Goal: Task Accomplishment & Management: Manage account settings

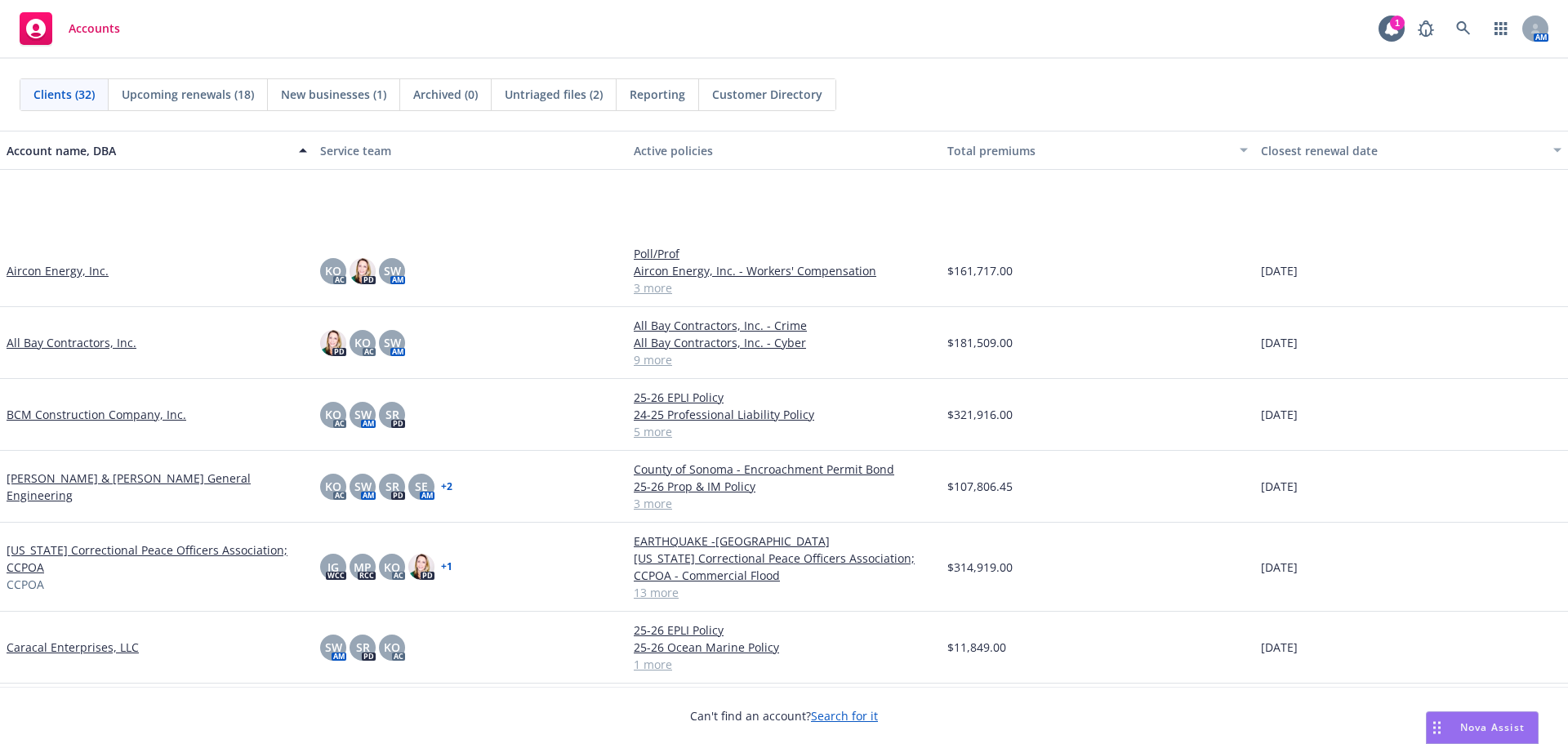
scroll to position [326, 0]
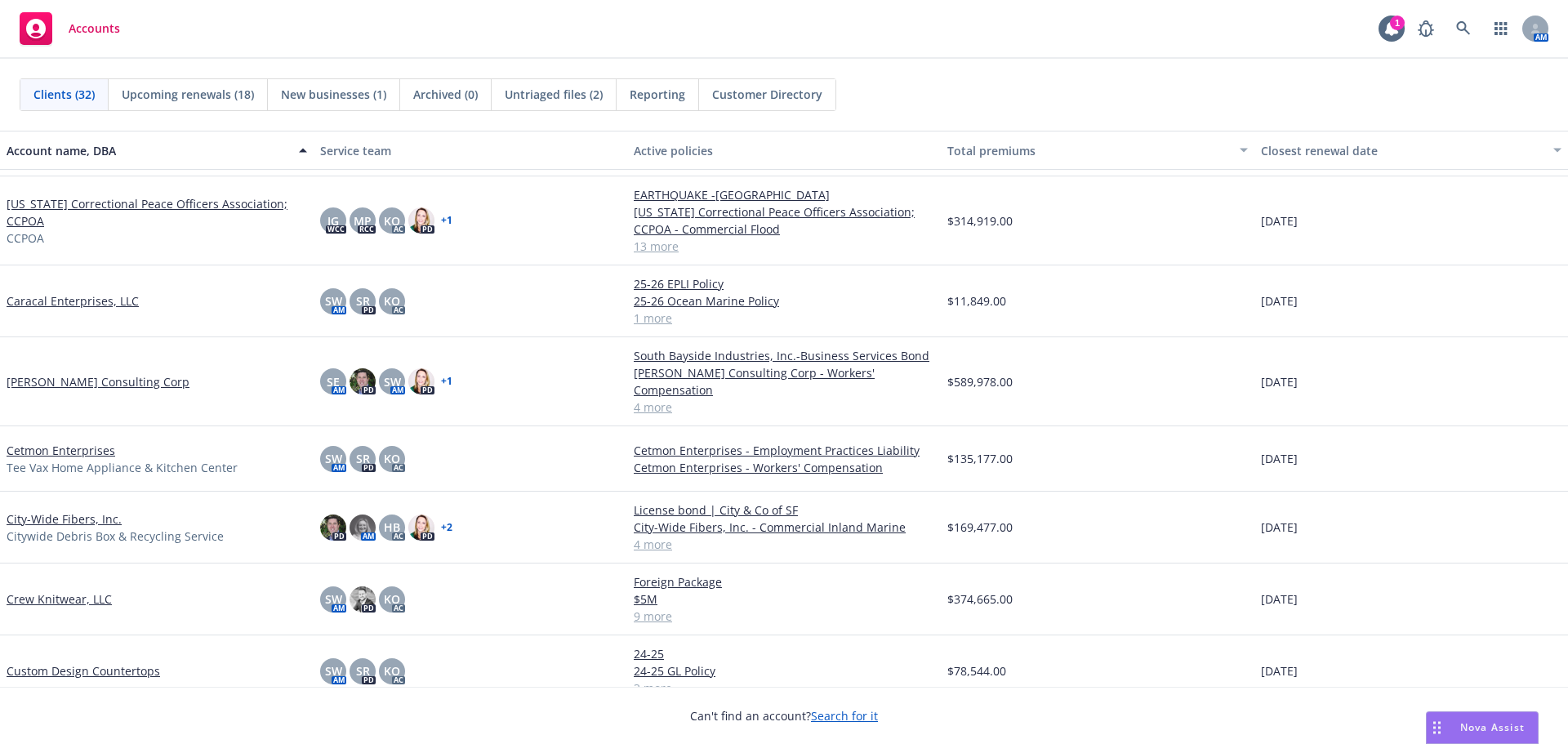
click at [84, 441] on link "Cetmon Enterprises" at bounding box center [60, 449] width 109 height 17
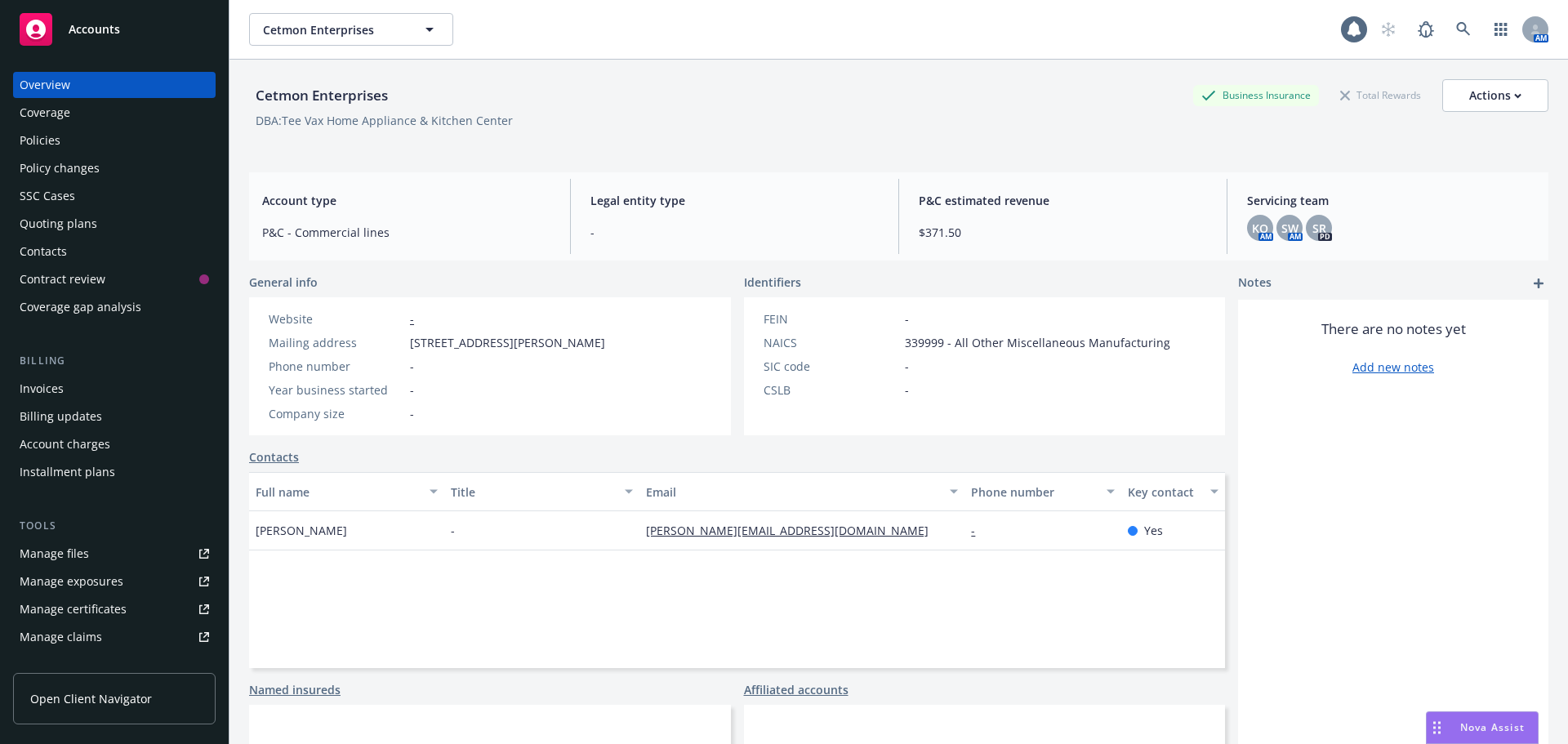
click at [83, 147] on div "Policies" at bounding box center [114, 141] width 189 height 27
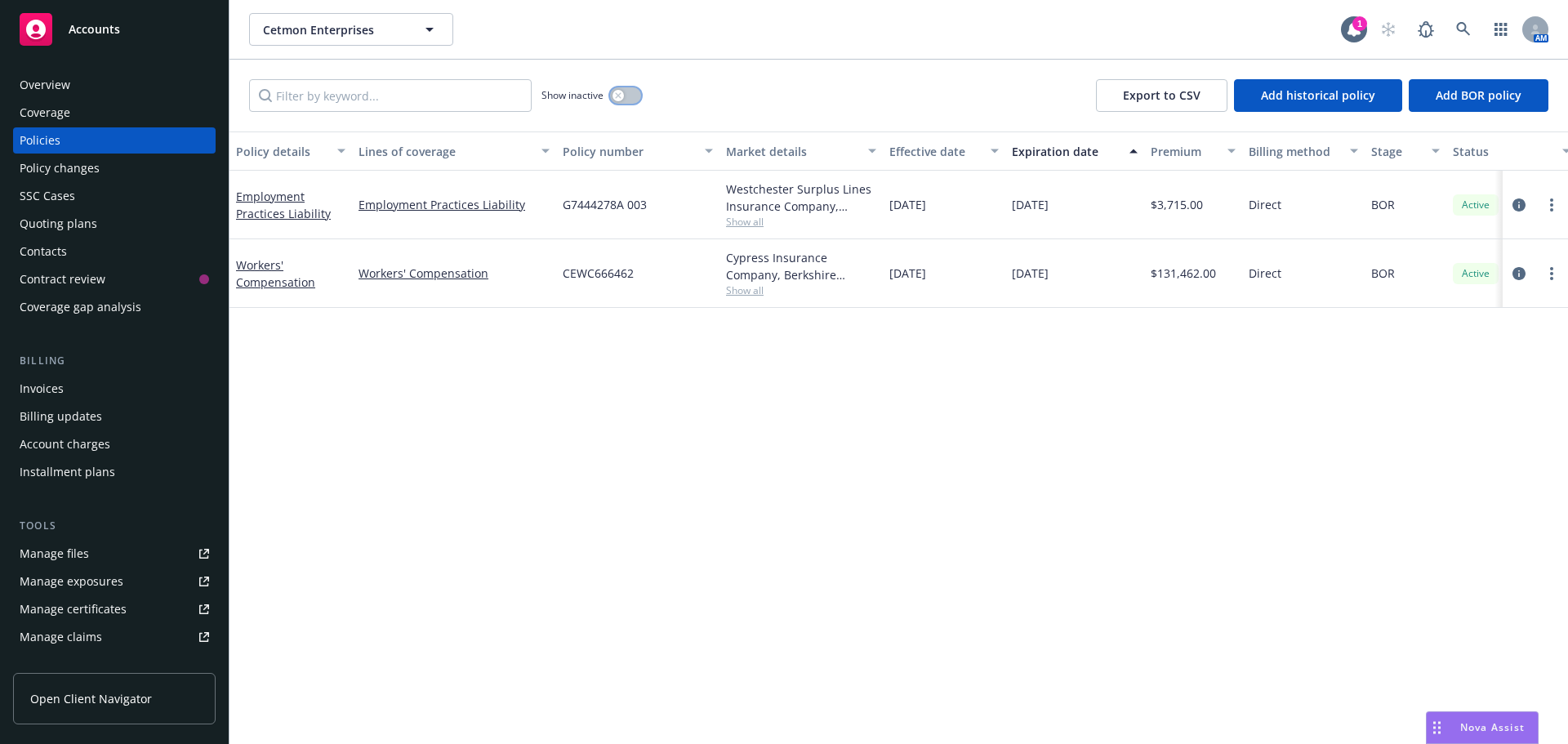
click at [630, 100] on button "button" at bounding box center [626, 96] width 31 height 16
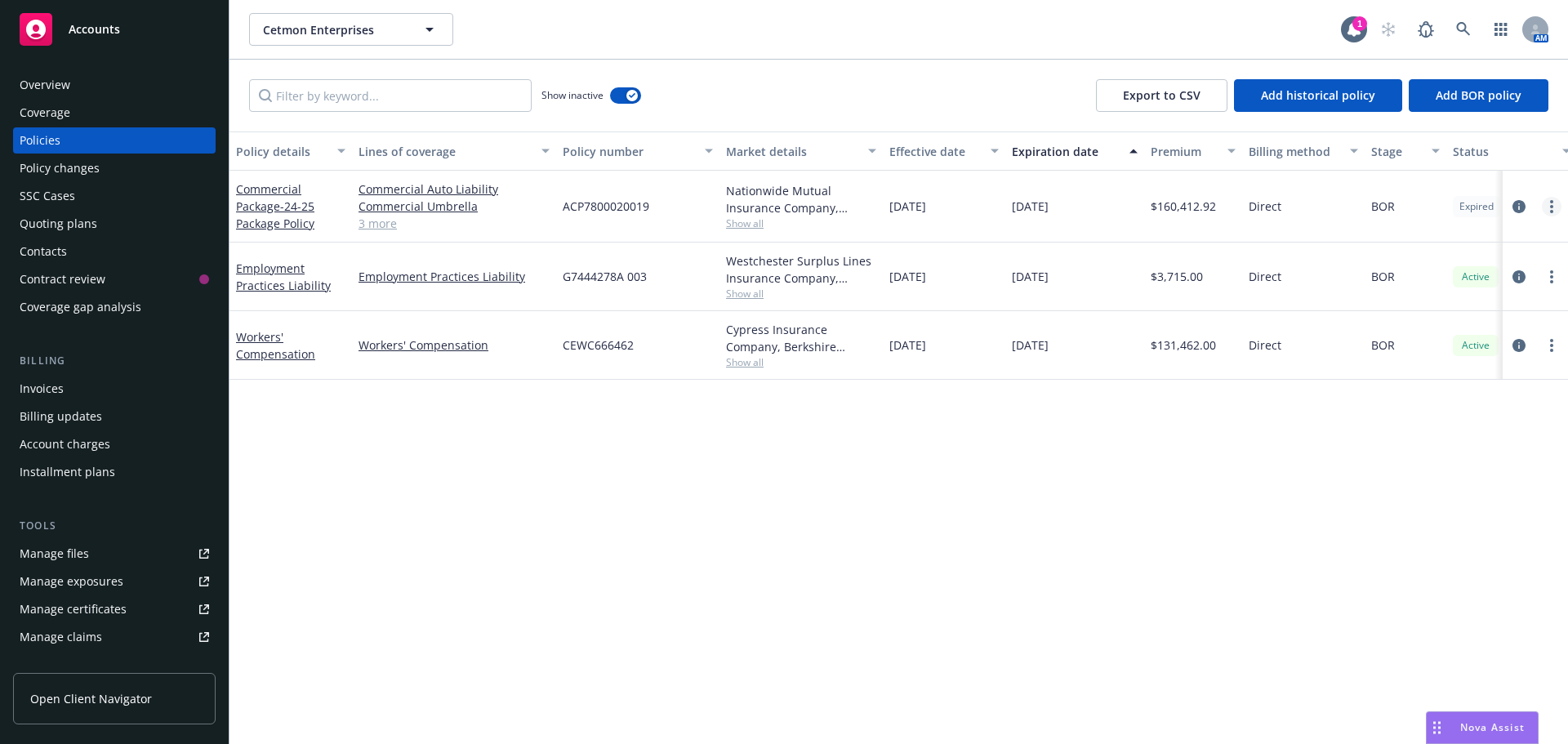
click at [1547, 211] on link "more" at bounding box center [1552, 206] width 19 height 19
click at [1431, 274] on link "Renew with incumbent" at bounding box center [1464, 272] width 192 height 33
select select "12"
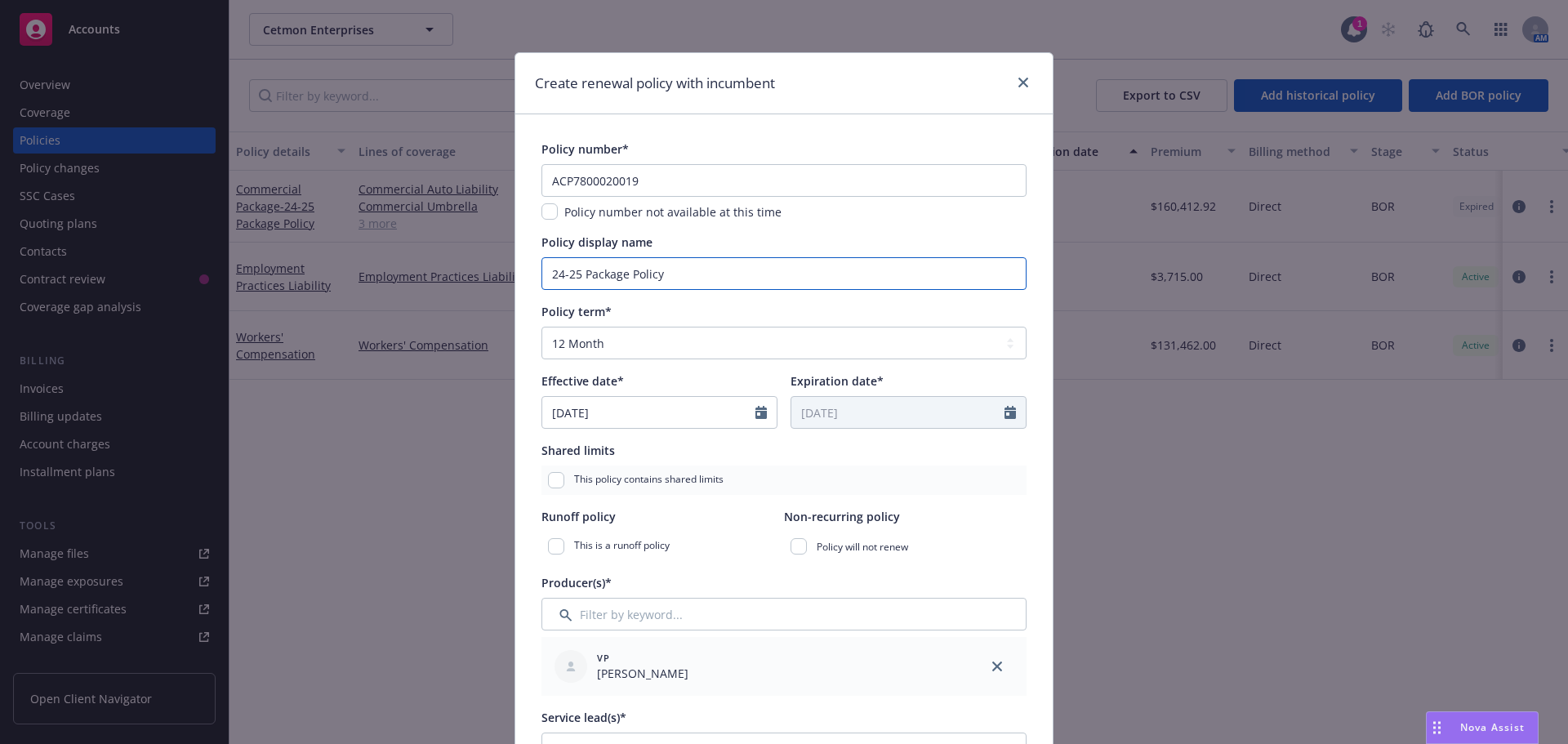
drag, startPoint x: 578, startPoint y: 272, endPoint x: 428, endPoint y: 288, distance: 150.9
click at [430, 288] on div "Create renewal policy with incumbent Policy number* ACP7800020019 Policy number…" at bounding box center [784, 372] width 1568 height 744
type input "25-26 Package Policy"
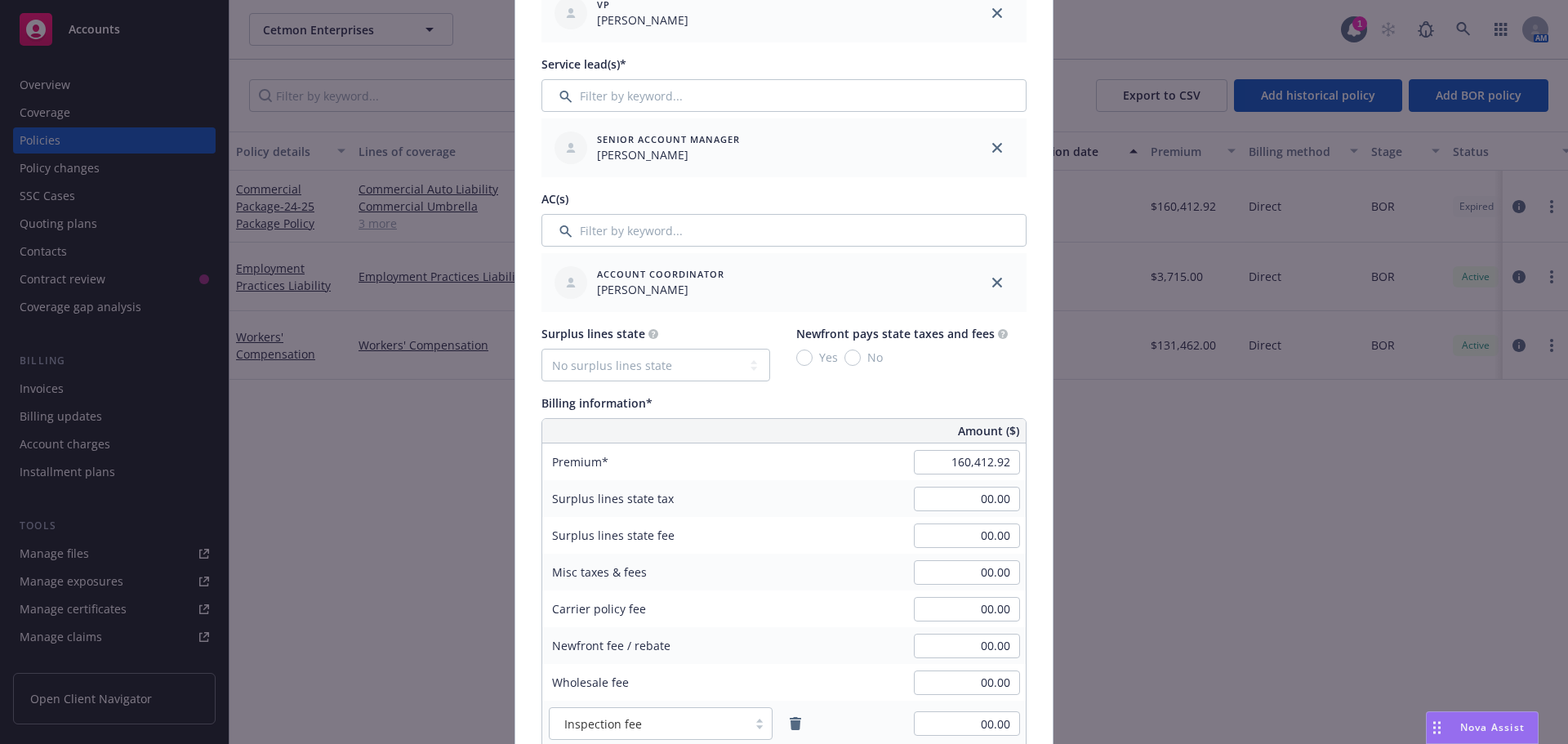
scroll to position [735, 0]
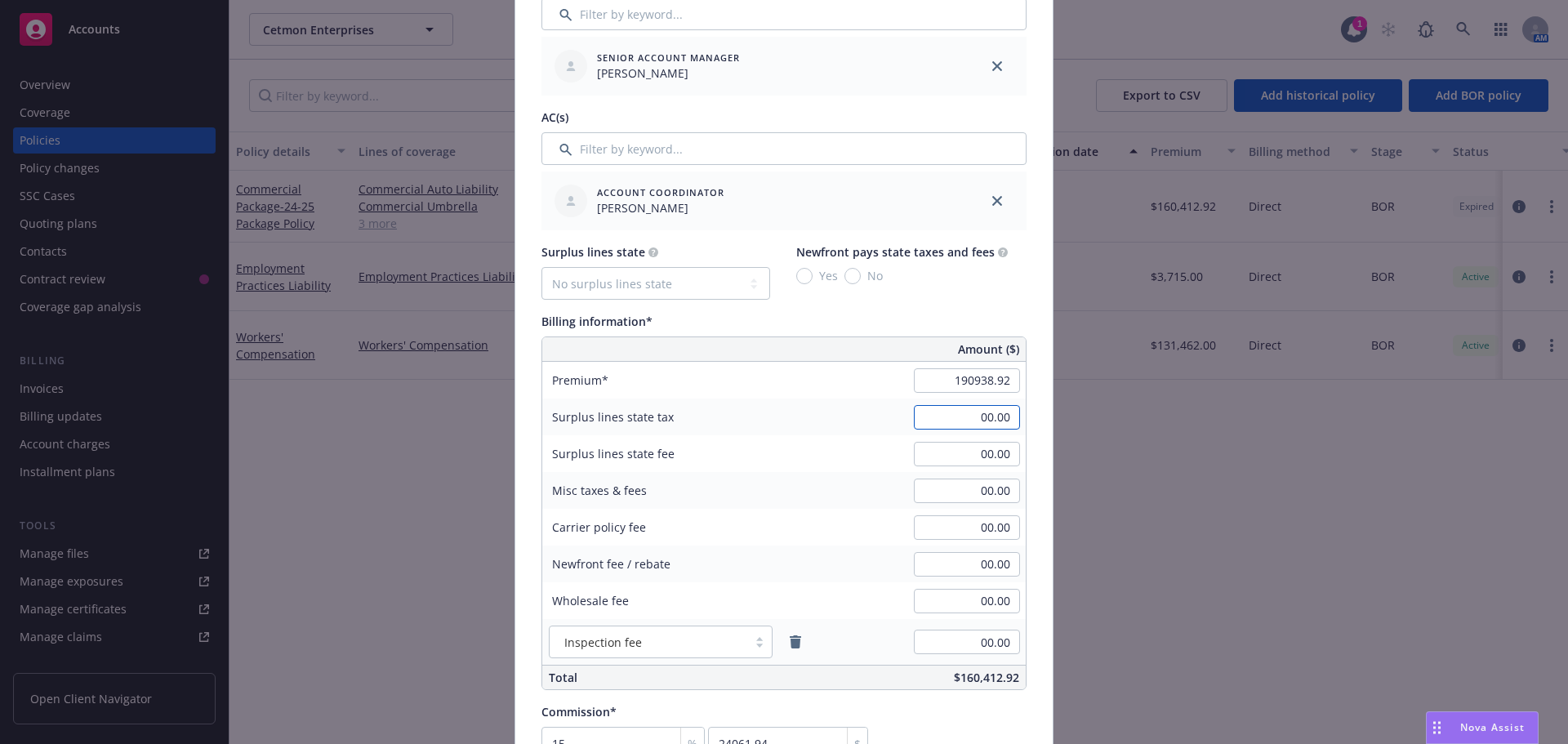
type input "190,938.92"
type input "28640.84"
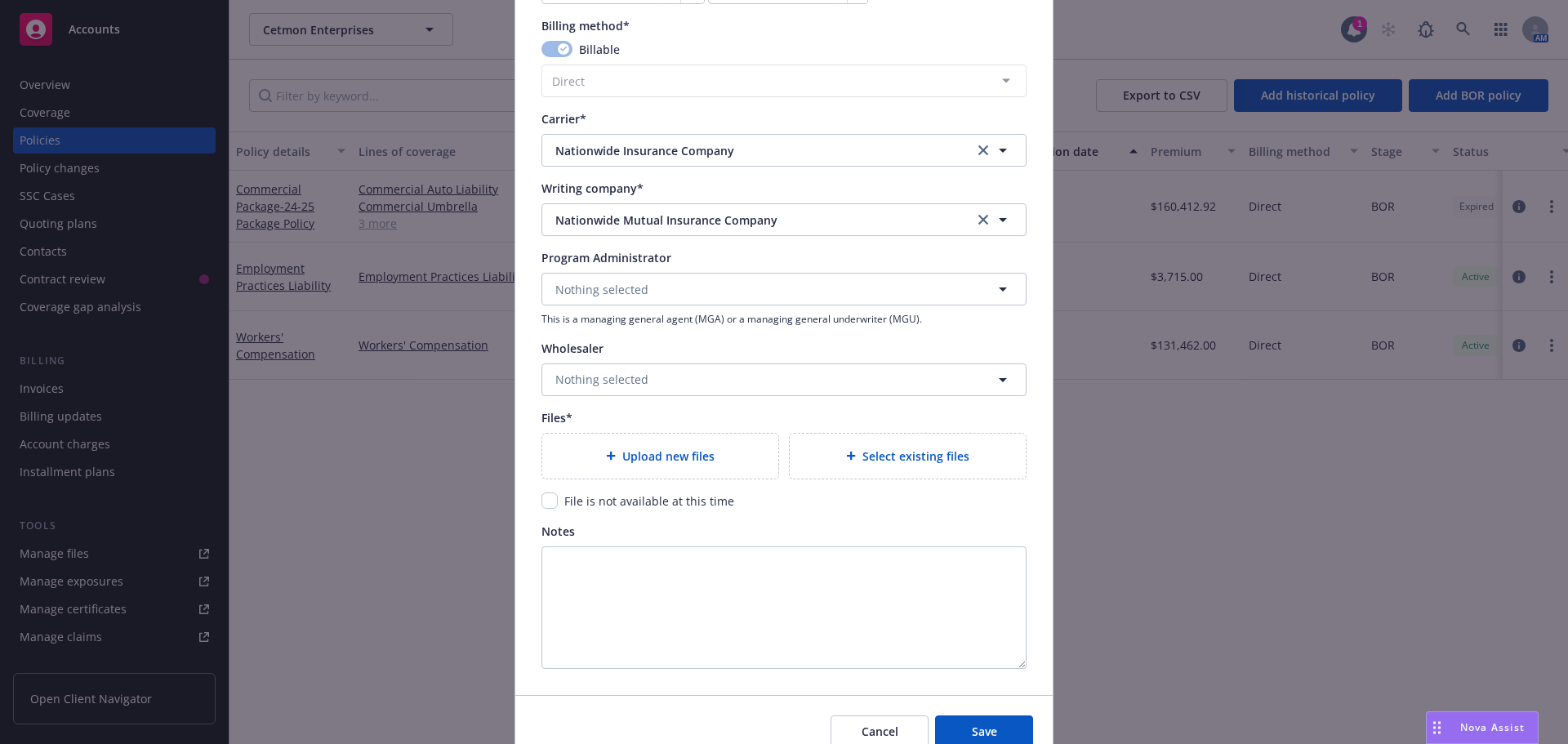
scroll to position [1552, 0]
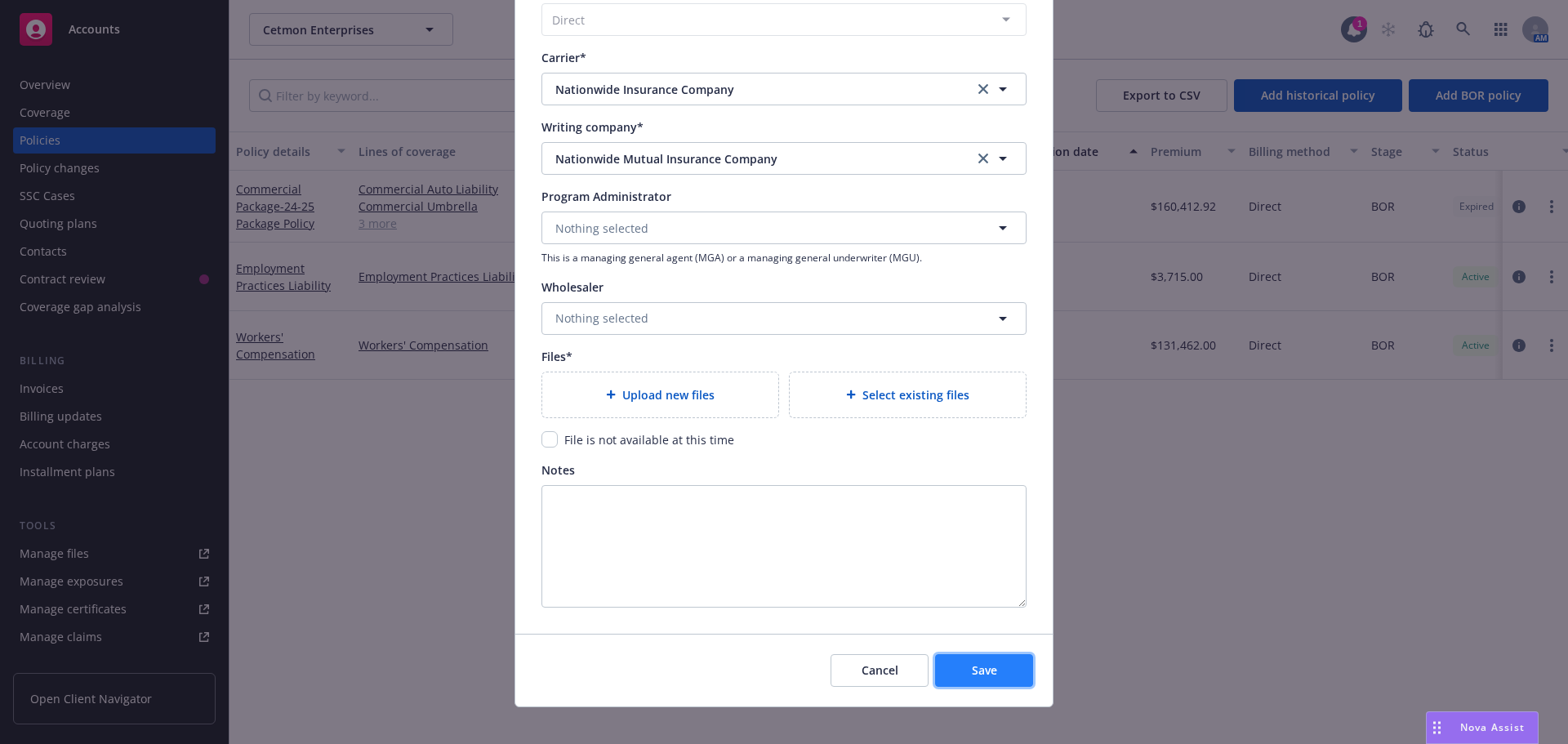
click at [962, 671] on button "Save" at bounding box center [984, 670] width 98 height 33
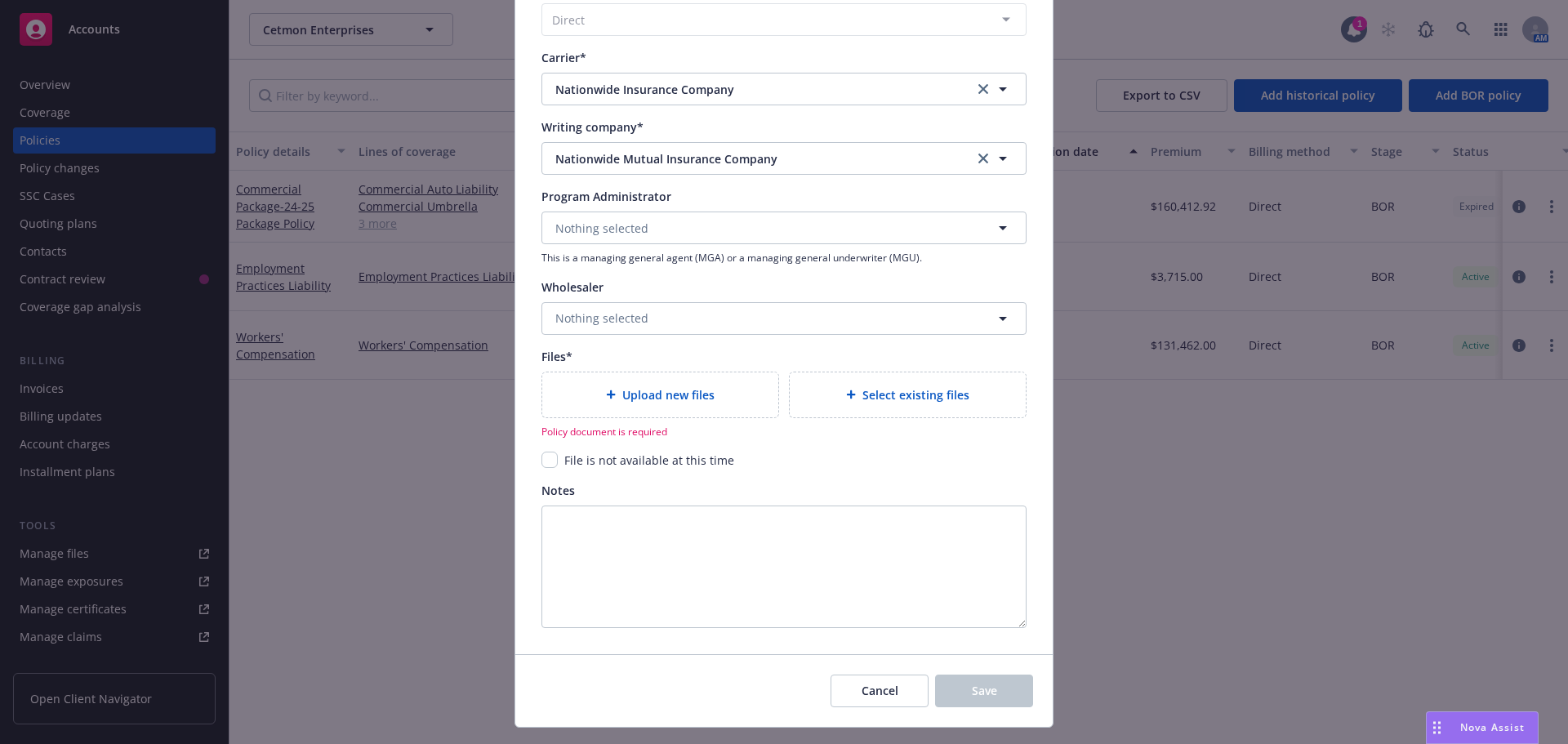
click at [646, 396] on span "Upload new files" at bounding box center [668, 395] width 92 height 17
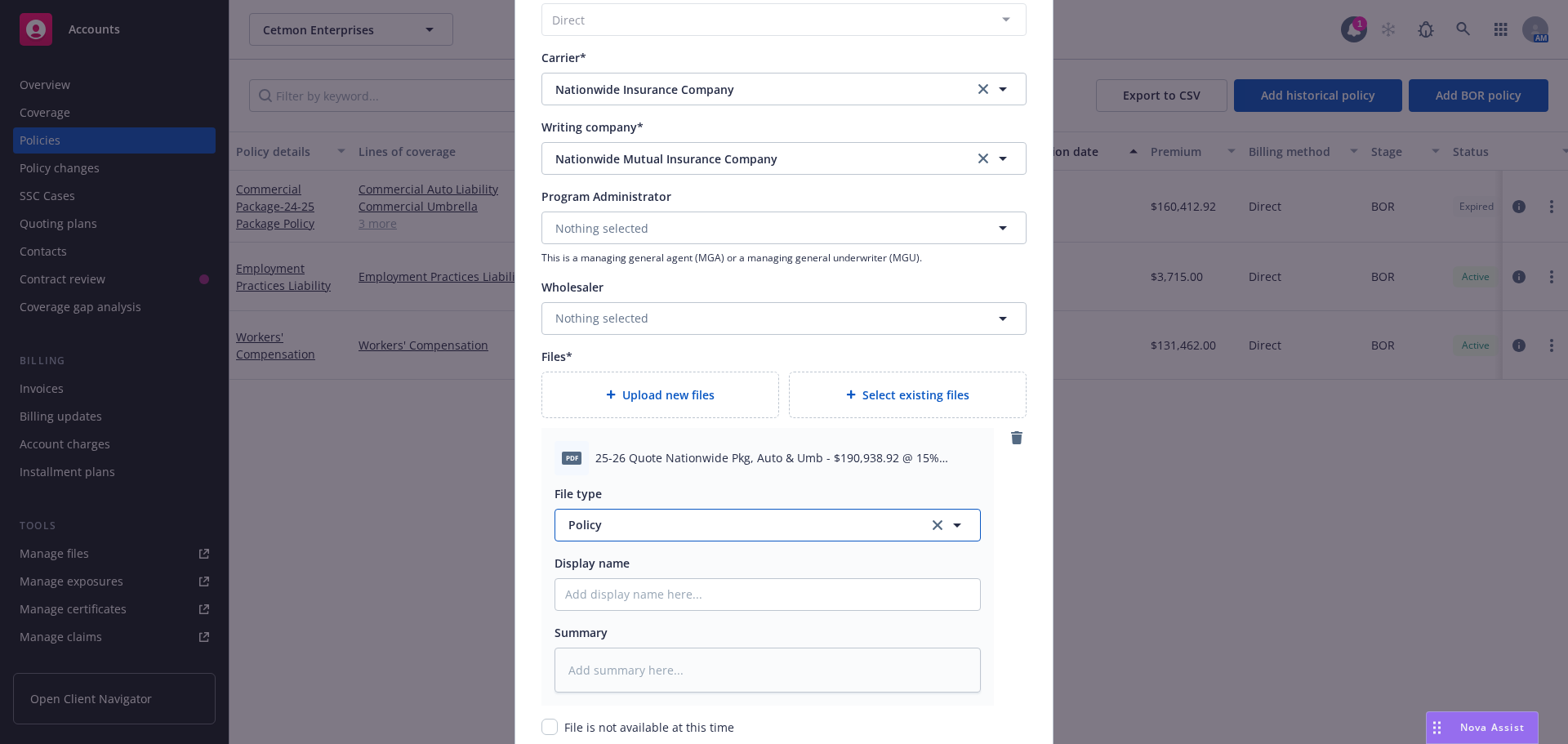
click at [953, 525] on icon "button" at bounding box center [957, 525] width 8 height 4
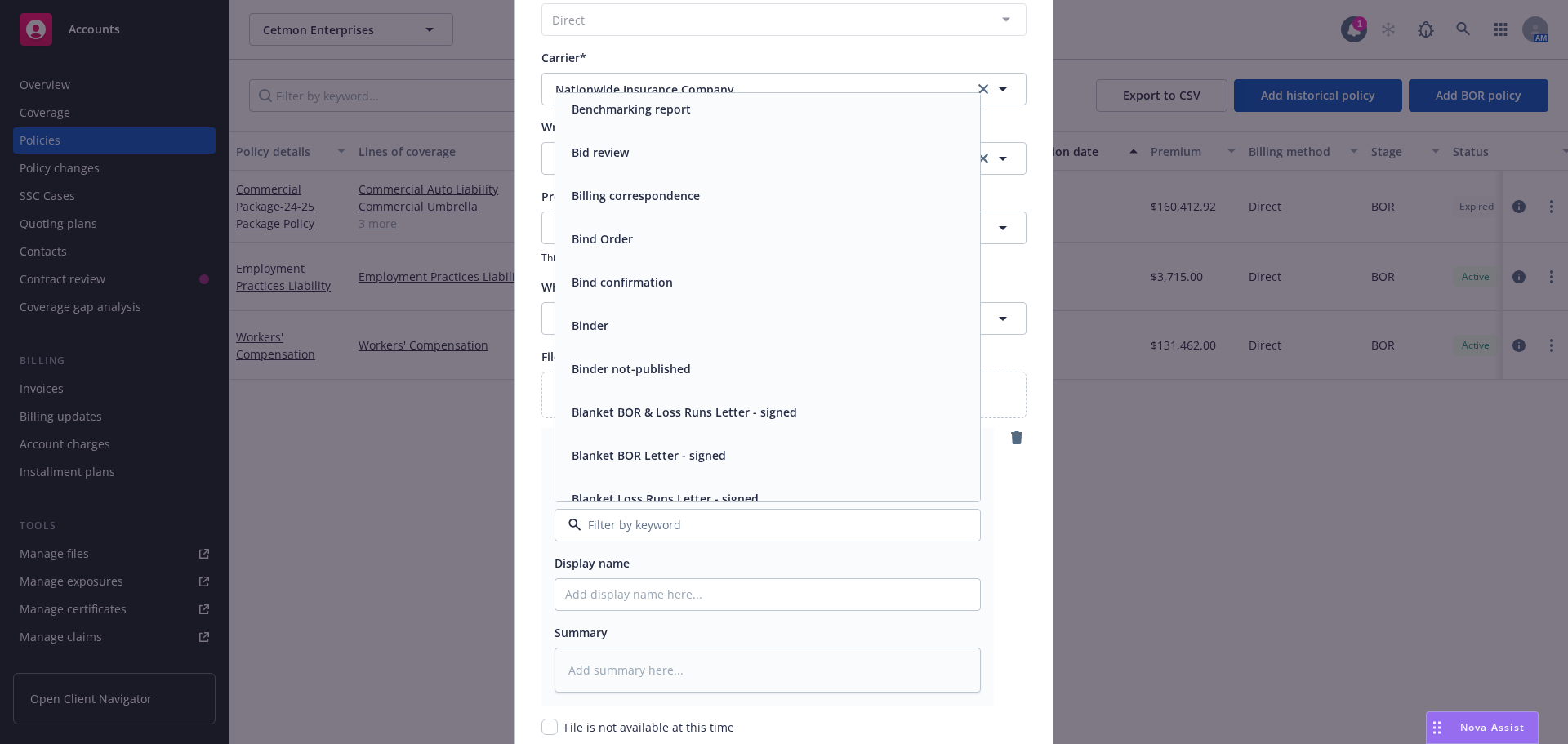
scroll to position [735, 0]
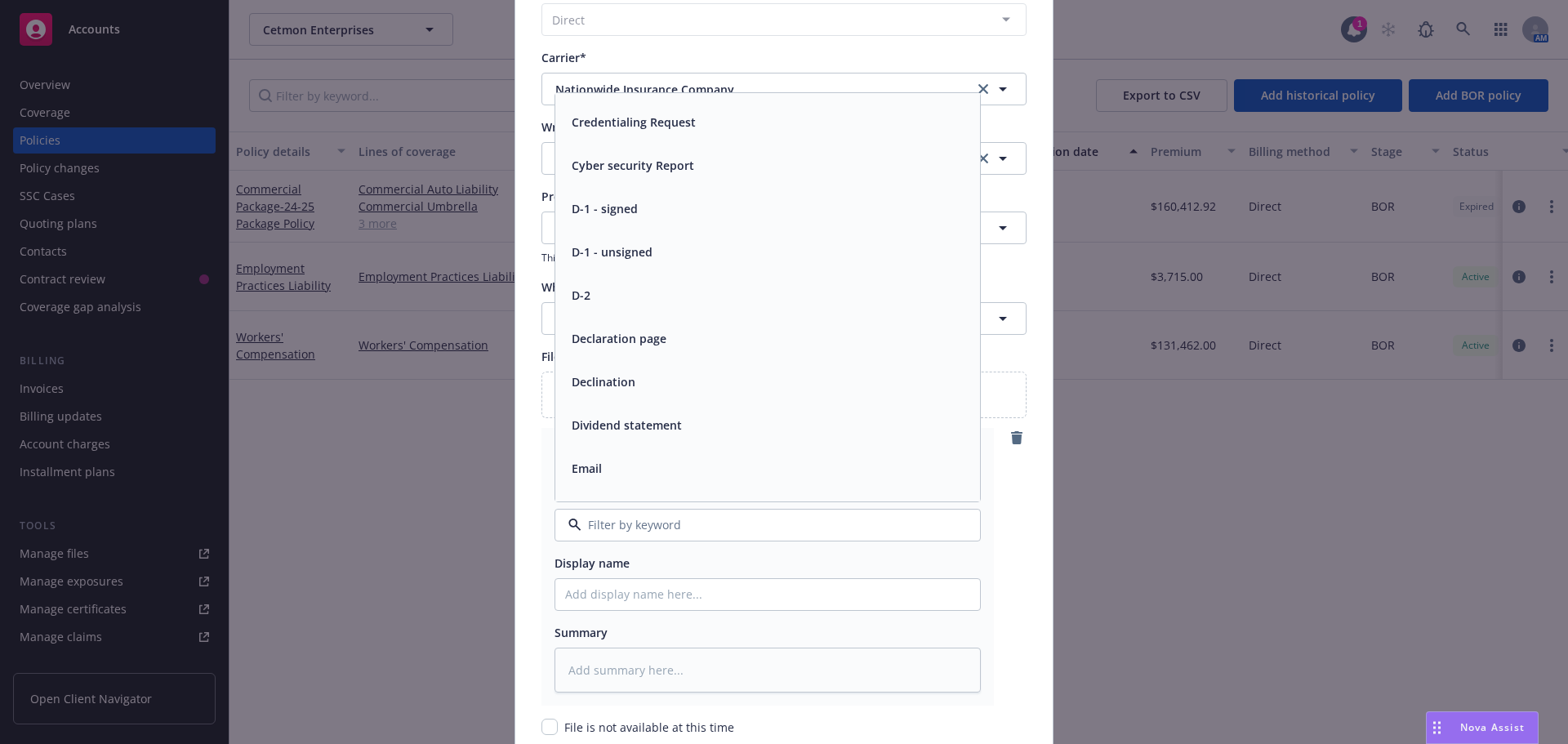
type input "q"
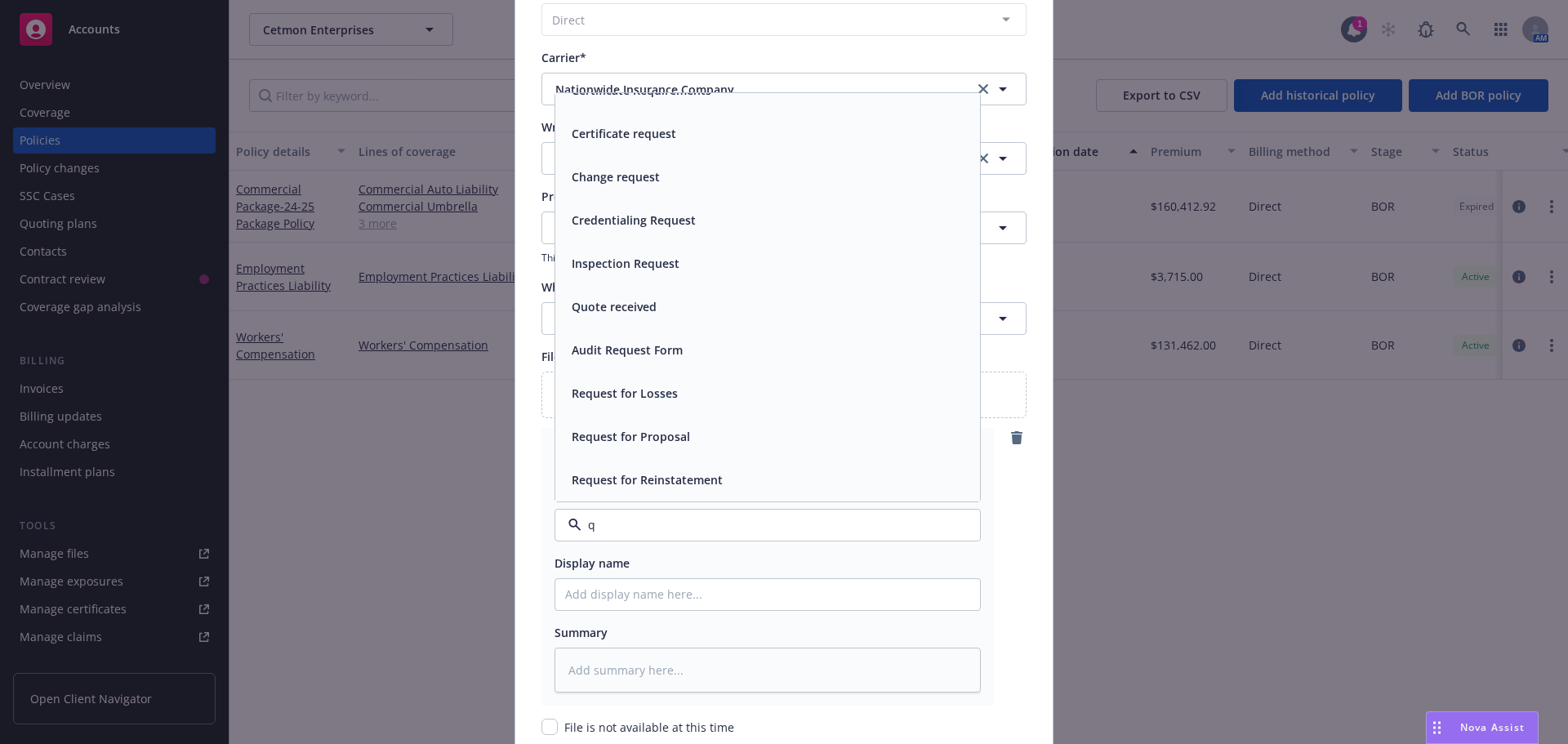
scroll to position [272, 0]
type input "qu"
drag, startPoint x: 647, startPoint y: 275, endPoint x: 645, endPoint y: 303, distance: 28.1
click at [645, 303] on div "Building questionnaire Certificate Requirements Certificate request Change requ…" at bounding box center [768, 161] width 425 height 680
click at [654, 303] on div "Quote received" at bounding box center [768, 306] width 405 height 24
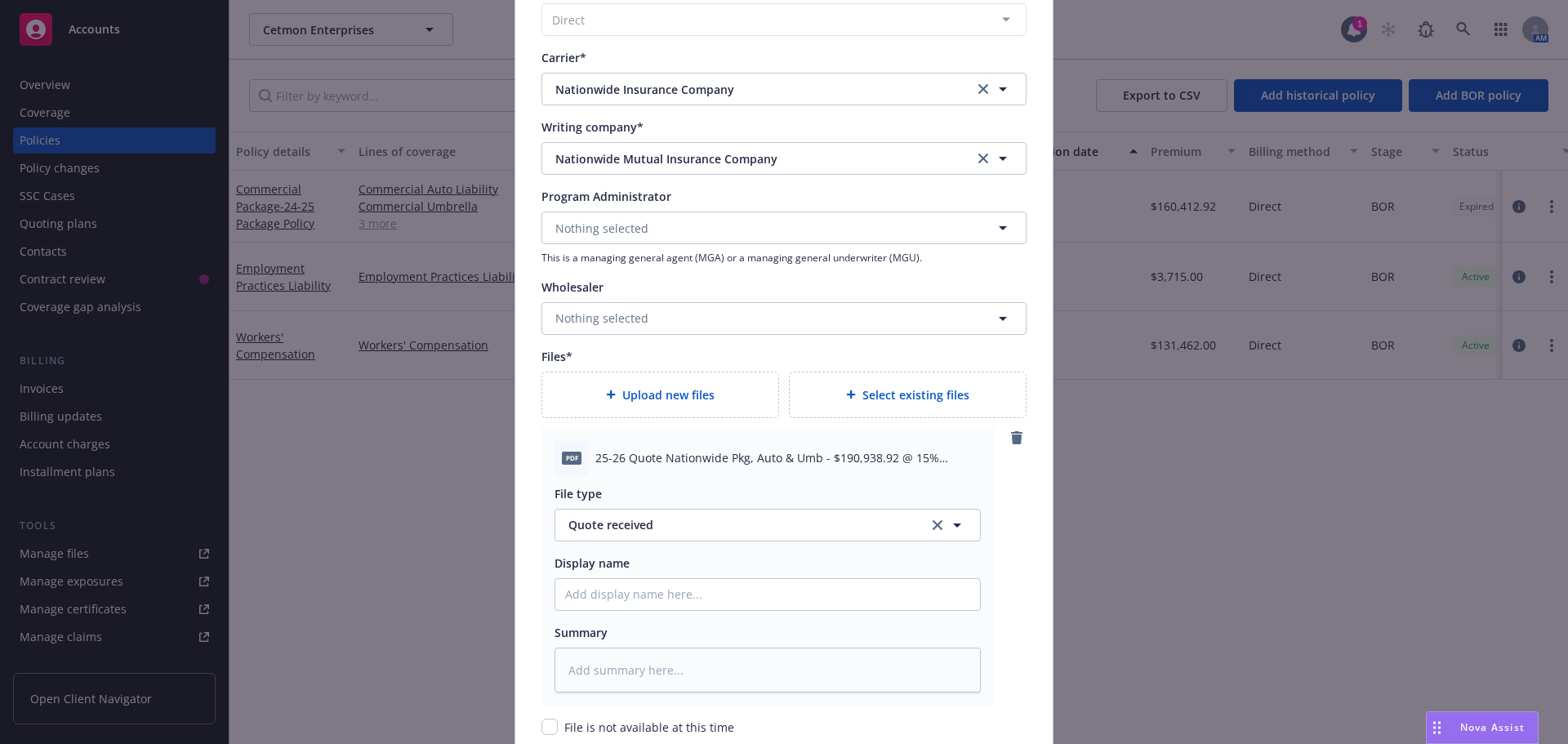
scroll to position [1854, 0]
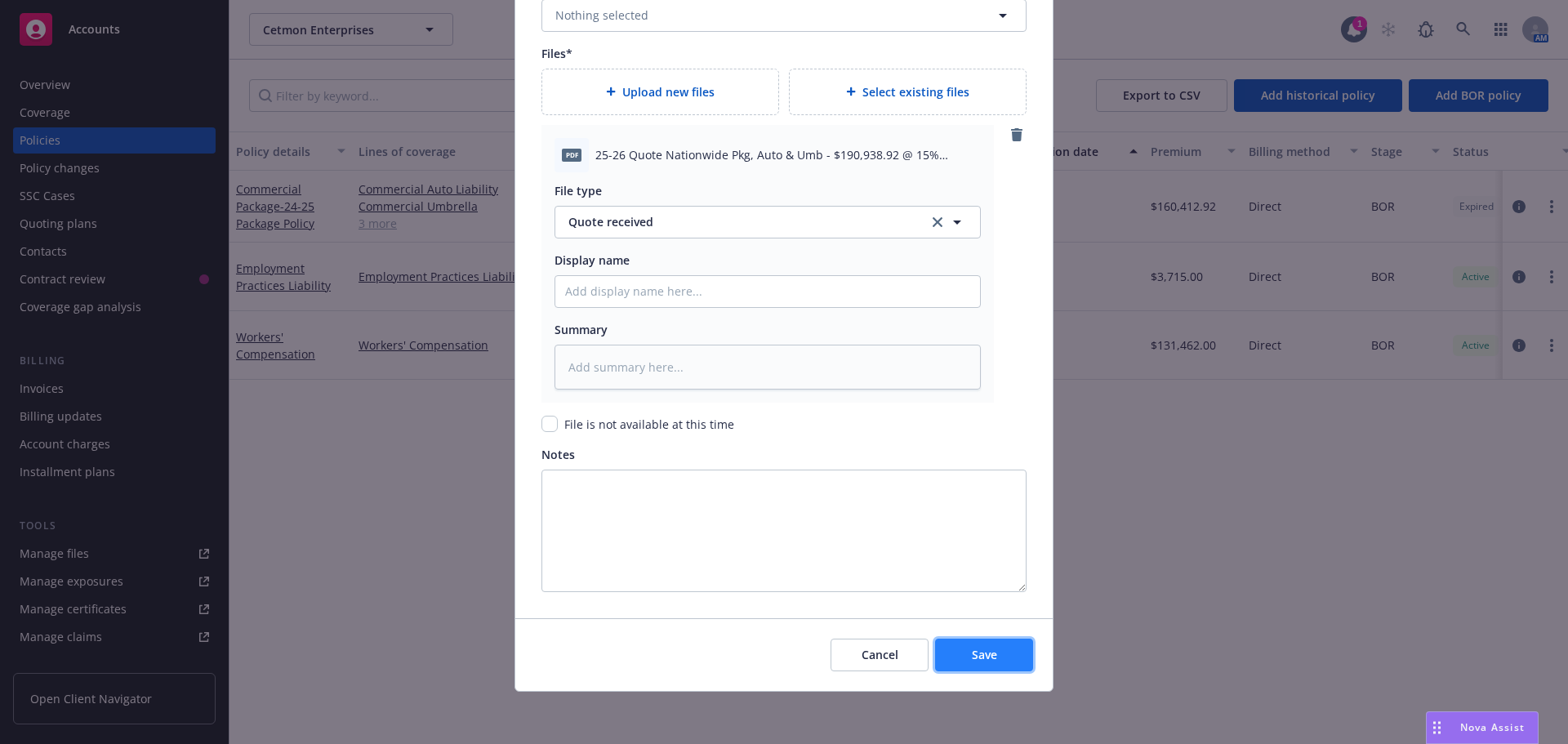
click at [972, 647] on span "Save" at bounding box center [985, 655] width 26 height 16
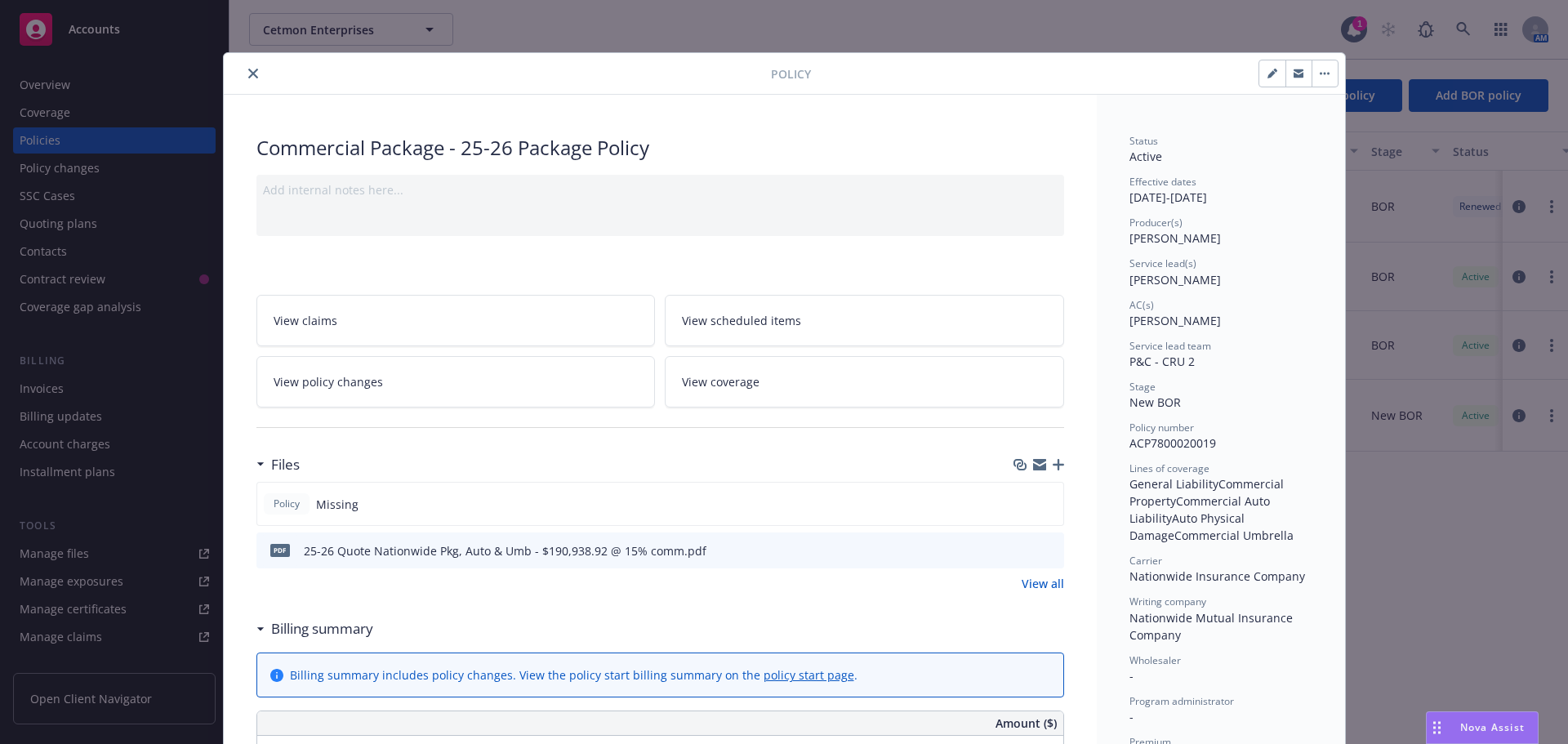
click at [249, 76] on icon "close" at bounding box center [253, 73] width 10 height 10
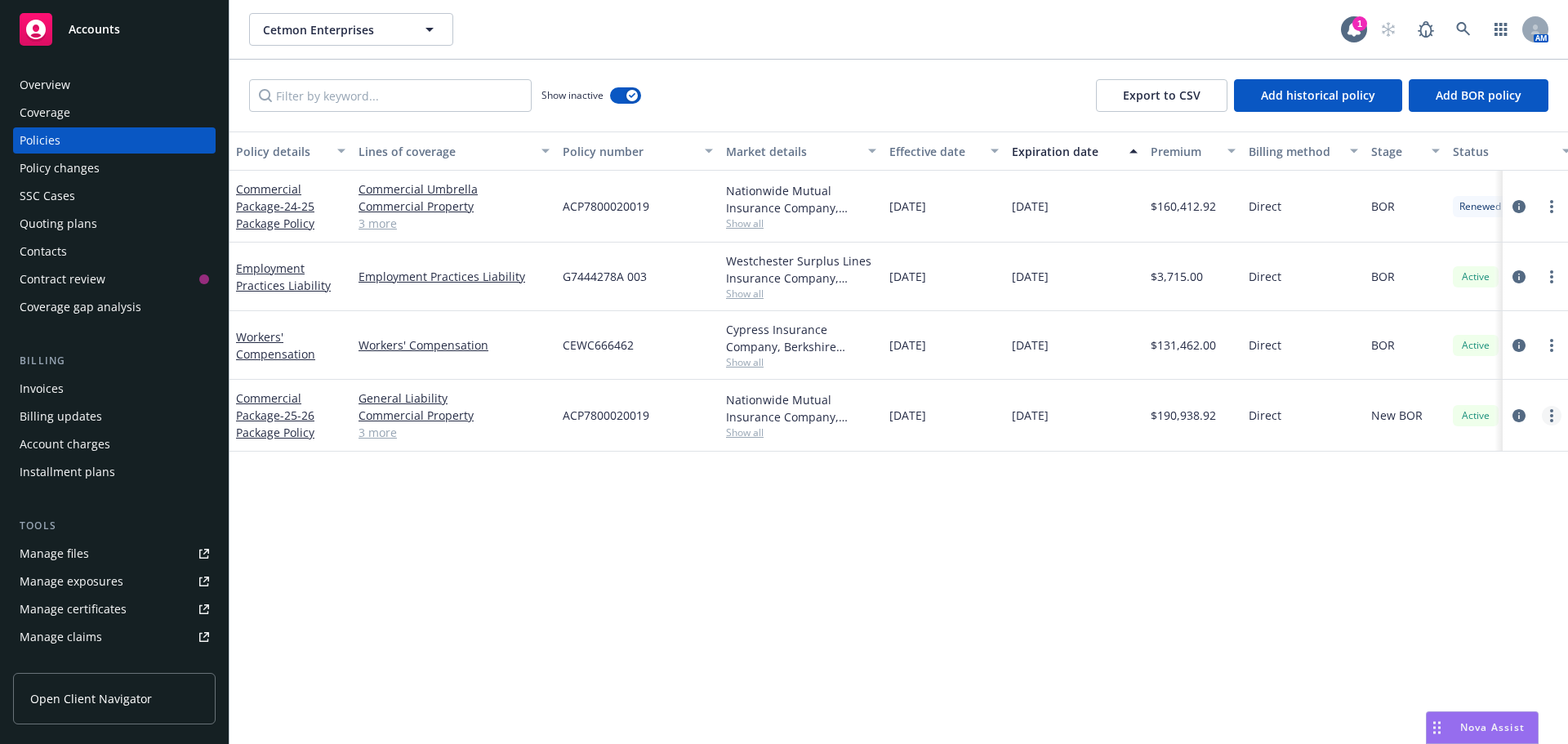
click at [1556, 412] on link "more" at bounding box center [1552, 416] width 19 height 19
click at [245, 420] on link "Commercial Package - 25-26 Package Policy" at bounding box center [275, 415] width 79 height 50
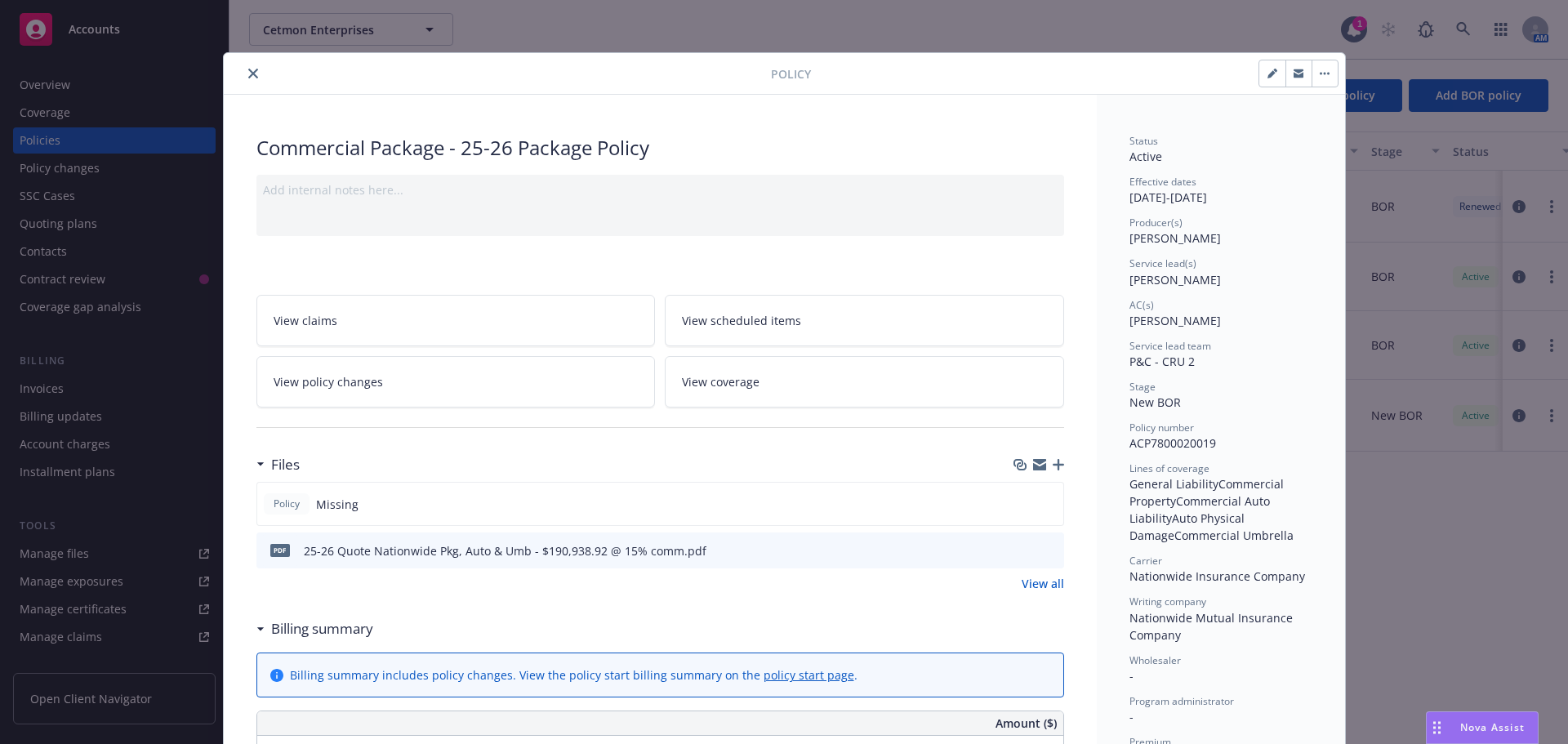
click at [249, 71] on icon "close" at bounding box center [253, 73] width 10 height 10
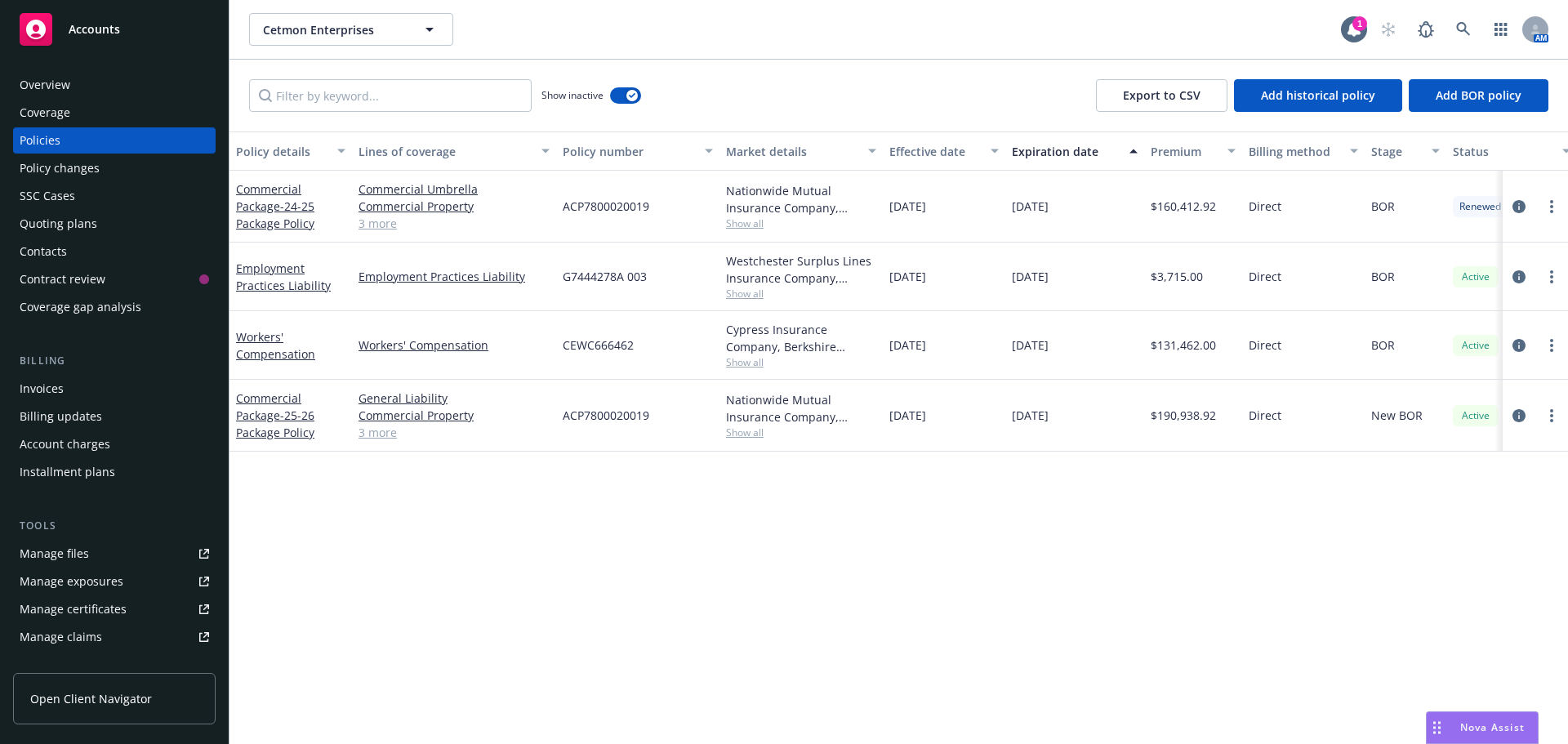
click at [474, 635] on div "Policy details Lines of coverage Policy number Market details Effective date Ex…" at bounding box center [898, 438] width 1339 height 612
click at [298, 216] on span "- 24-25 Package Policy" at bounding box center [275, 214] width 79 height 33
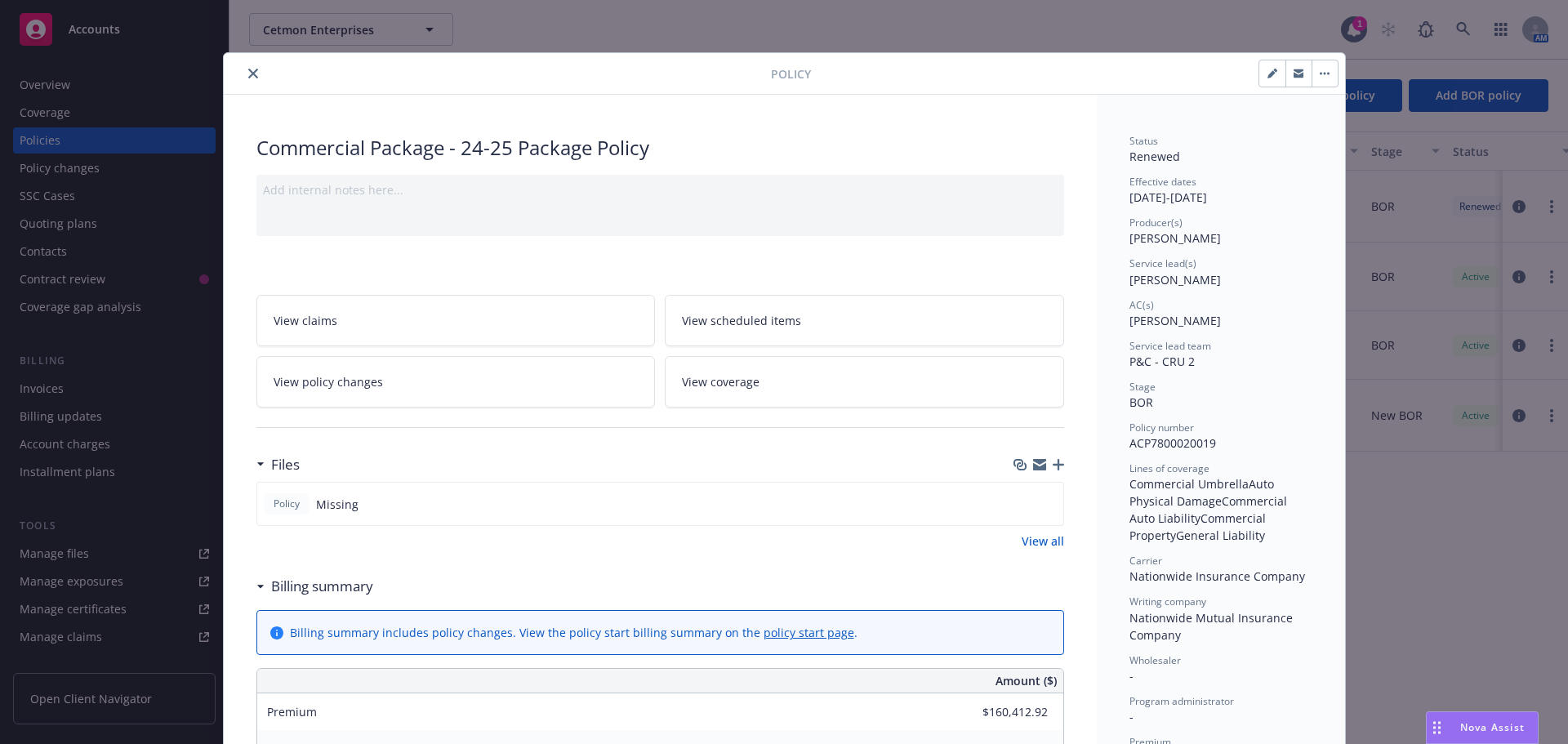
click at [252, 66] on button "close" at bounding box center [253, 73] width 19 height 19
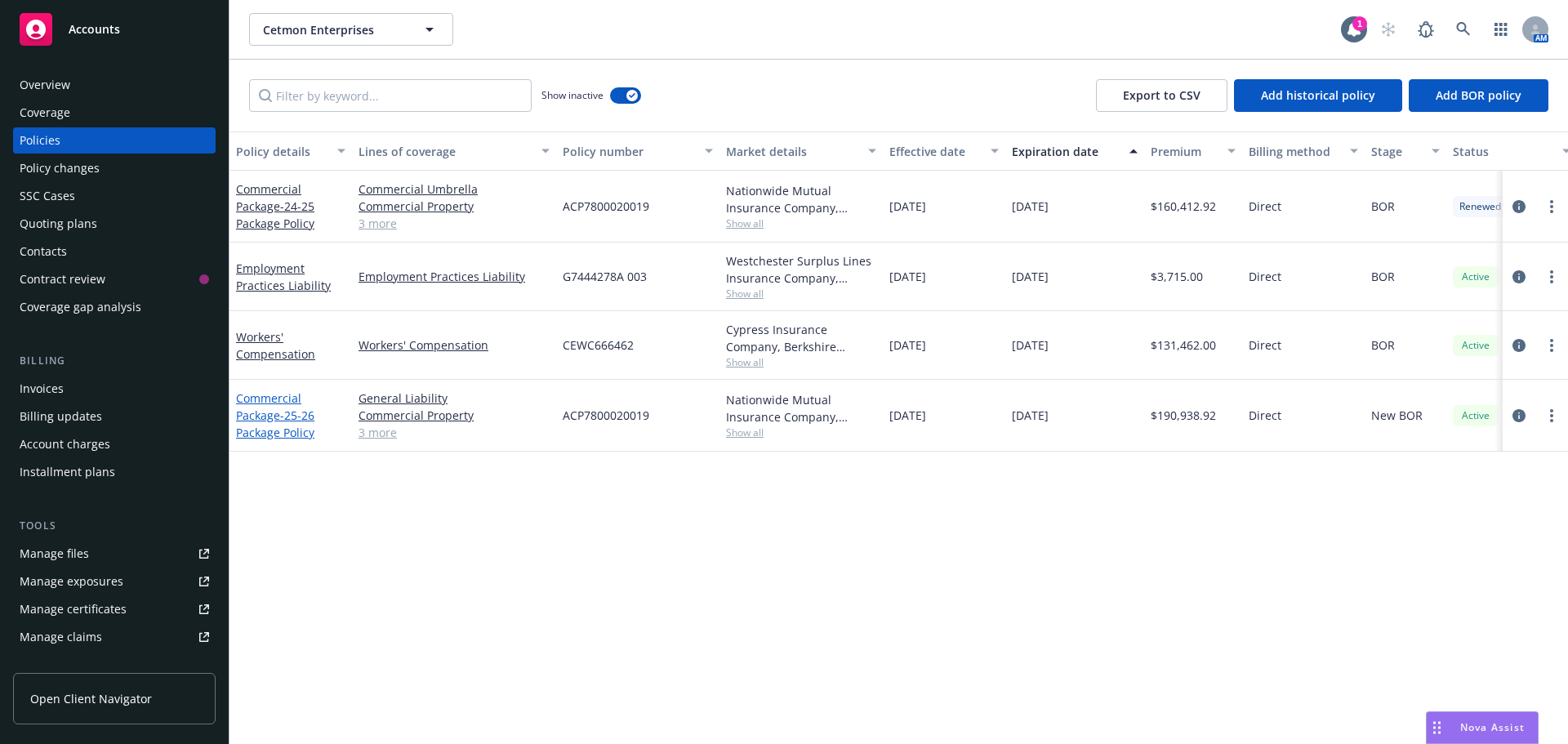
click at [281, 423] on span "- 25-26 Package Policy" at bounding box center [275, 424] width 79 height 33
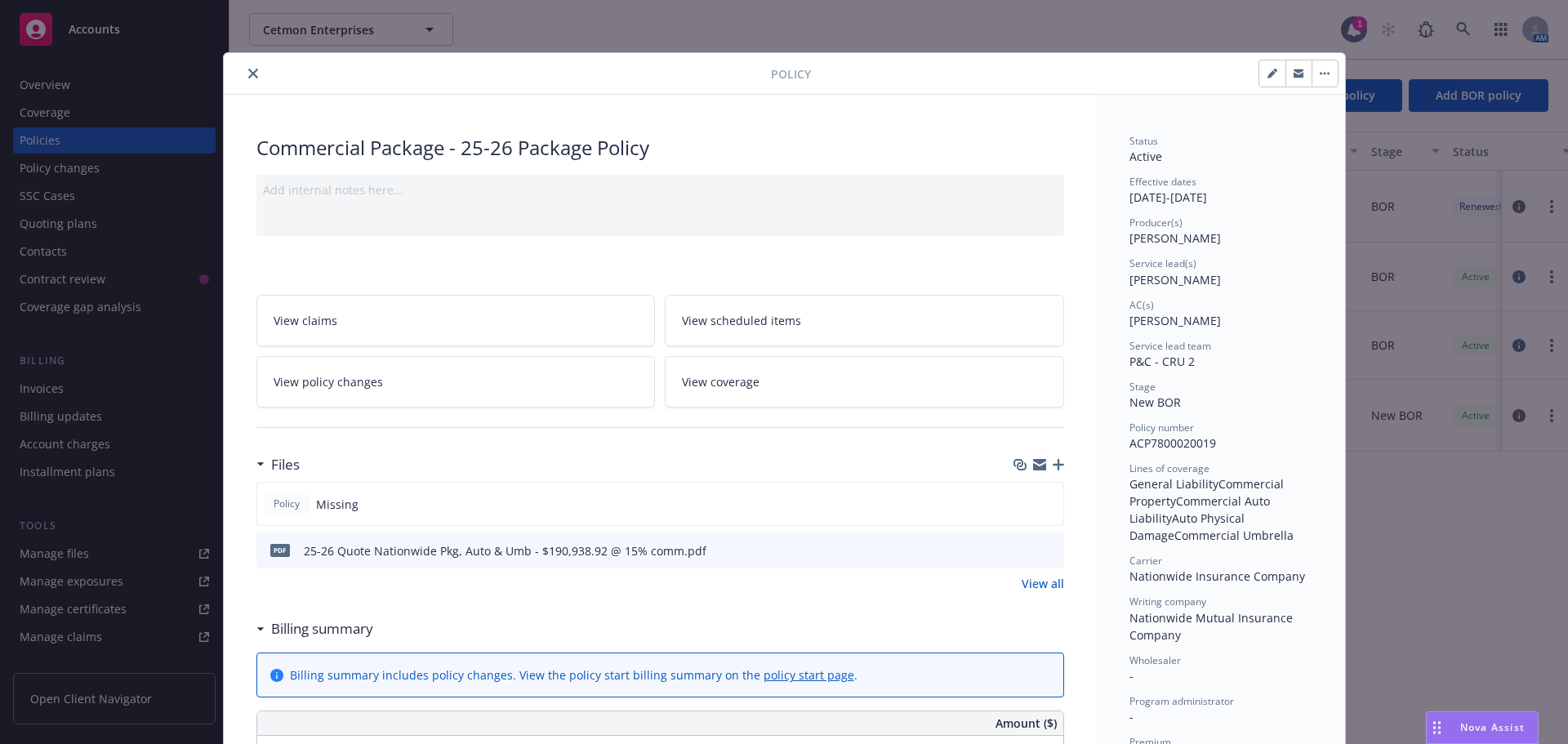
click at [1053, 463] on icon "button" at bounding box center [1058, 464] width 12 height 12
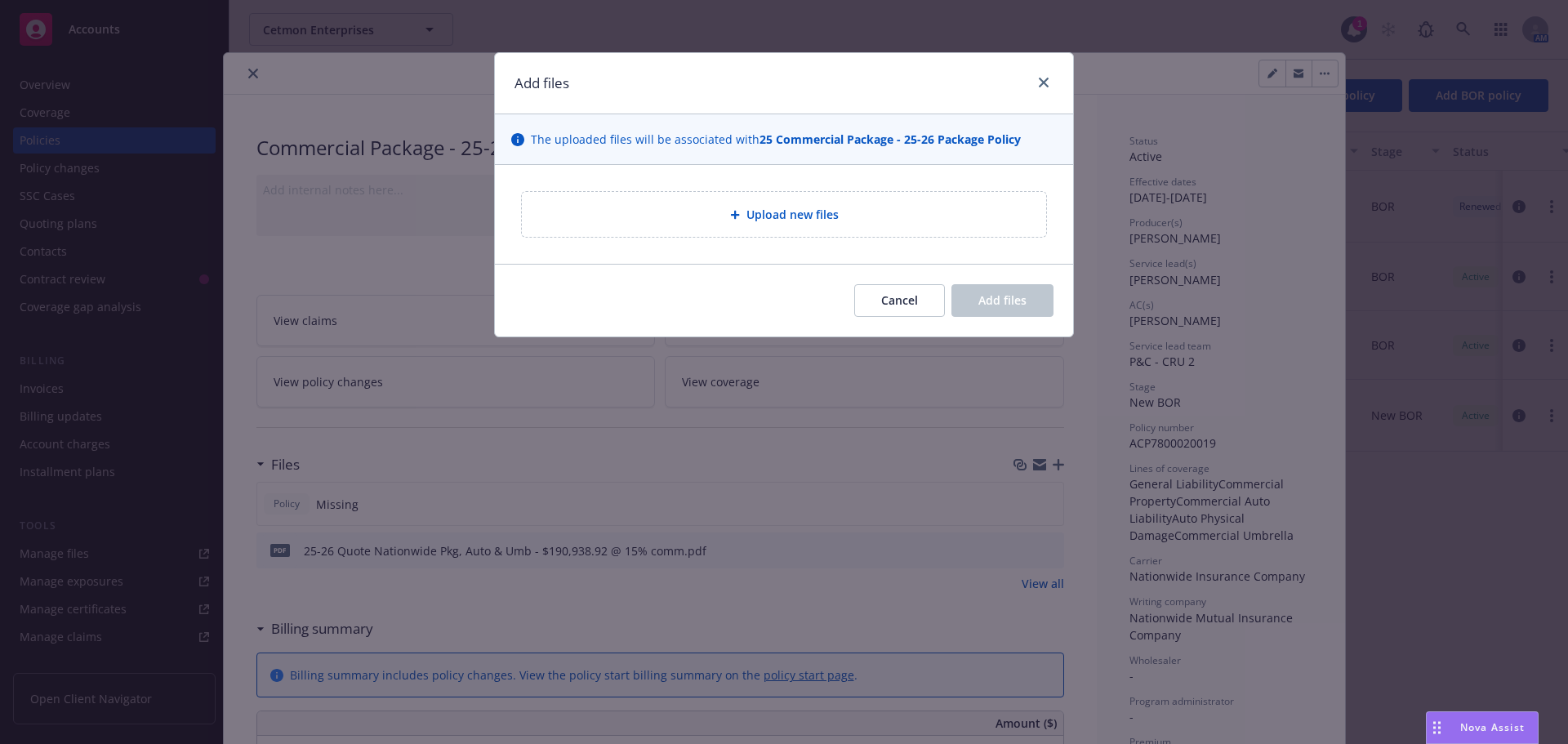
type textarea "x"
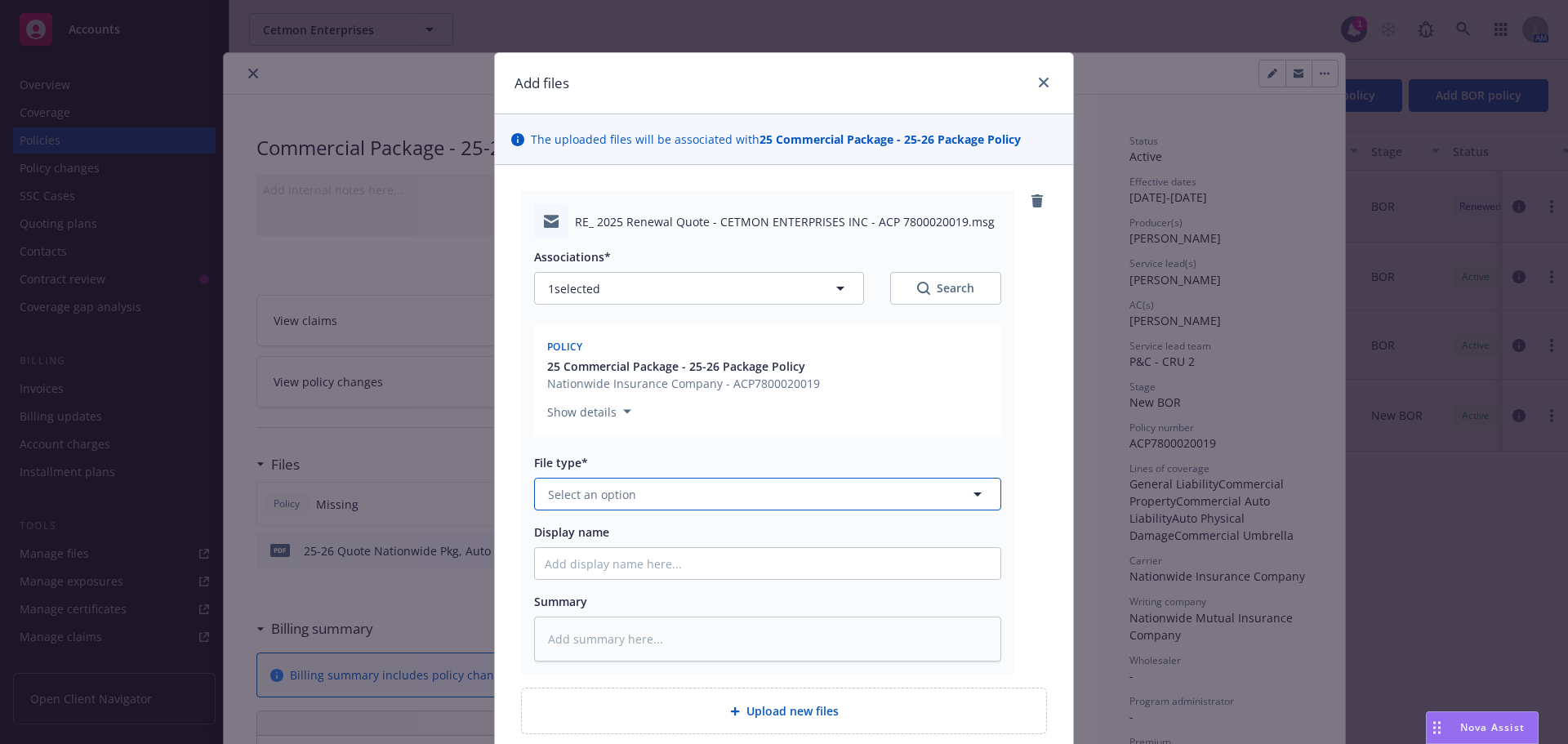
click at [621, 499] on span "Select an option" at bounding box center [592, 494] width 88 height 17
type input "bind"
click at [604, 612] on div "Bind confirmation" at bounding box center [768, 625] width 465 height 43
click at [574, 564] on input "Display name" at bounding box center [768, 563] width 465 height 31
type textarea "x"
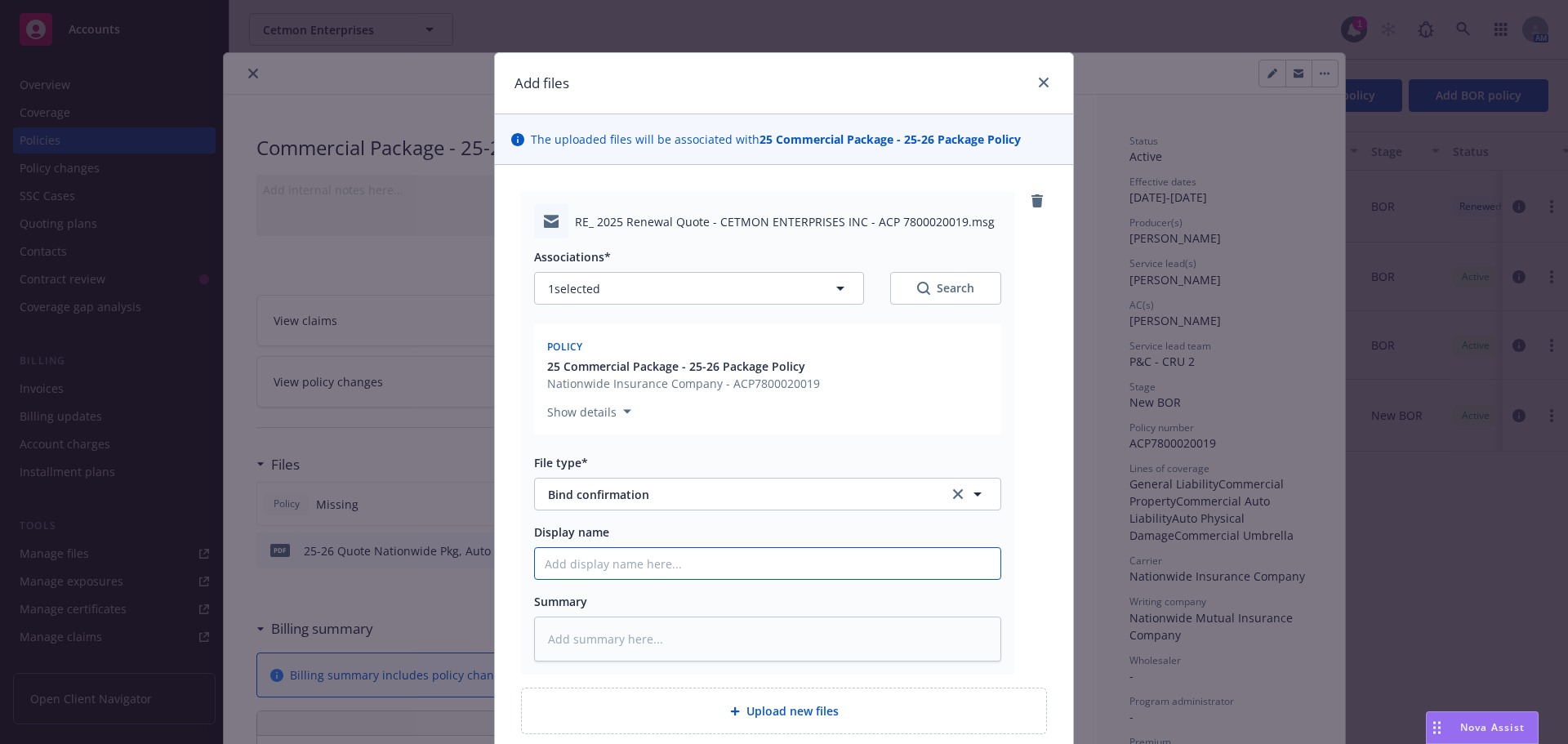
type input "2"
type textarea "x"
type input "252"
type textarea "x"
type input "252-"
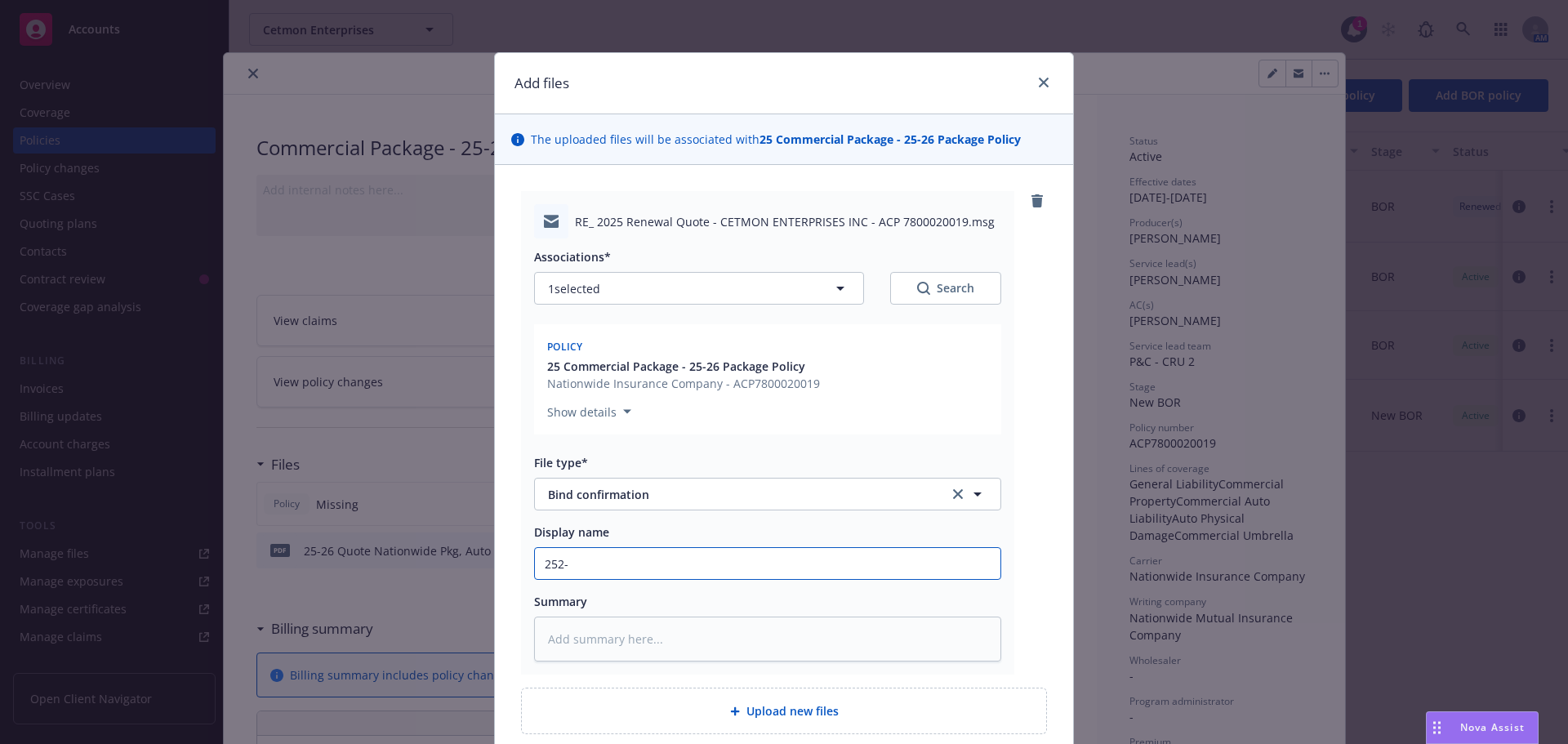
type textarea "x"
type input "252-6"
type textarea "x"
type input "252-6"
type textarea "x"
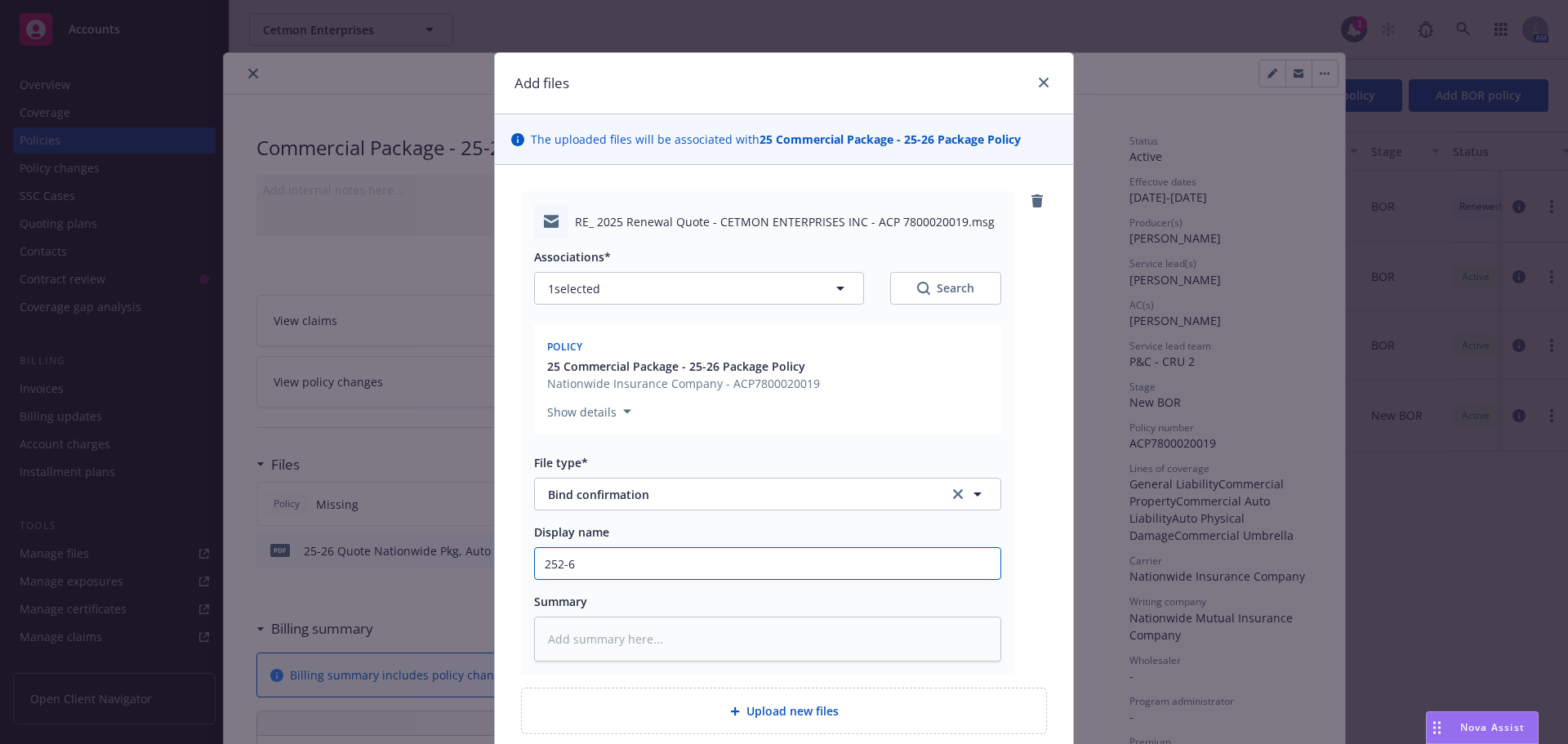
type input "252-6"
type textarea "x"
type input "252-"
type textarea "x"
type input "252"
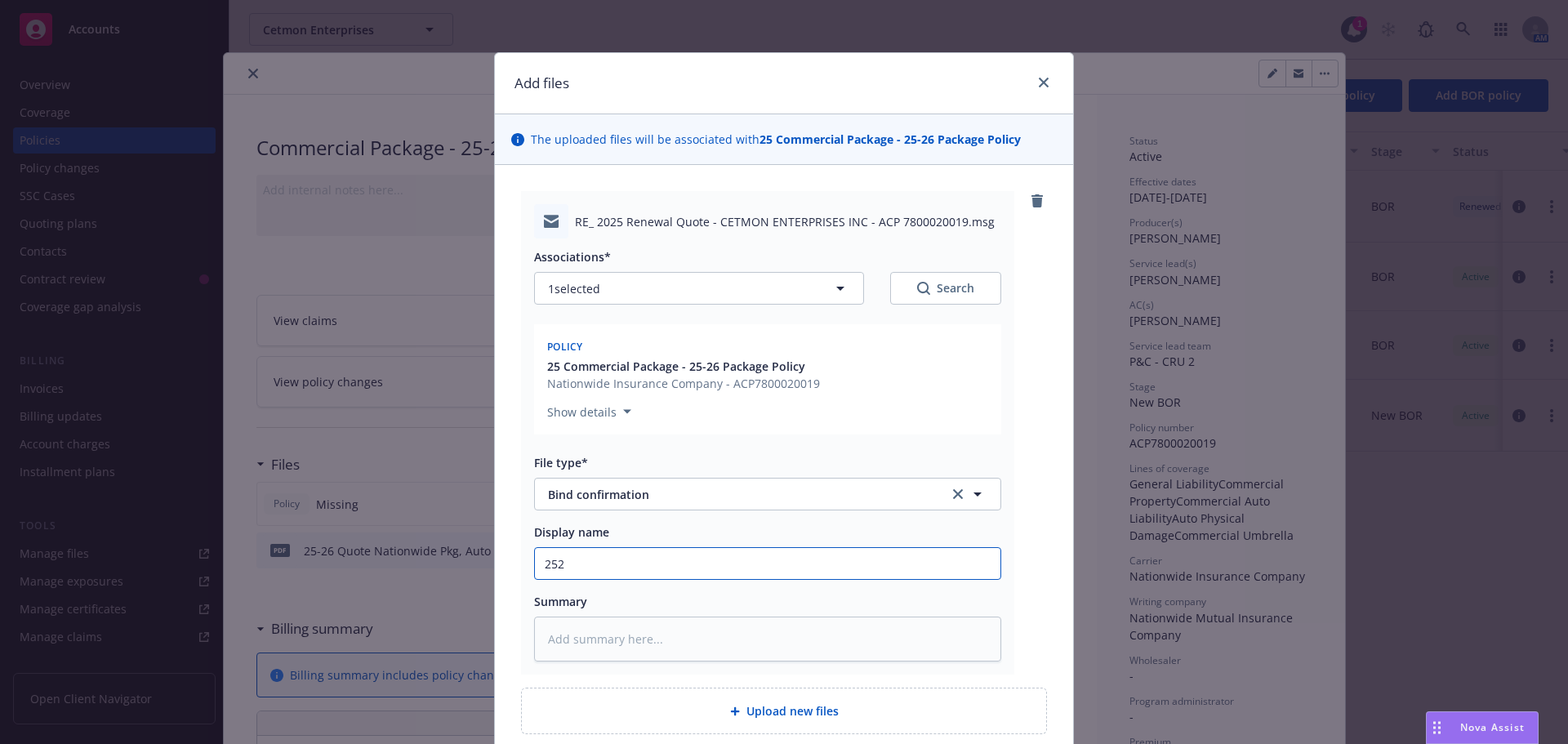
type textarea "x"
type input "25"
type textarea "x"
type input "25-"
type textarea "x"
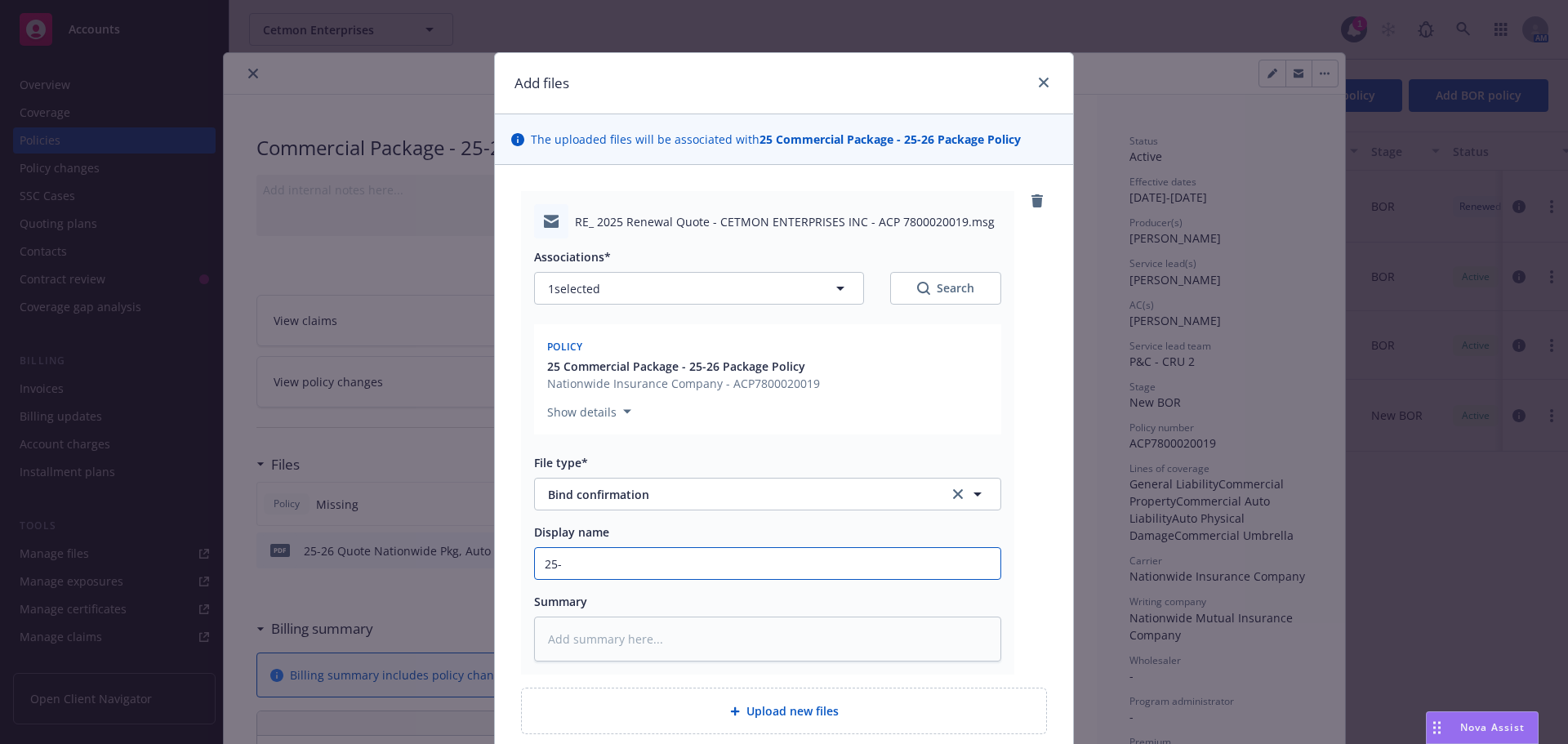
type input "25-2"
type textarea "x"
type input "25-25"
type textarea "x"
type input "25-2"
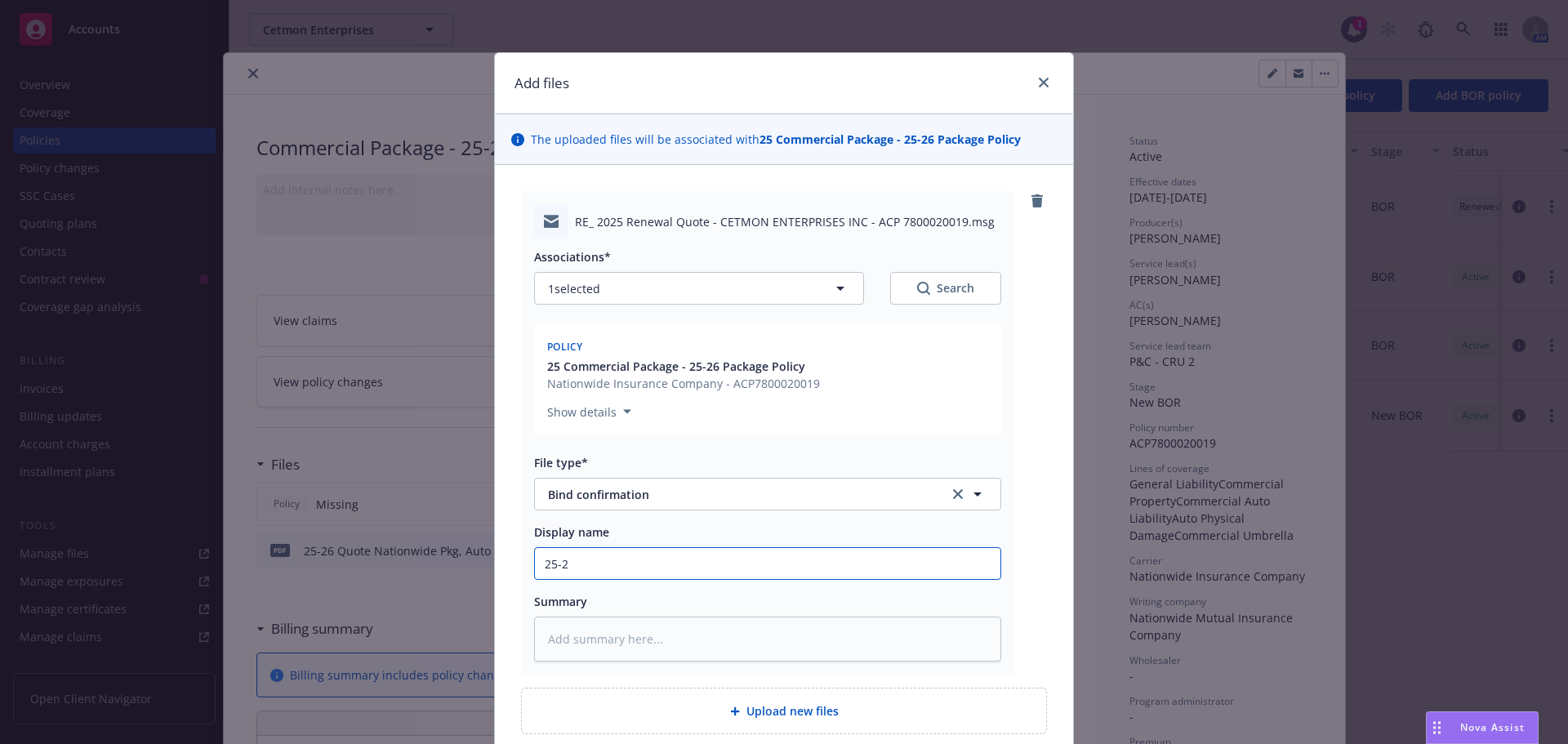
type textarea "x"
type input "25-26"
type textarea "x"
type input "25-26"
type textarea "x"
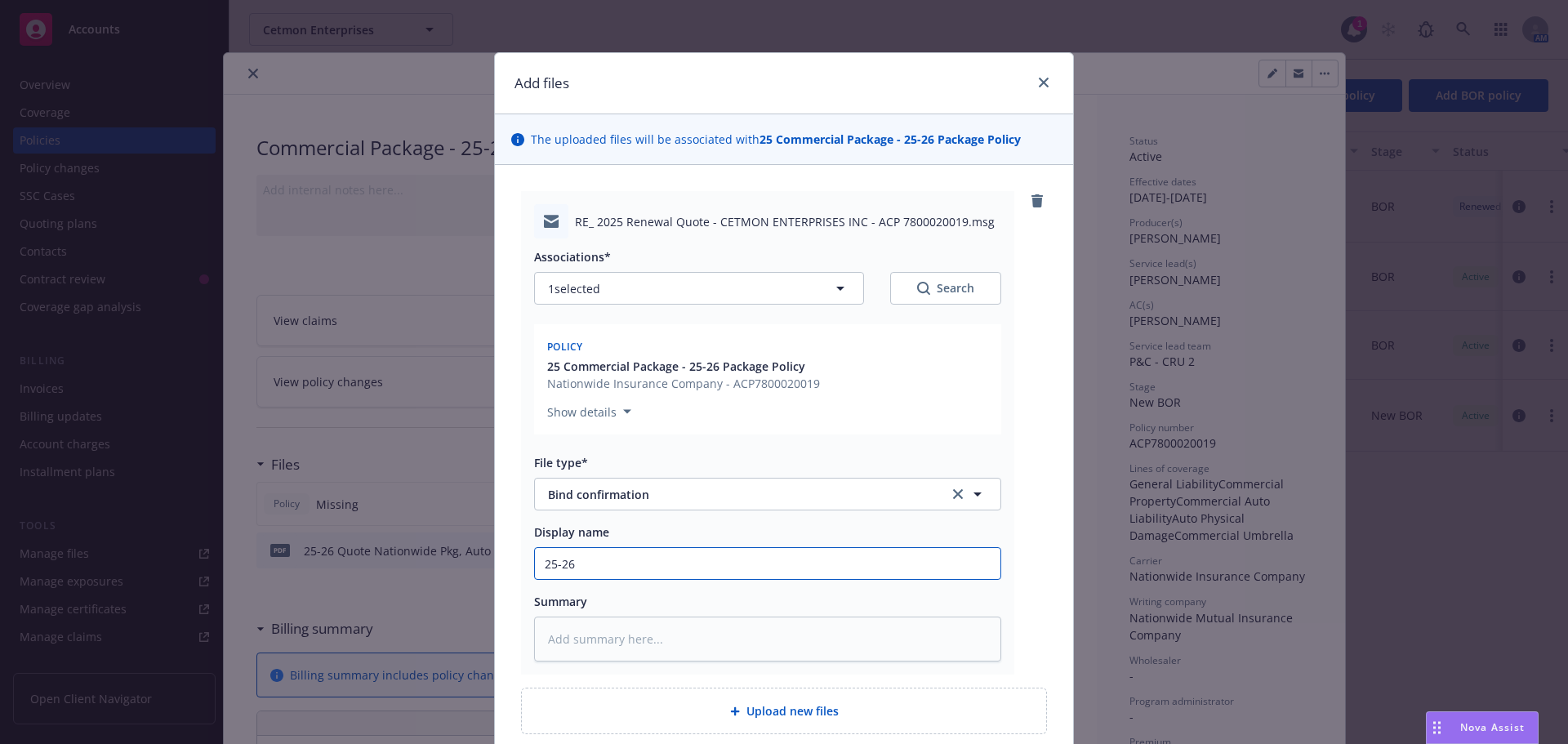
type input "25-26 B"
type textarea "x"
type input "25-26 Bi"
type textarea "x"
type input "25-26 Bin"
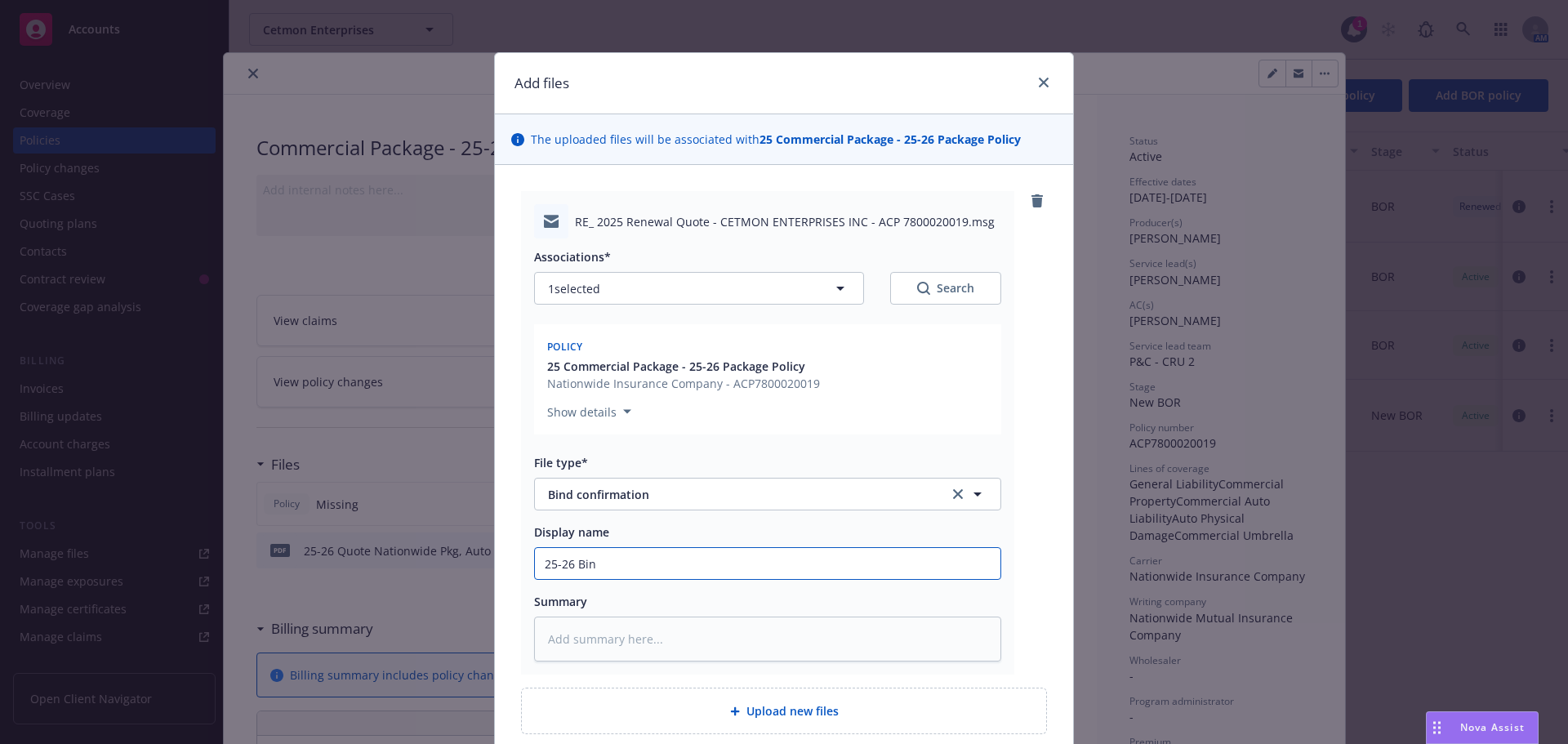
type textarea "x"
type input "25-26 Bind"
type textarea "x"
type input "25-26 Bind"
type textarea "x"
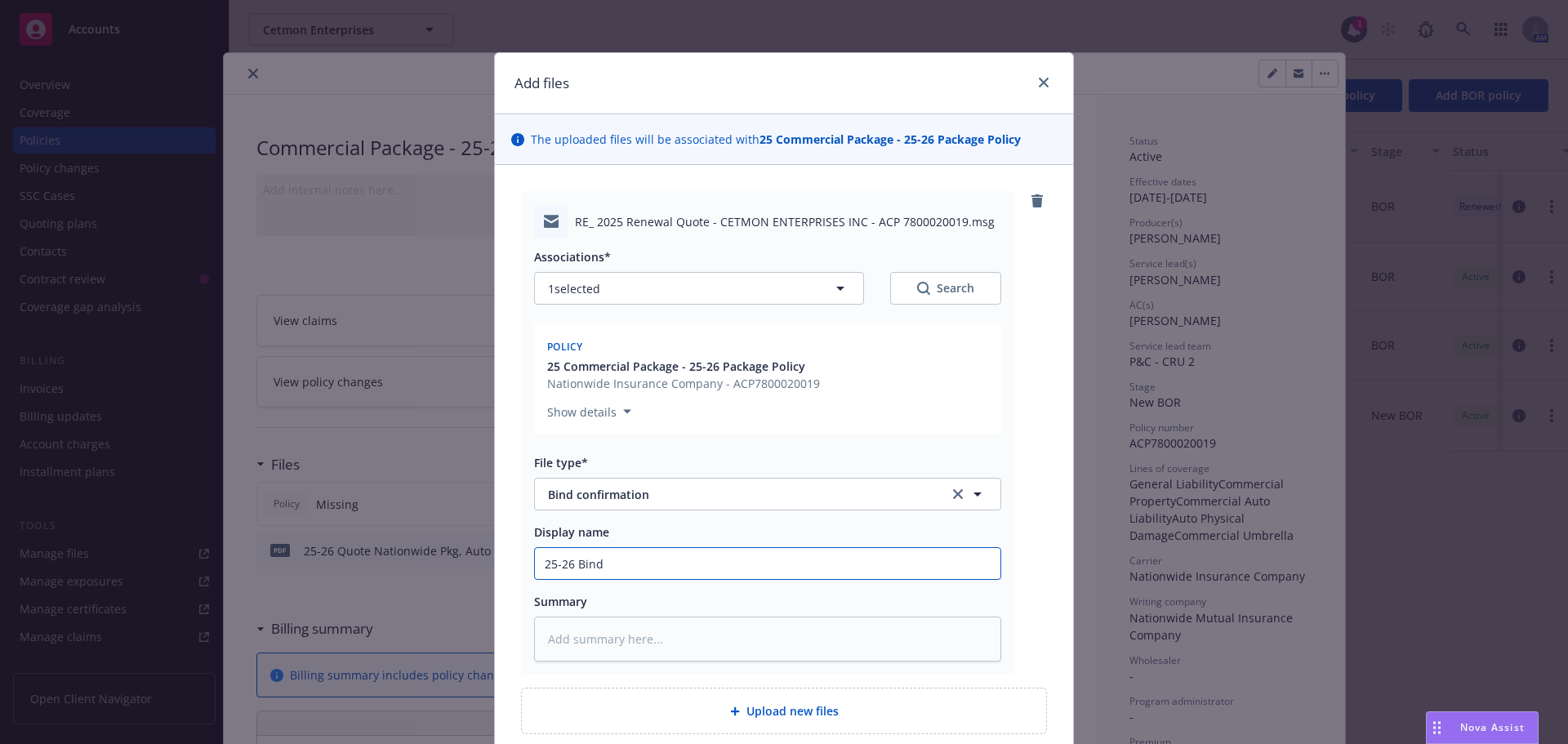
type input "25-26 Bind C"
type textarea "x"
type input "25-26 Bind Con"
type textarea "x"
type input "25-26 Bind Conf"
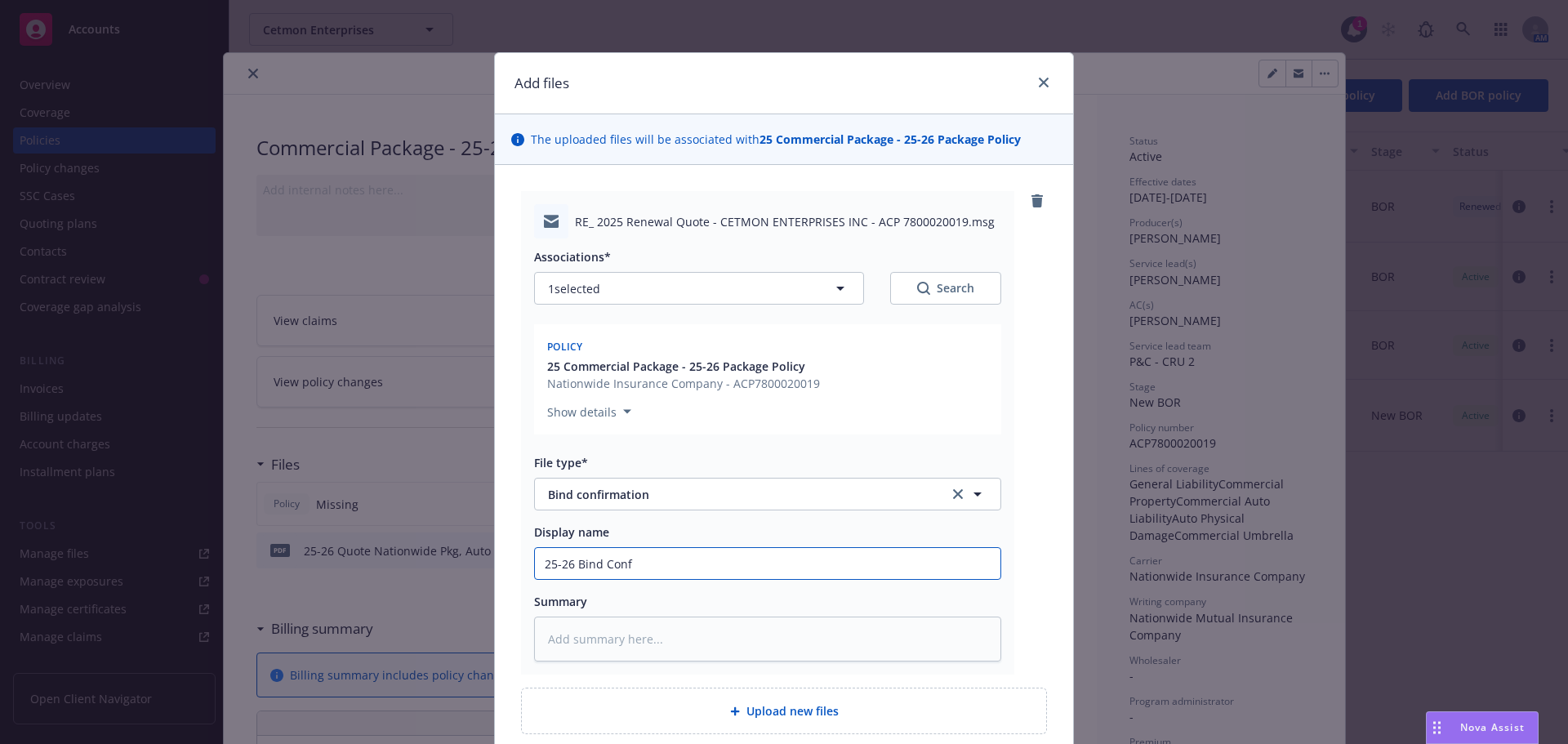
type textarea "x"
type input "25-26 Bind Confi"
type textarea "x"
type input "25-26 Bind Confir"
type textarea "x"
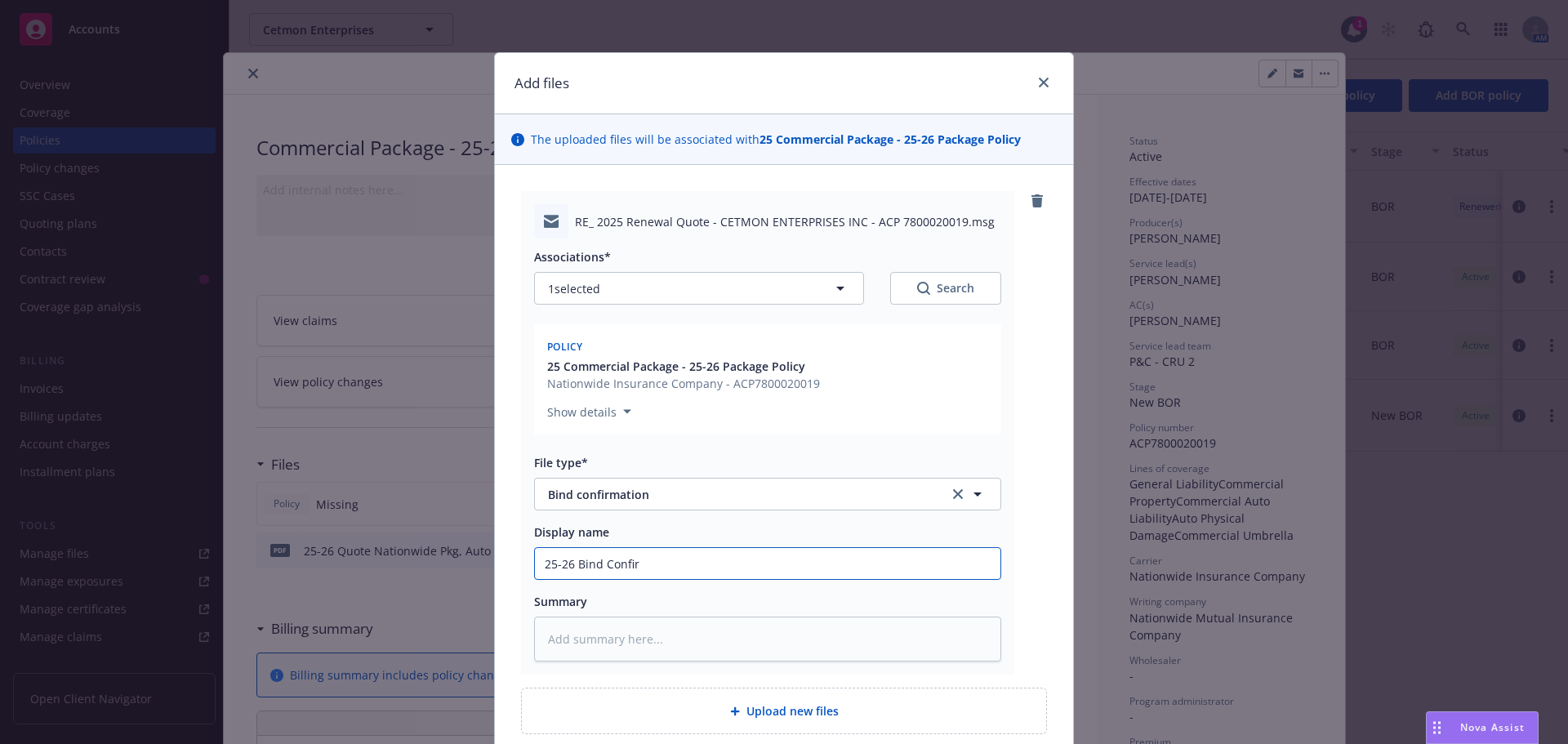
type input "25-26 Bind Confirm"
type textarea "x"
type input "25-26 Bind Confirma"
type textarea "x"
type input "25-26 Bind Confirmat"
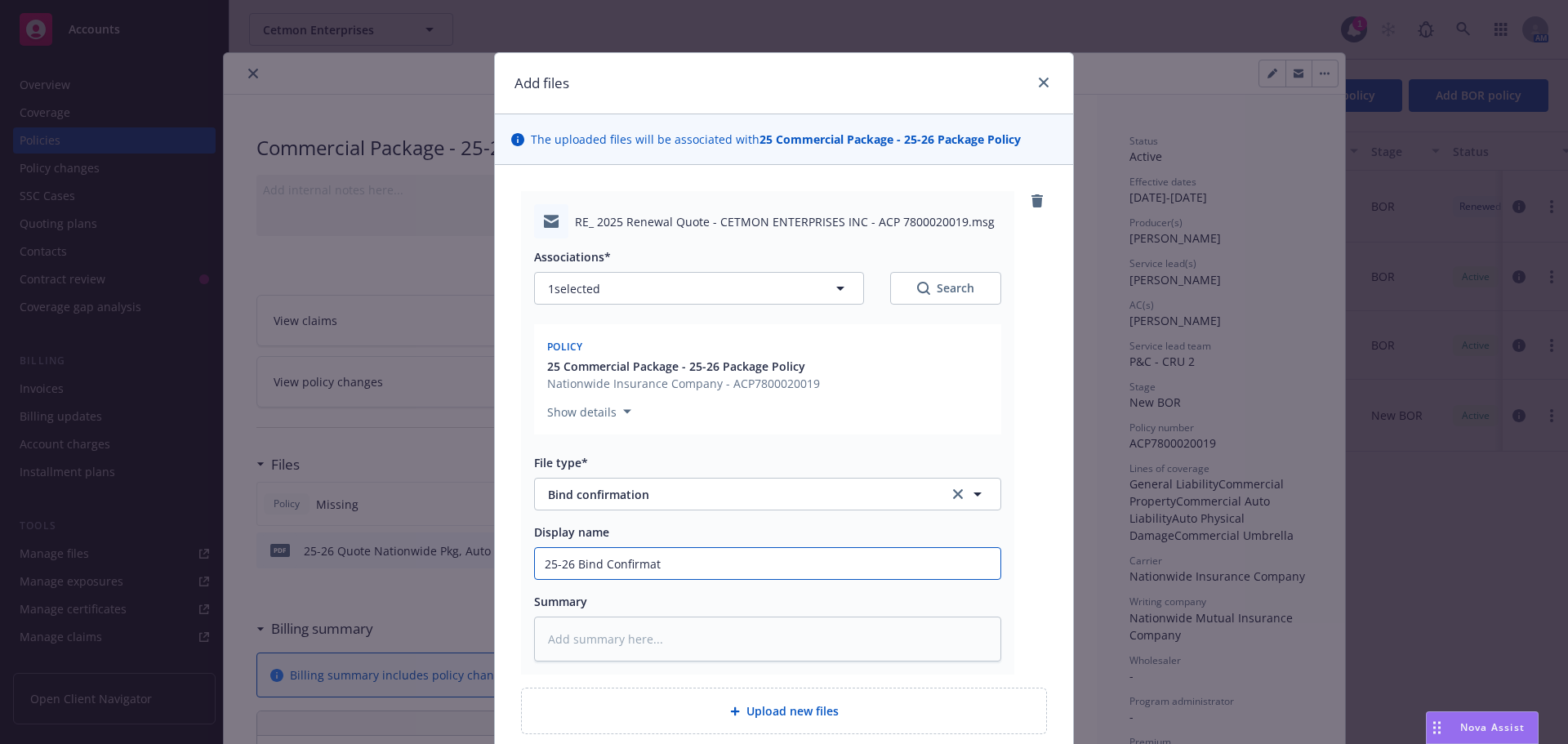
type textarea "x"
type input "25-26 Bind Confirmati"
type textarea "x"
type input "25-26 Bind Confirmation"
type textarea "x"
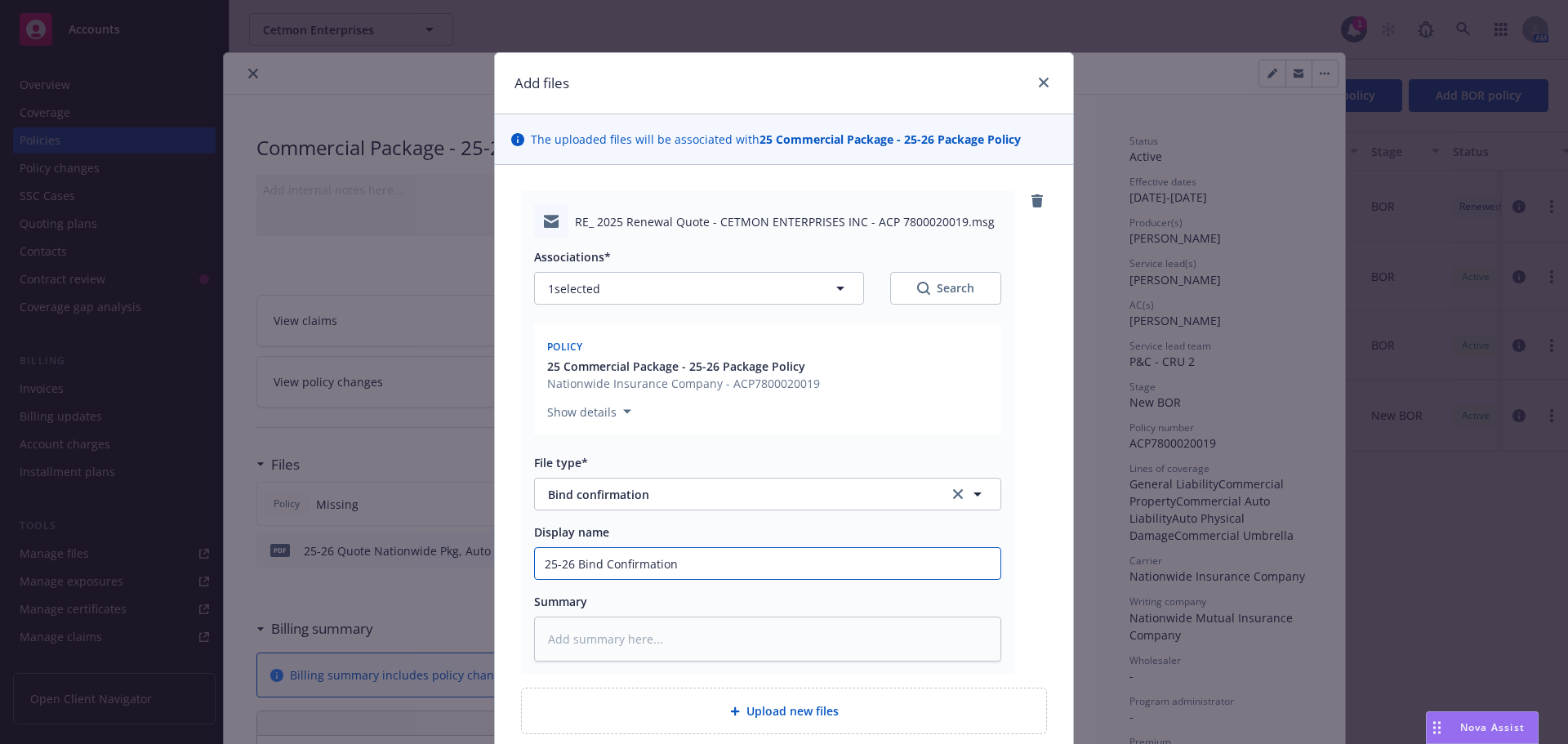
type input "25-26 Bind Confirmation ="
type textarea "x"
type input "25-26 Bind Confirmation =-"
type textarea "x"
type input "25-26 Bind Confirmation =-"
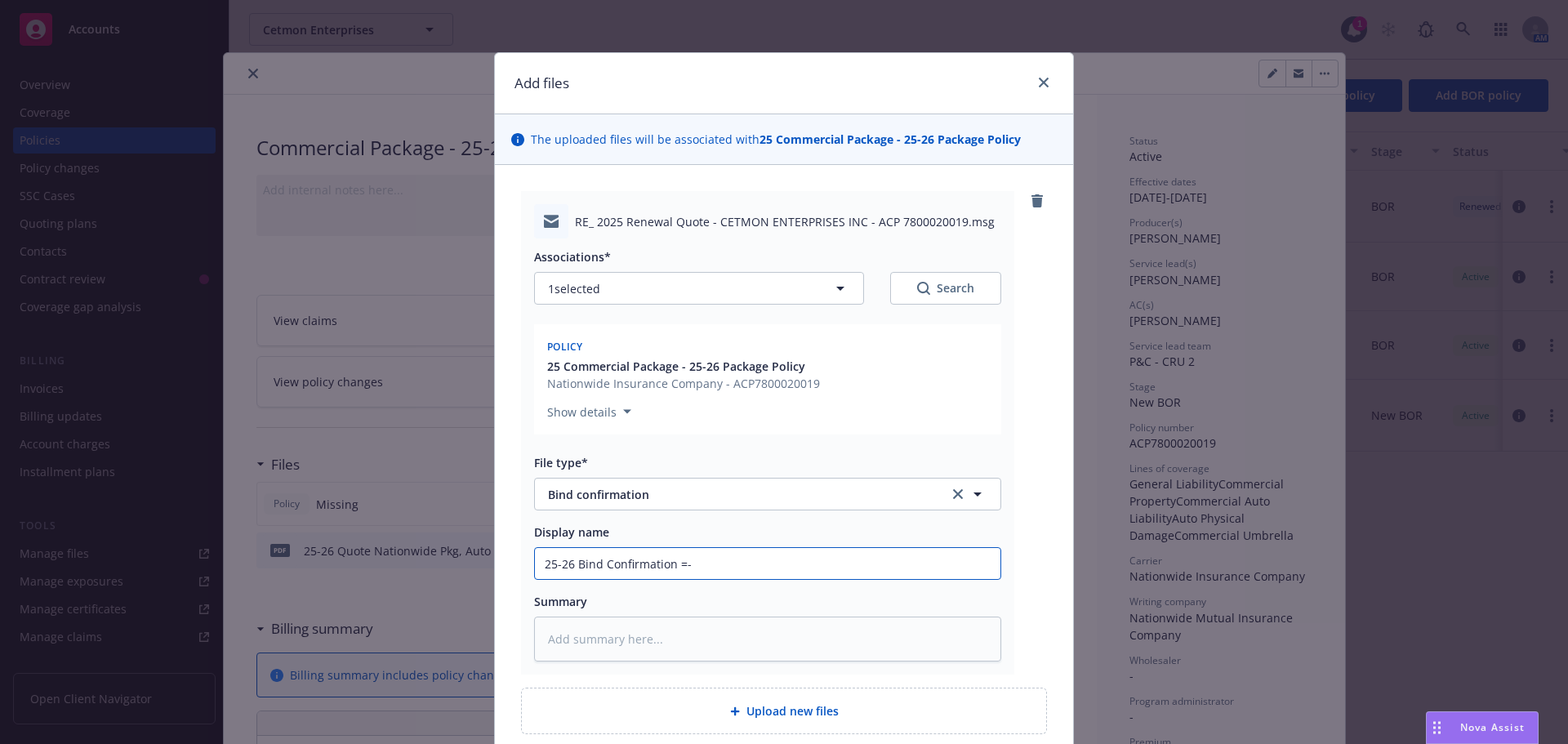
type textarea "x"
type input "25-26 Bind Confirmation =- N"
type textarea "x"
type input "25-26 Bind Confirmation =-"
type textarea "x"
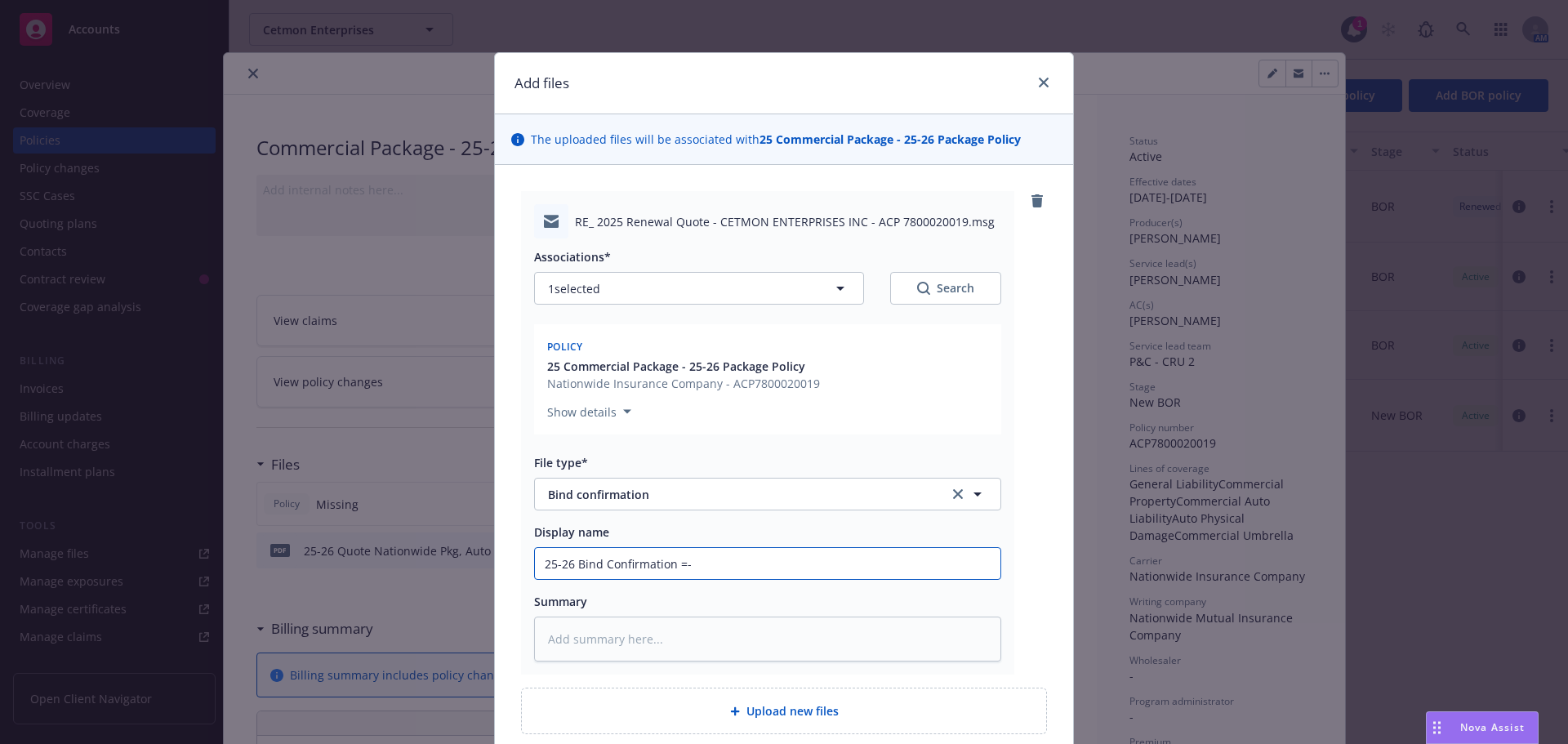
type input "25-26 Bind Confirmation =-"
type textarea "x"
type input "25-26 Bind Confirmation ="
type textarea "x"
type input "25-26 Bind Confirmation"
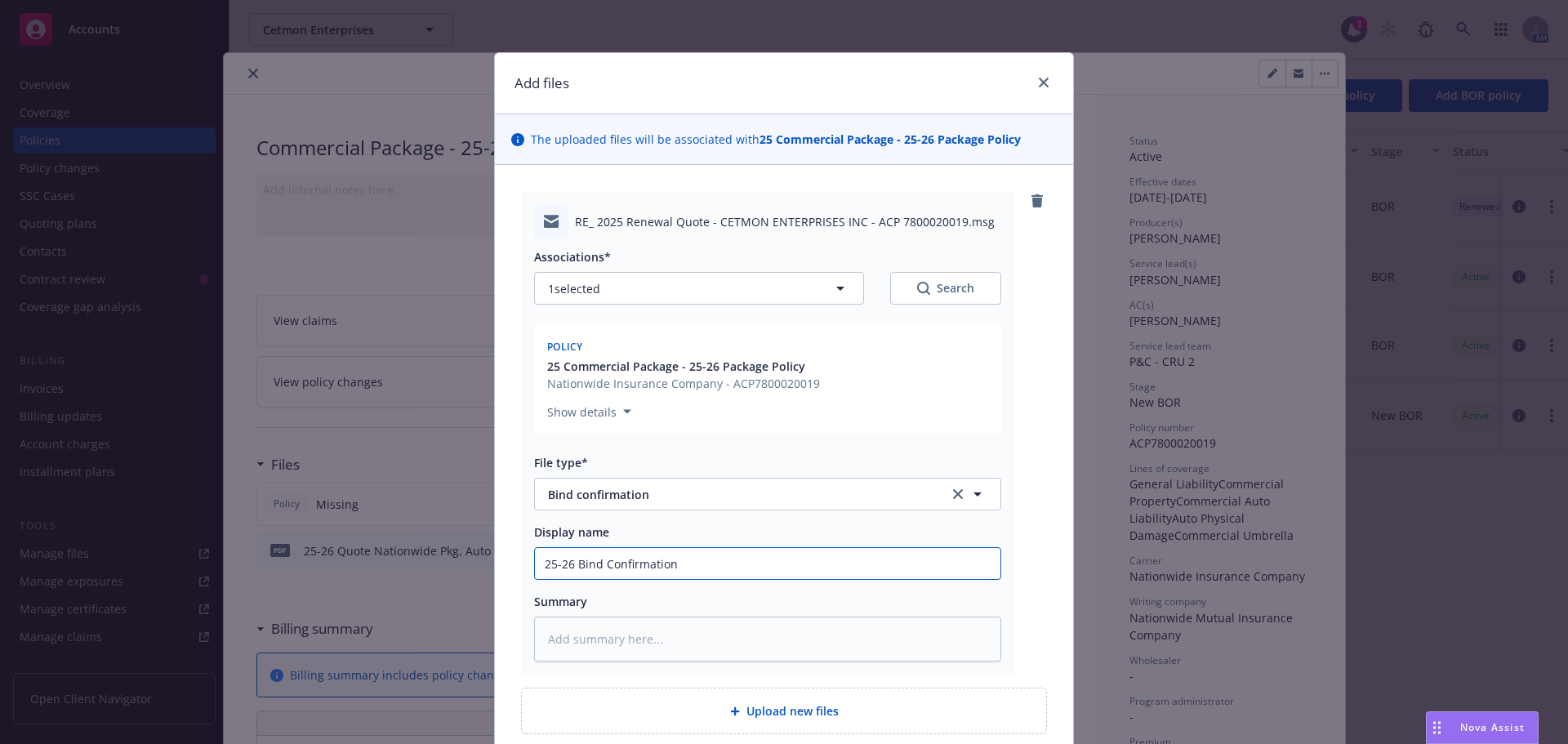
type textarea "x"
type input "25-26 Bind Confirmation -"
type textarea "x"
type input "25-26 Bind Confirmation"
type textarea "x"
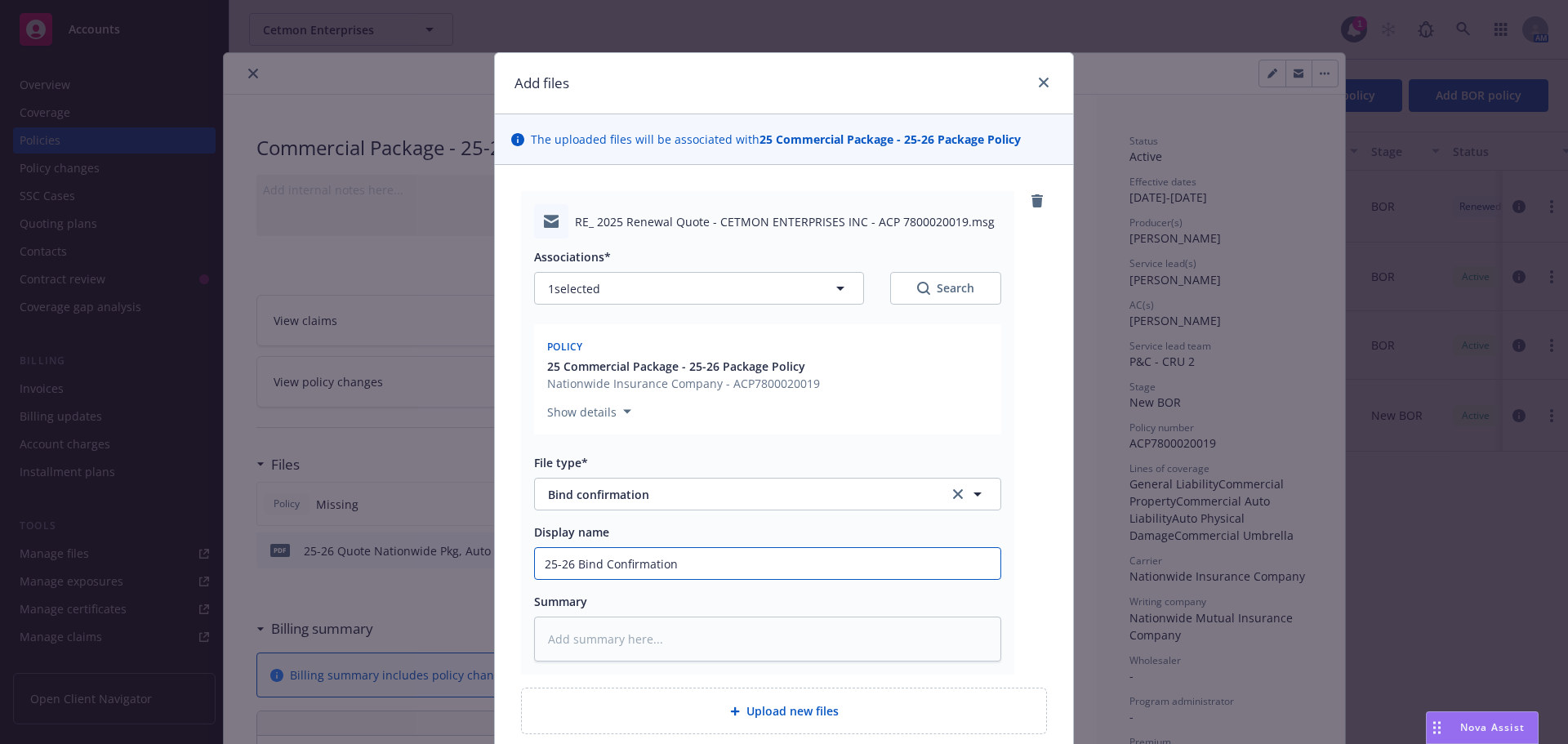
type input "25-26 Bind Confirmation w"
type textarea "x"
type input "25-26 Bind Confirmation w/"
type textarea "x"
type input "25-26 Bind Confirmation w/p"
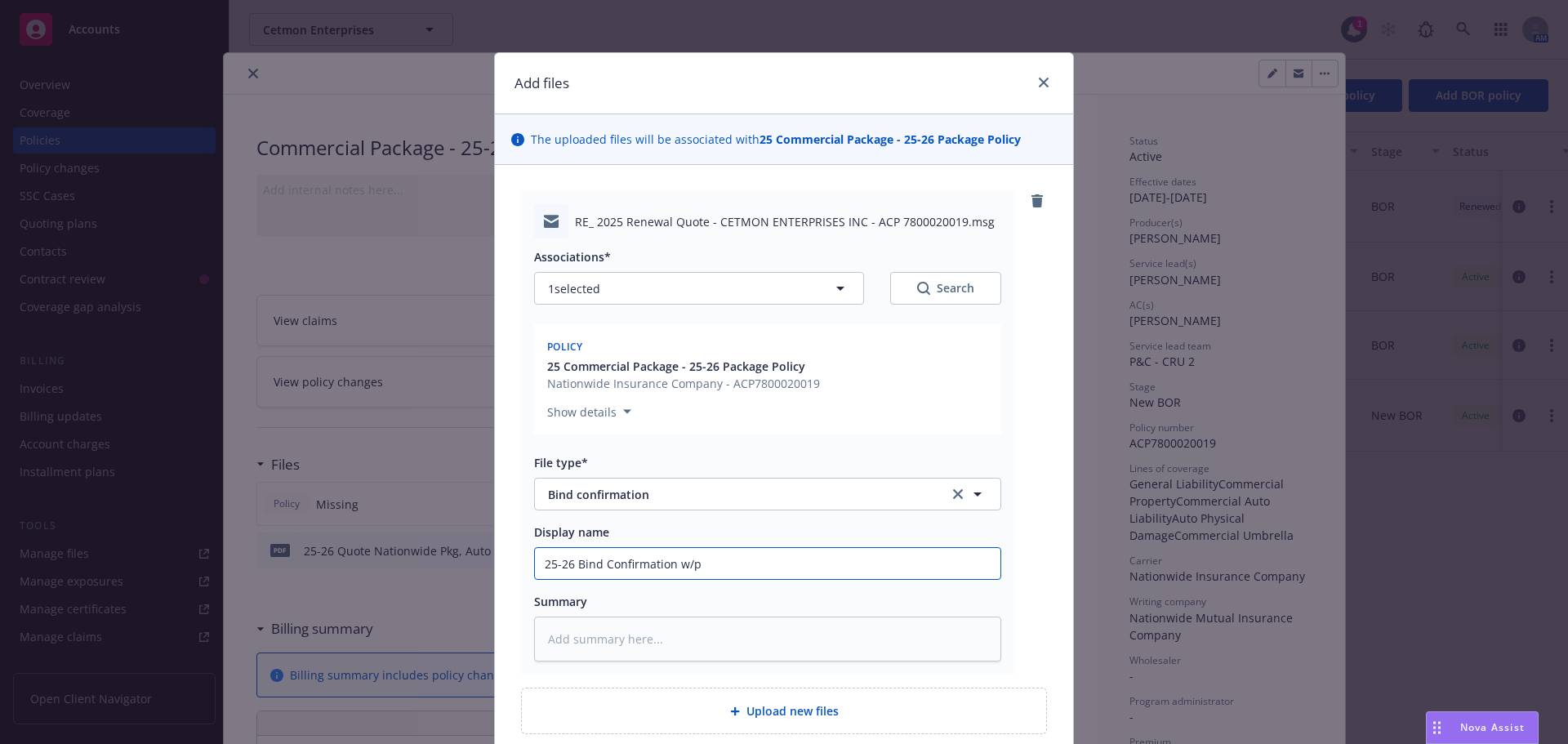
type textarea "x"
type input "25-26 Bind Confirmation w/po"
type textarea "x"
type input "25-26 Bind Confirmation w/pol"
type textarea "x"
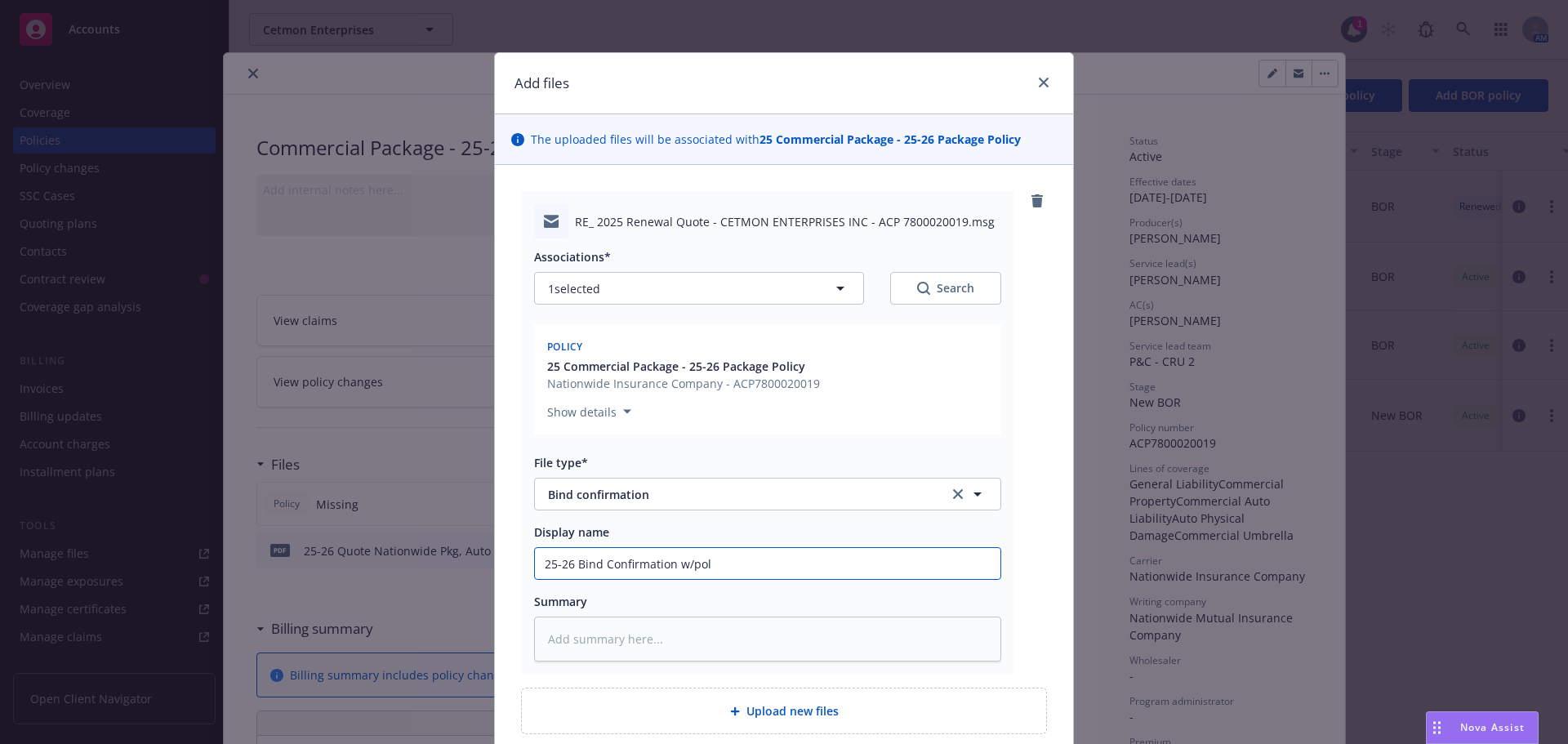
type input "25-26 Bind Confirmation w/pol"
type textarea "x"
type input "25-26 Bind Confirmation w/pol #"
type textarea "x"
type input "25-26 Bind Confirmation w/pol #'"
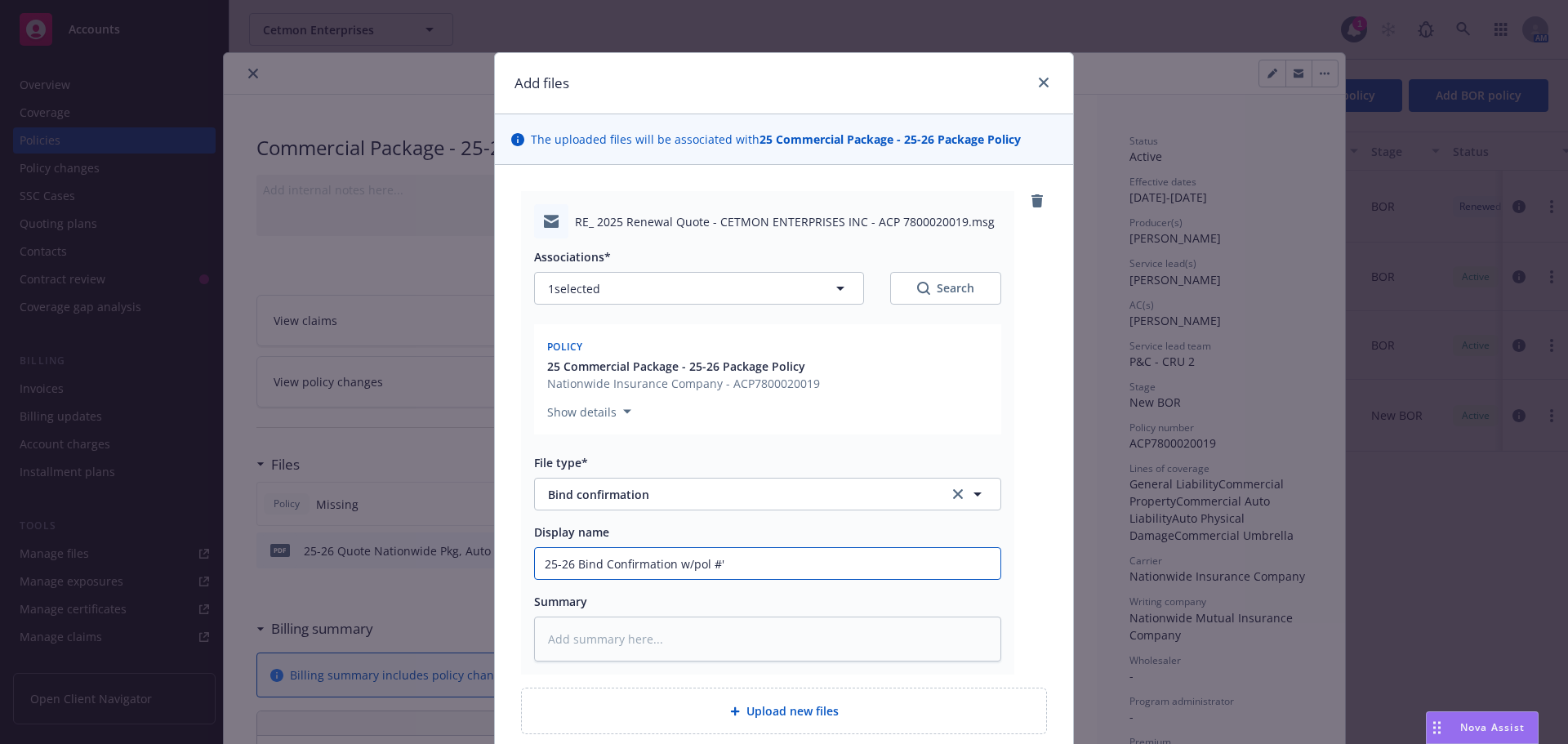
type textarea "x"
type input "25-26 Bind Confirmation w/pol #'s"
type textarea "x"
type input "25-26 Bind Confirmation w/pol #'s"
type textarea "x"
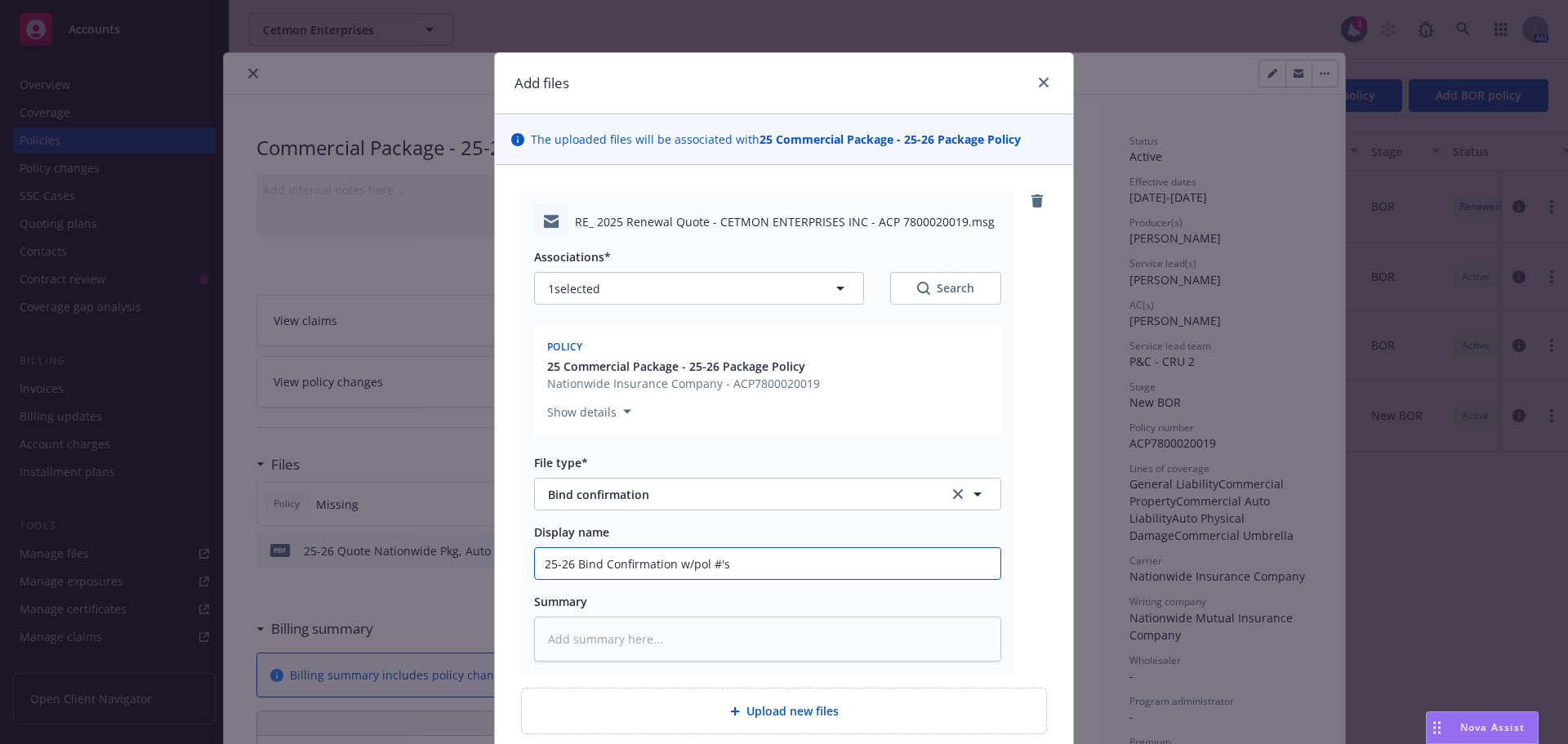
type input "25-26 Bind Confirmation w/pol #'s f"
type textarea "x"
type input "25-26 Bind Confirmation w/pol #'s fr"
type textarea "x"
type input "25-26 Bind Confirmation w/pol #'s from"
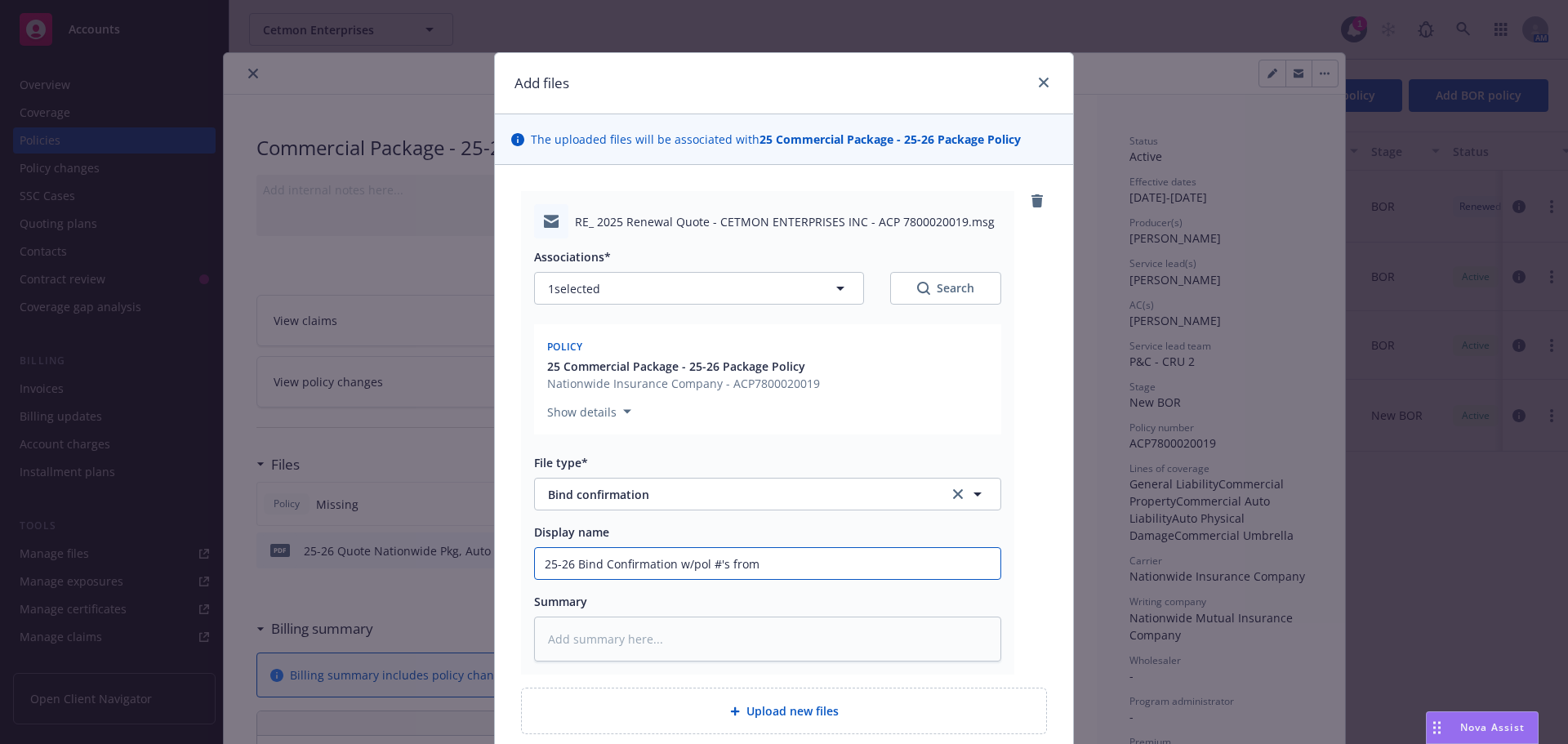
type textarea "x"
type input "25-26 Bind Confirmation w/pol #'s from"
type textarea "x"
type input "25-26 Bind Confirmation w/pol #'s from"
type textarea "x"
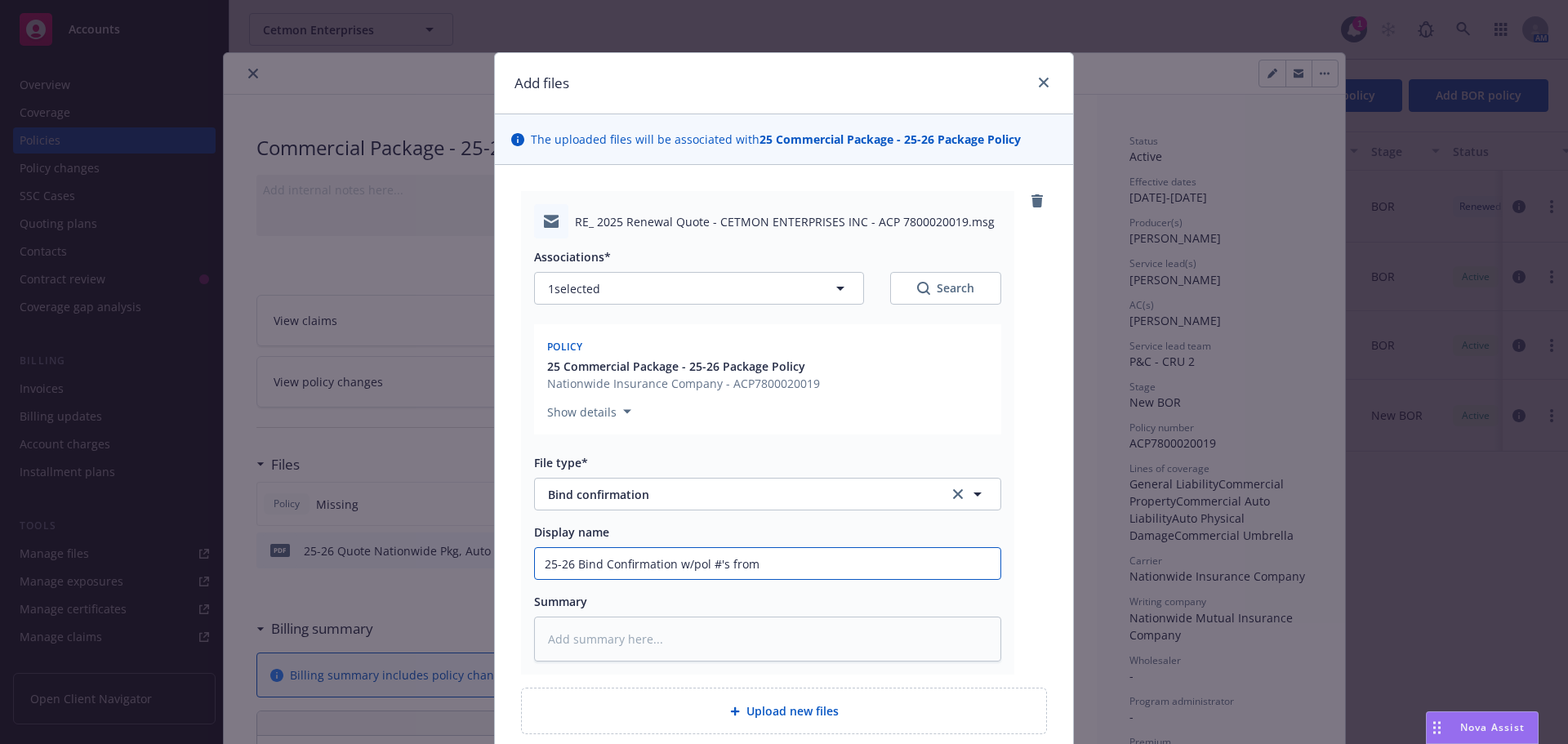
type input "25-26 Bind Confirmation w/pol #'s fro"
type textarea "x"
type input "25-26 Bind Confirmation w/pol #'s fr"
type textarea "x"
type input "25-26 Bind Confirmation w/pol #'s f"
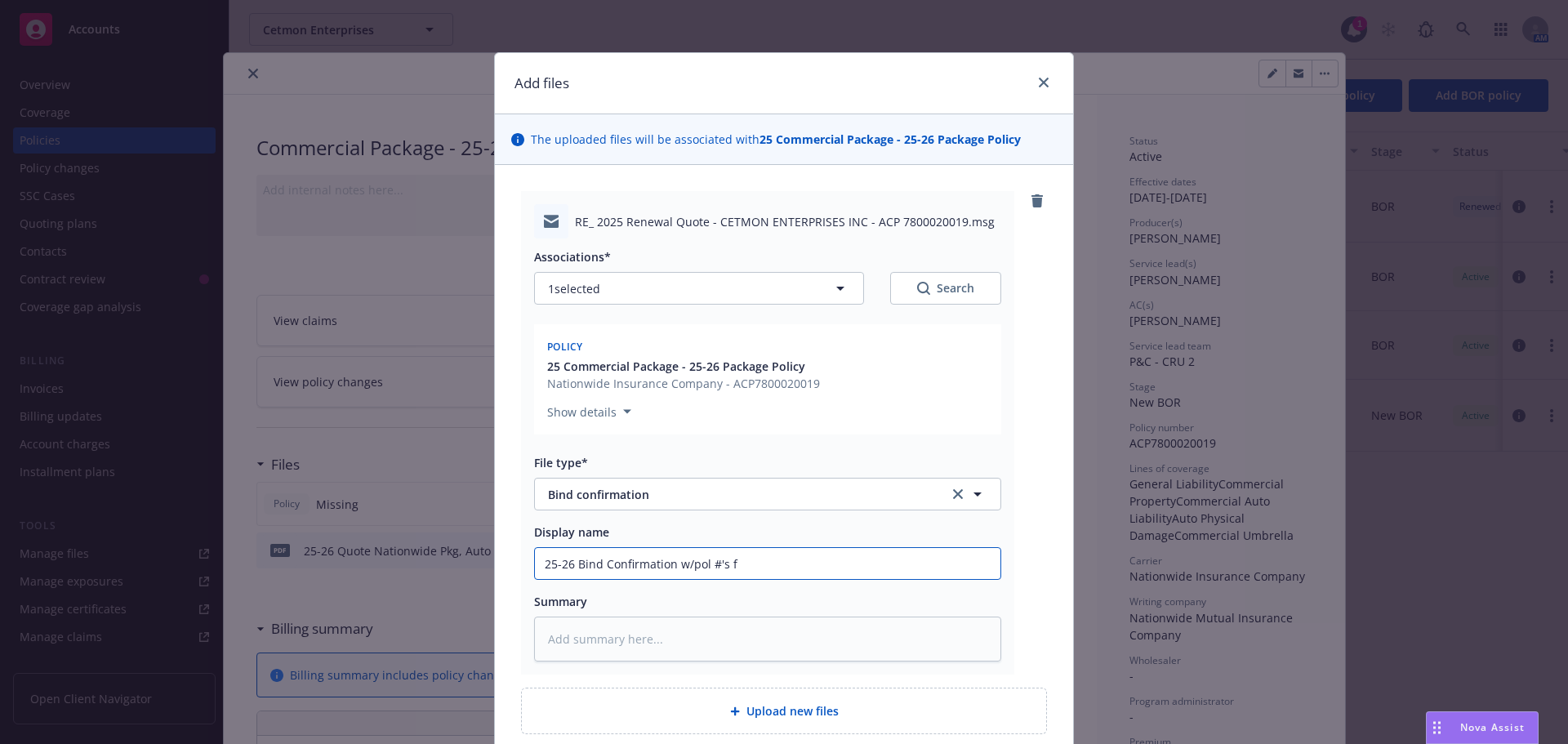
type textarea "x"
type input "25-26 Bind Confirmation w/pol #'s"
type textarea "x"
type input "25-26 Bind Confirmation w/pol #'s -"
type textarea "x"
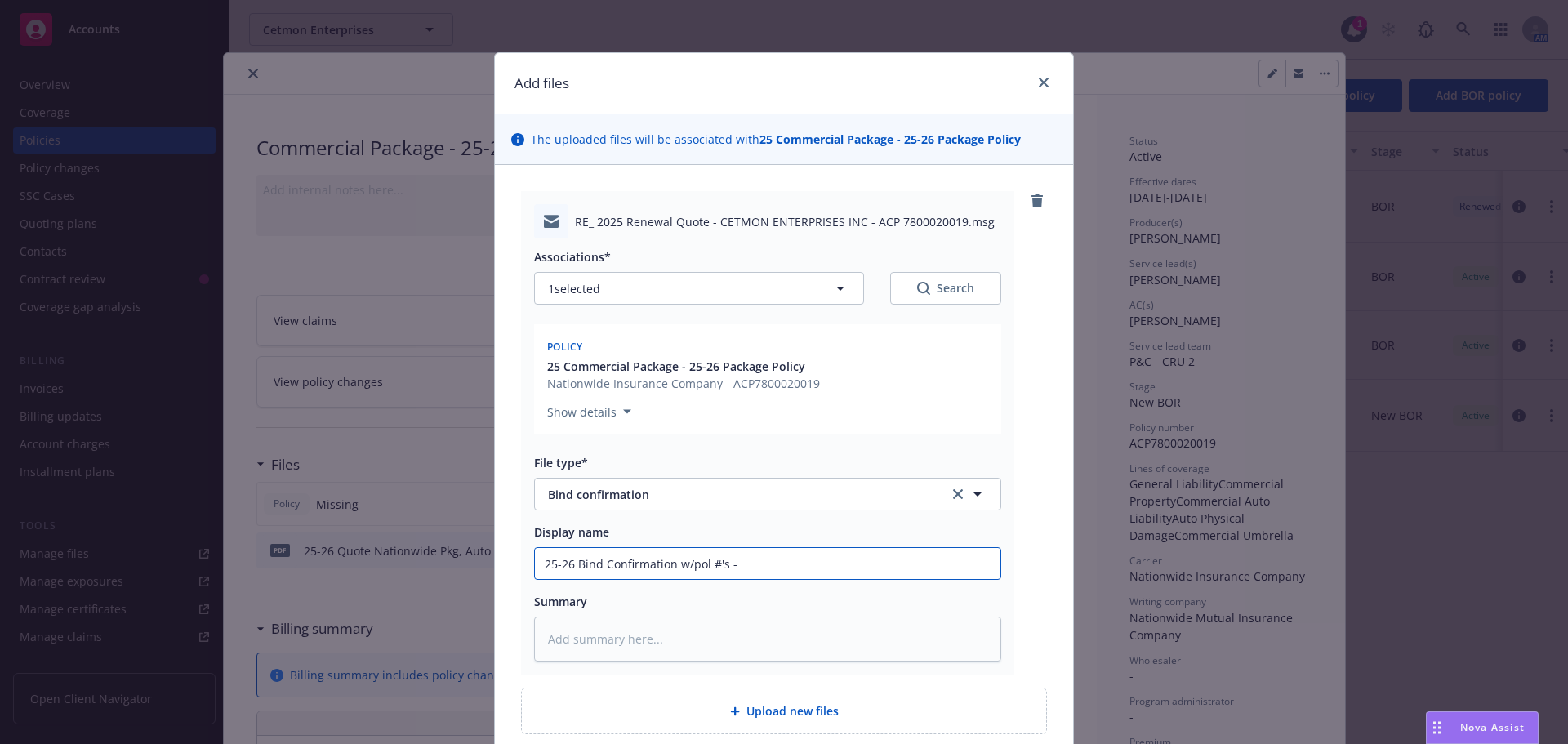
type input "25-26 Bind Confirmation w/pol #'s -"
type textarea "x"
type input "25-26 Bind Confirmation w/pol #'s - N"
type textarea "x"
type input "25-26 Bind Confirmation w/pol #'s - Na"
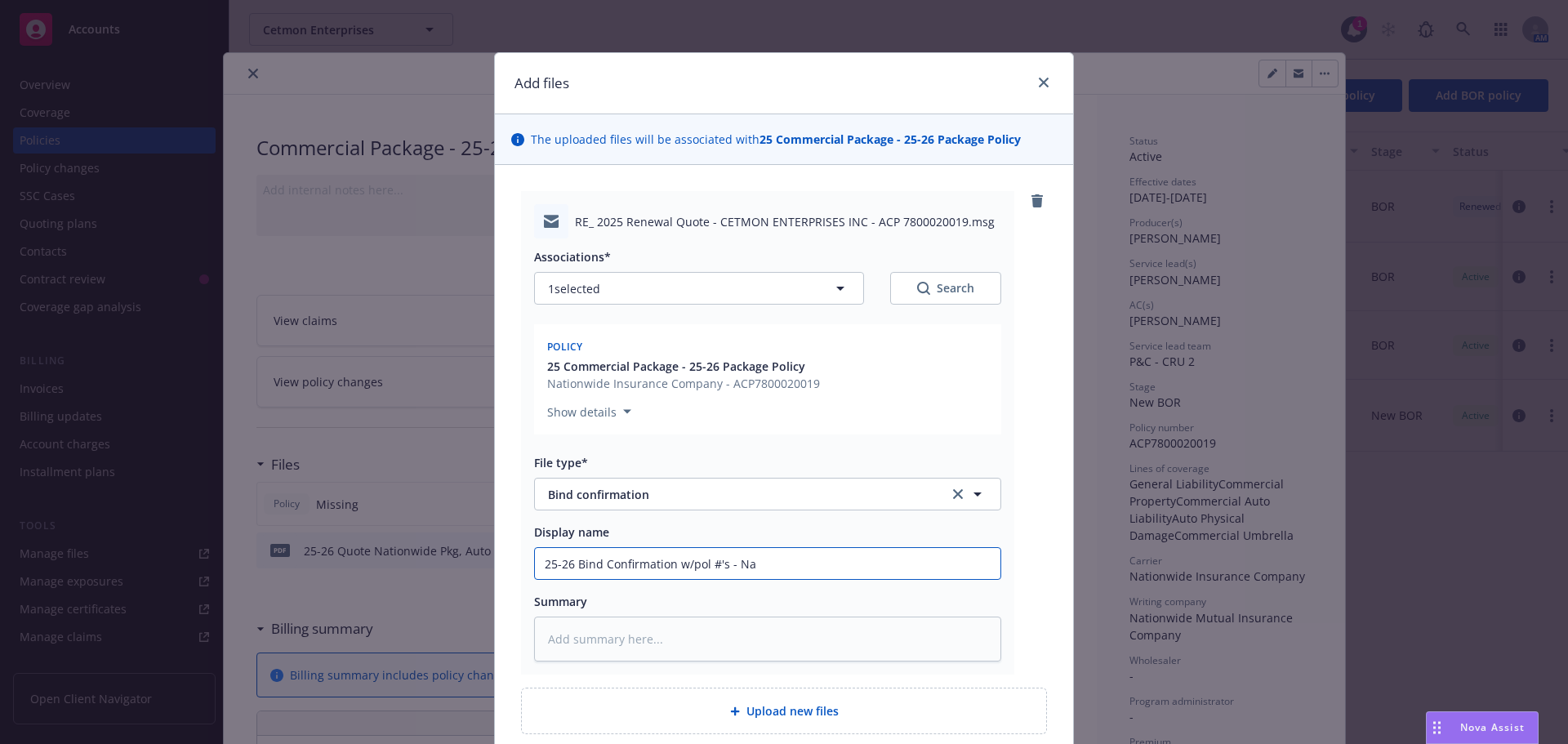
type textarea "x"
type input "25-26 Bind Confirmation w/pol #'s - Nati"
type textarea "x"
type input "25-26 Bind Confirmation w/pol #'s - Natio"
type textarea "x"
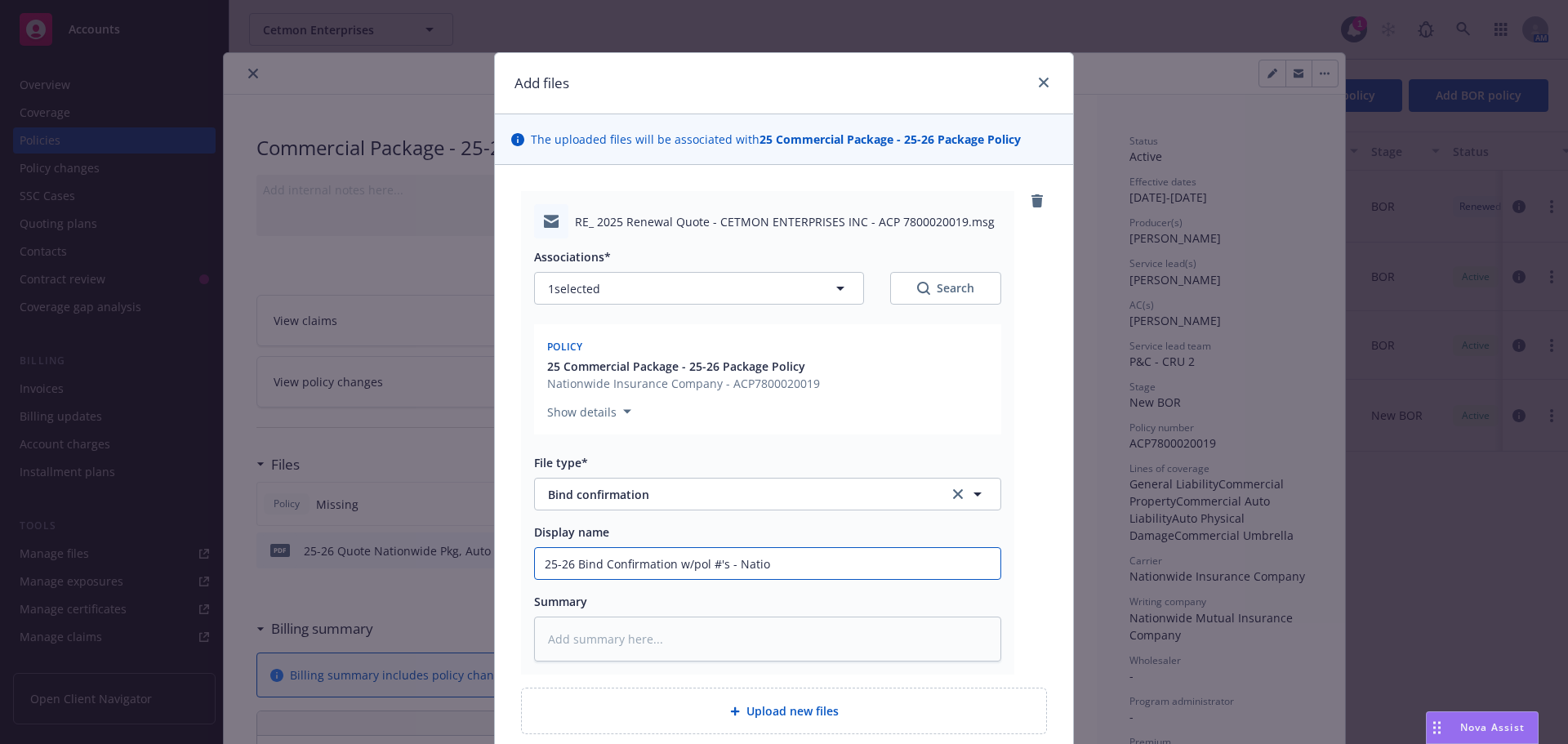
type input "25-26 Bind Confirmation w/pol #'s - Nation"
type textarea "x"
type input "25-26 Bind Confirmation w/pol #'s - Nationw"
type textarea "x"
type input "25-26 Bind Confirmation w/pol #'s - Nationwi"
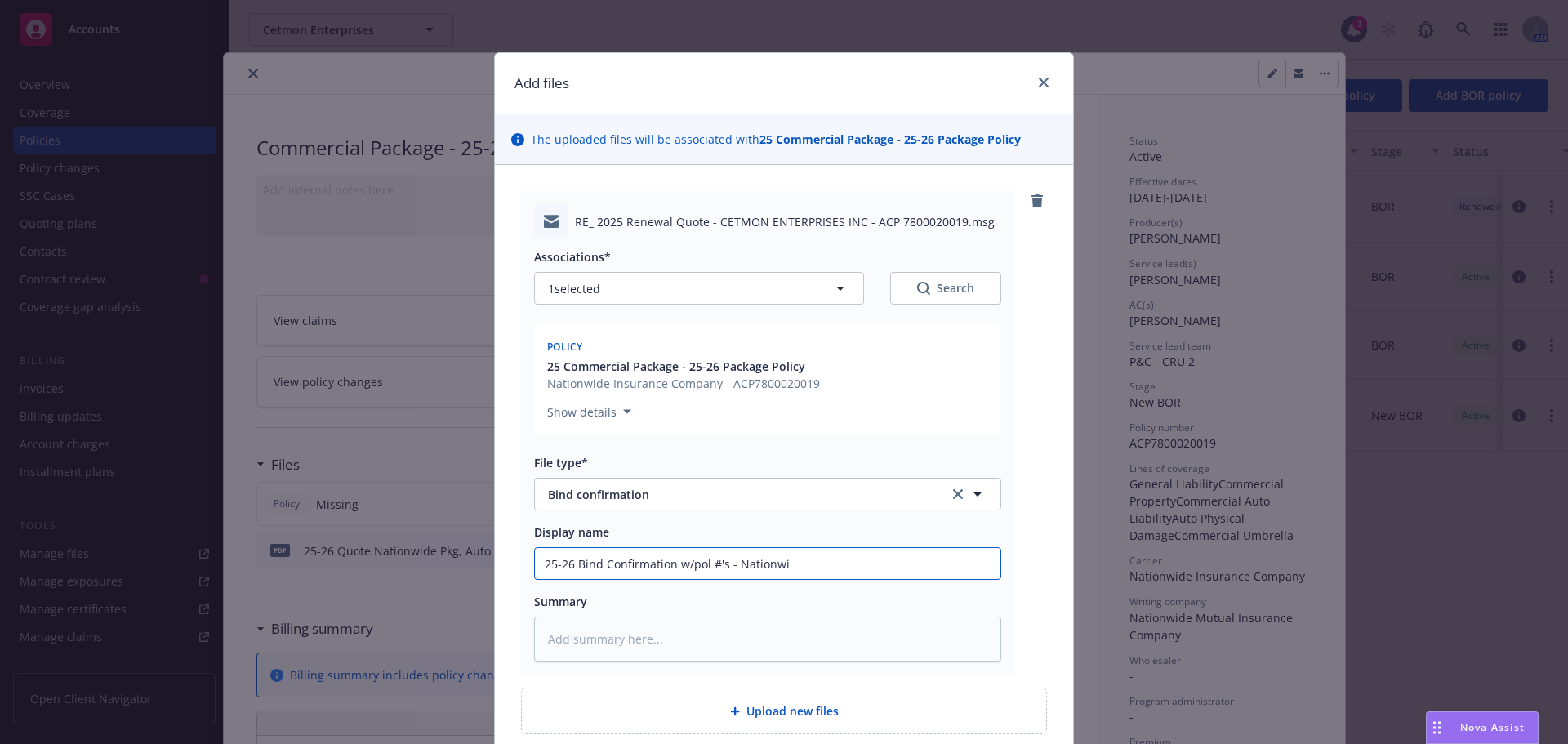
type textarea "x"
type input "25-26 Bind Confirmation w/pol #'s - Nationwid"
type textarea "x"
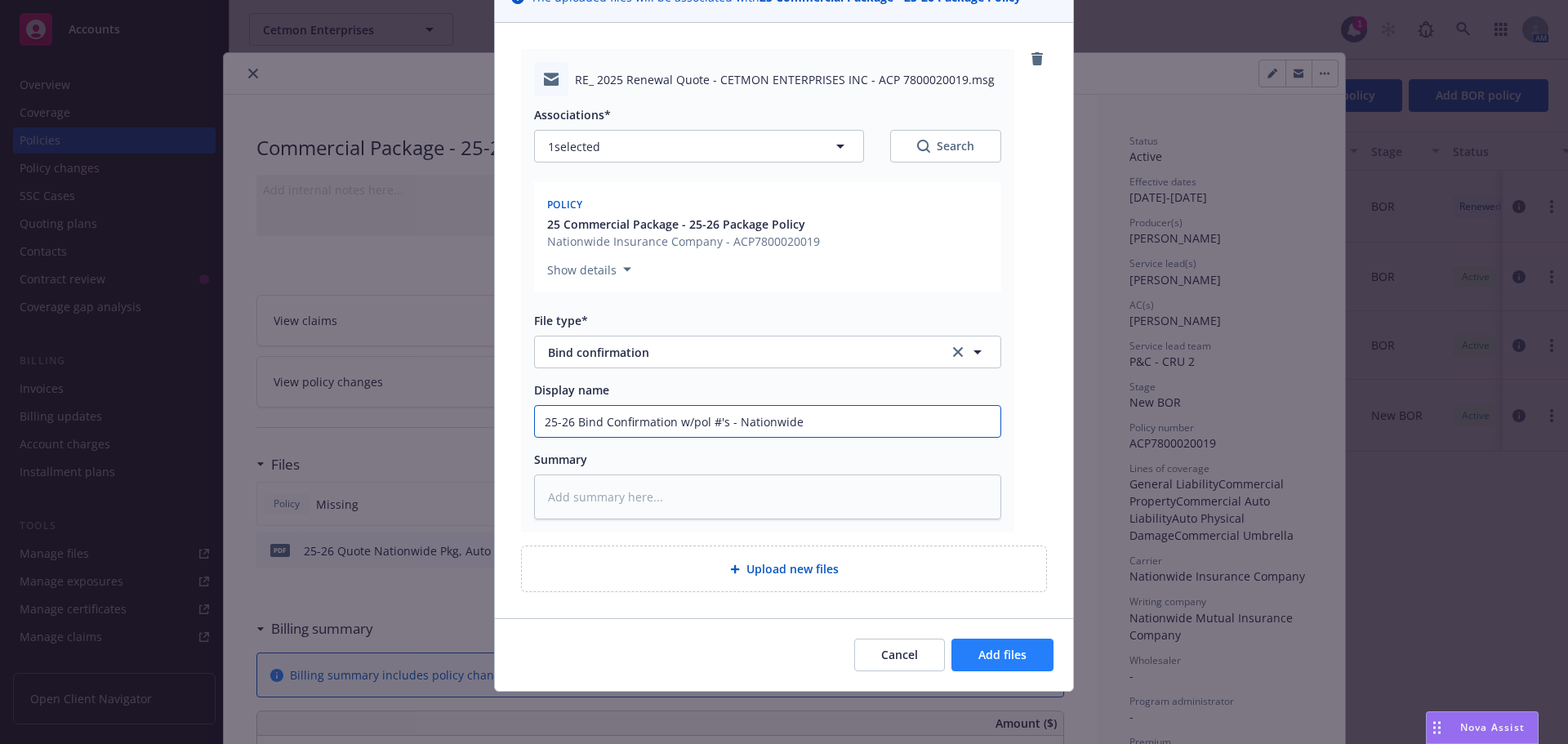
type input "25-26 Bind Confirmation w/pol #'s - Nationwide"
click at [965, 663] on button "Add files" at bounding box center [1002, 655] width 102 height 33
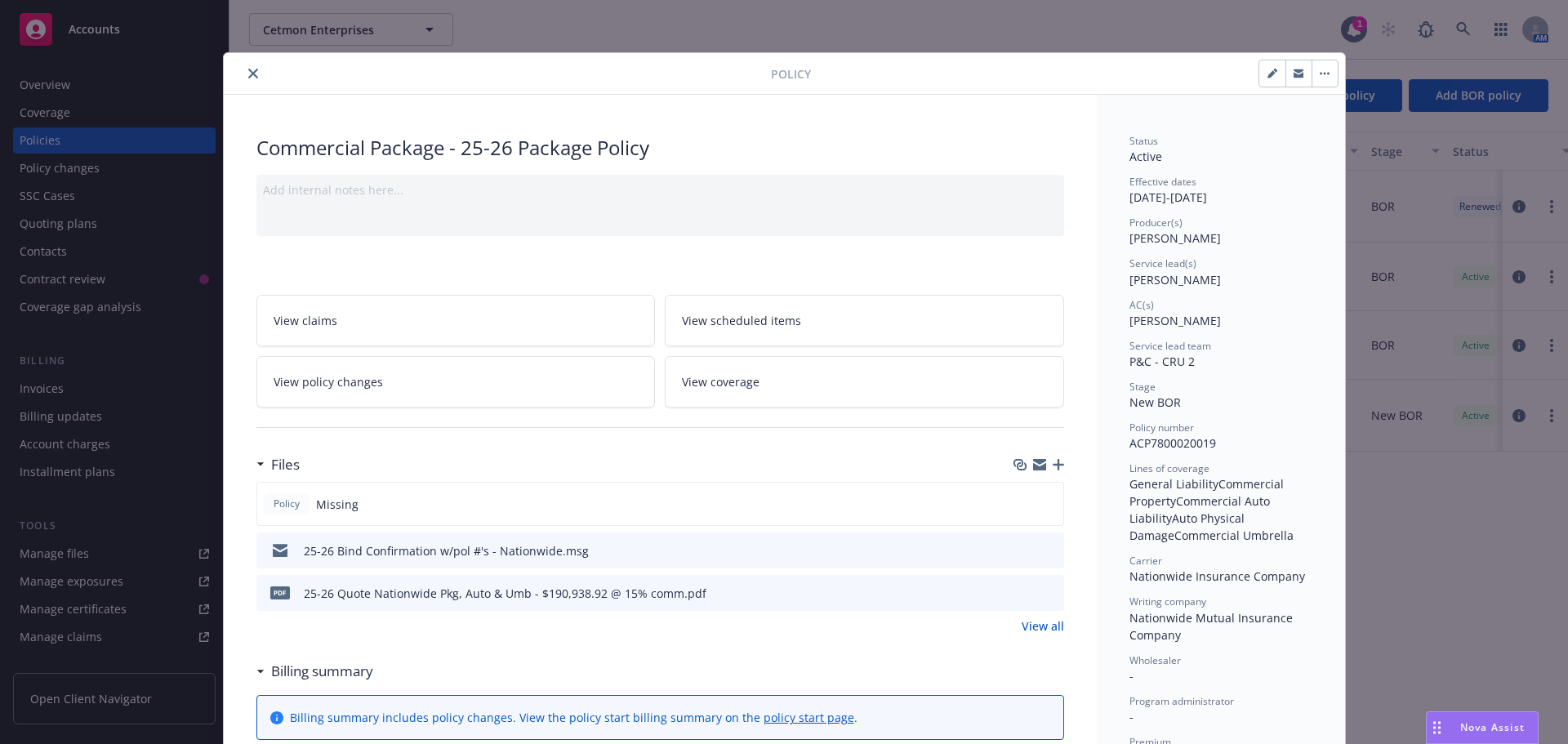
click at [1053, 469] on icon "button" at bounding box center [1058, 464] width 12 height 12
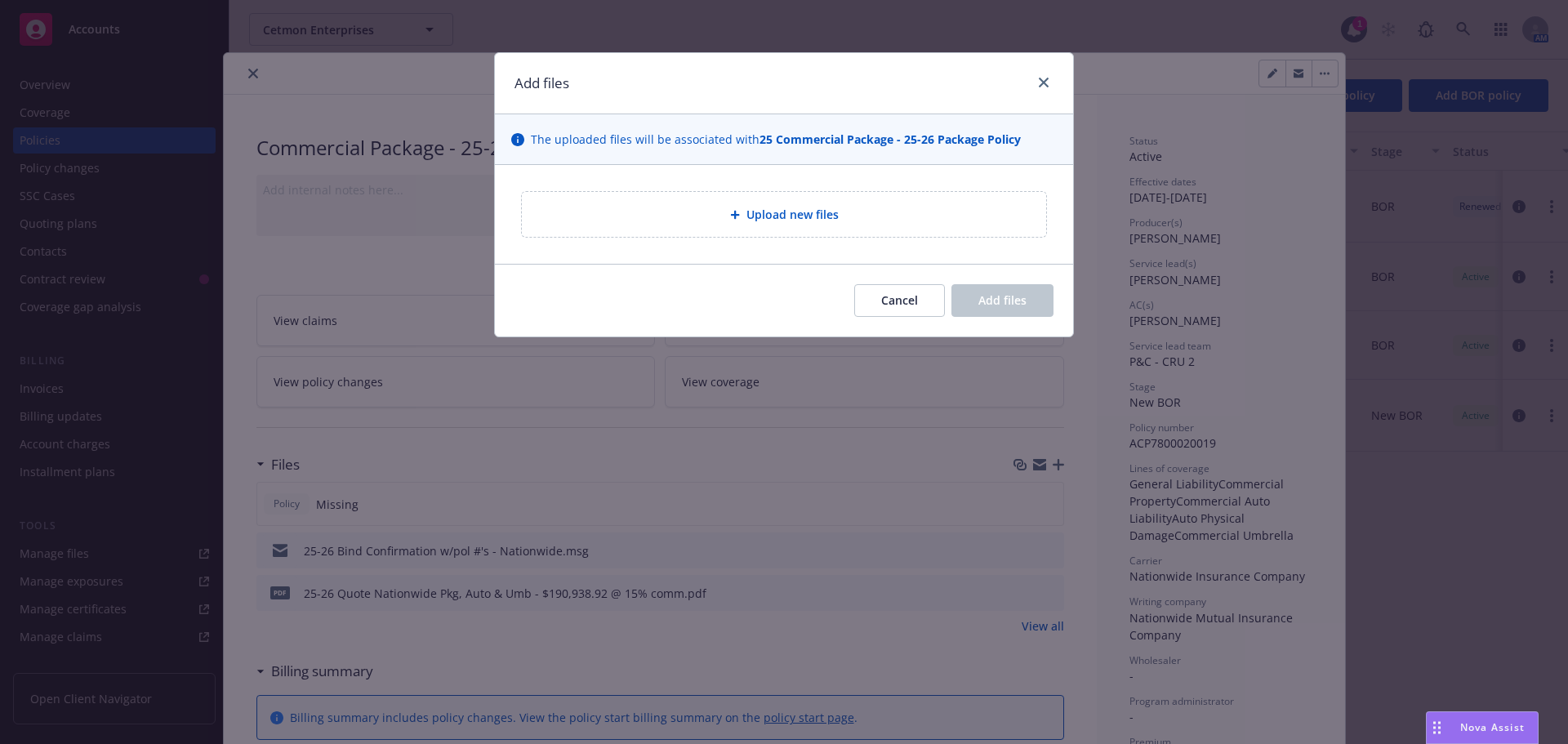
type textarea "x"
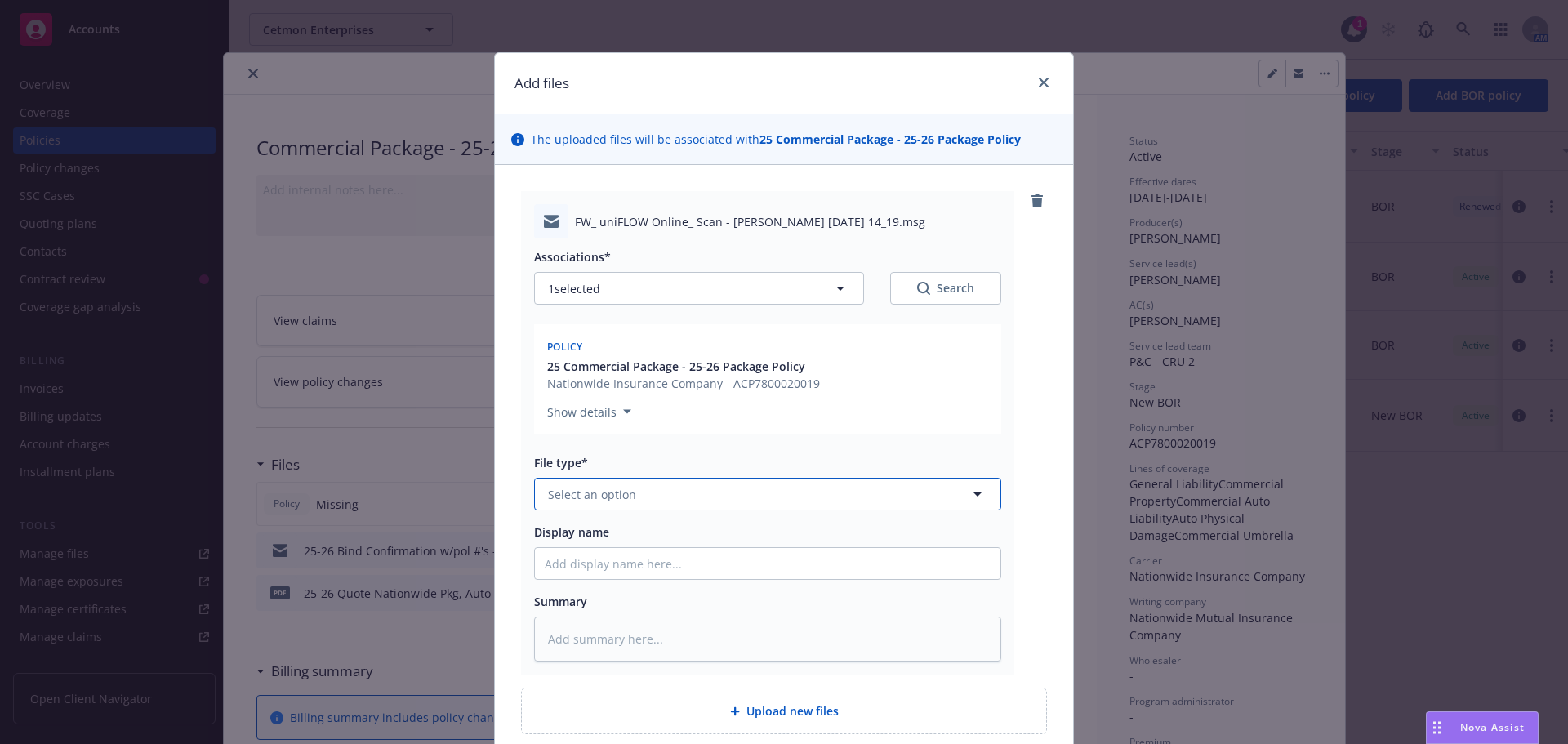
click at [588, 500] on span "Select an option" at bounding box center [592, 494] width 88 height 17
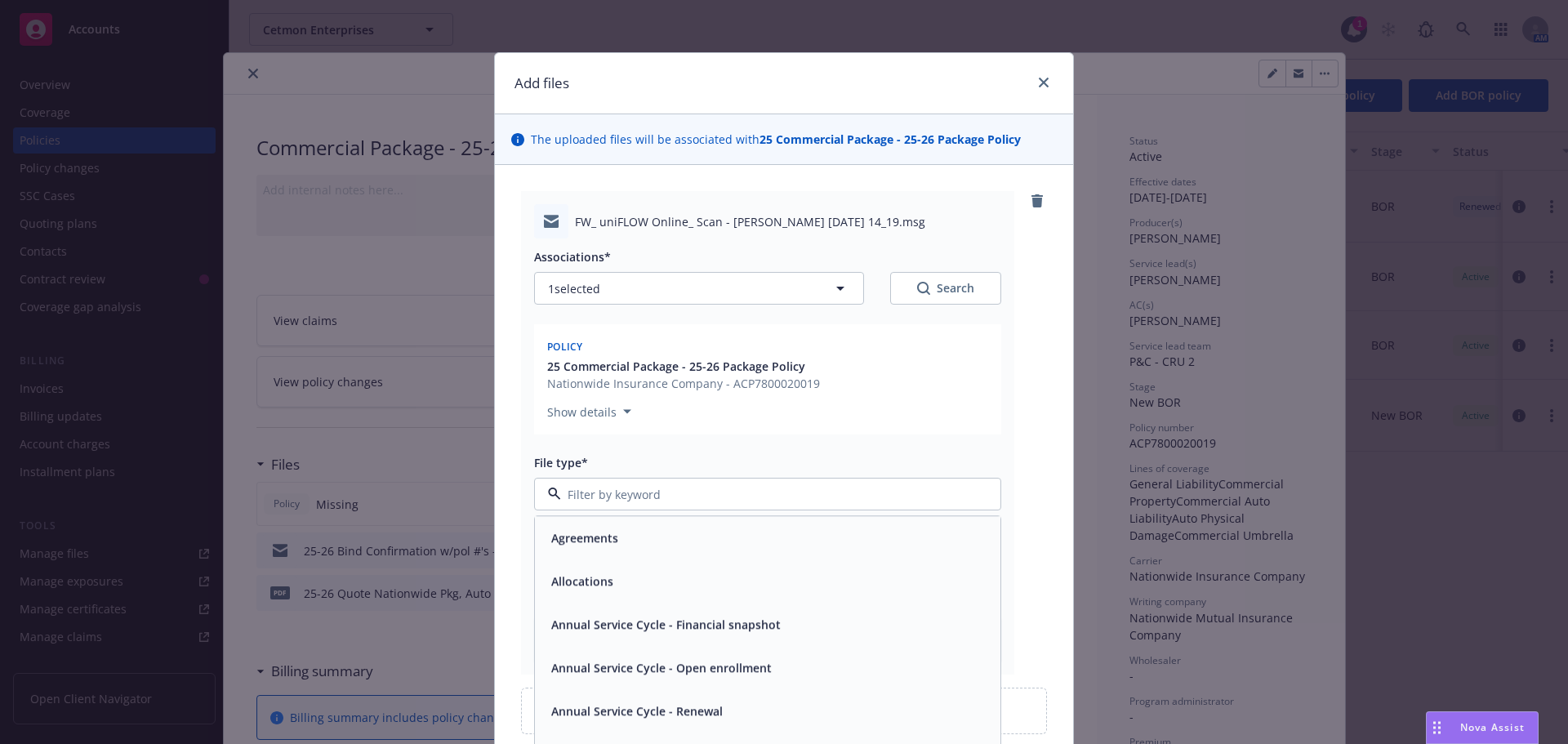
type input "e"
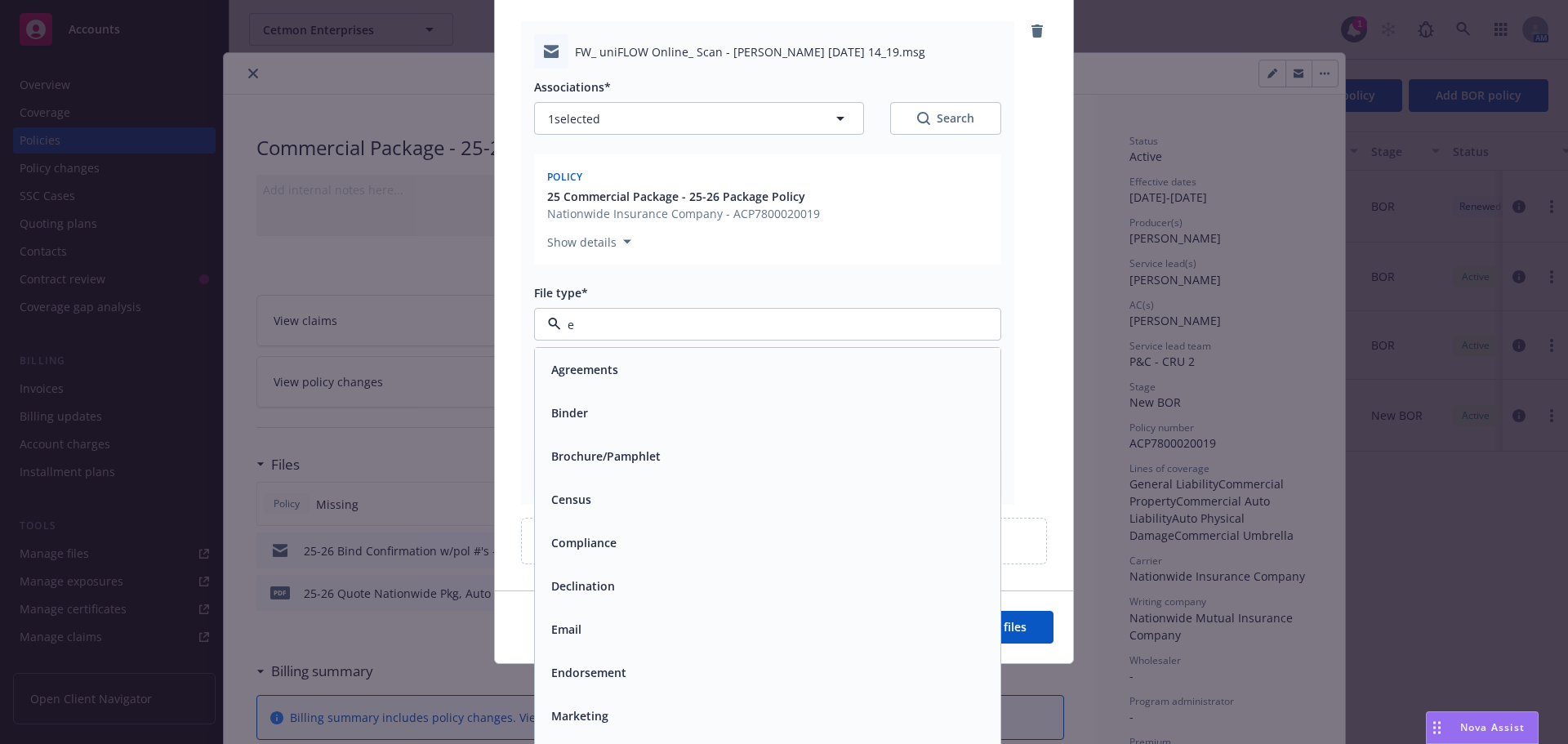
scroll to position [183, 0]
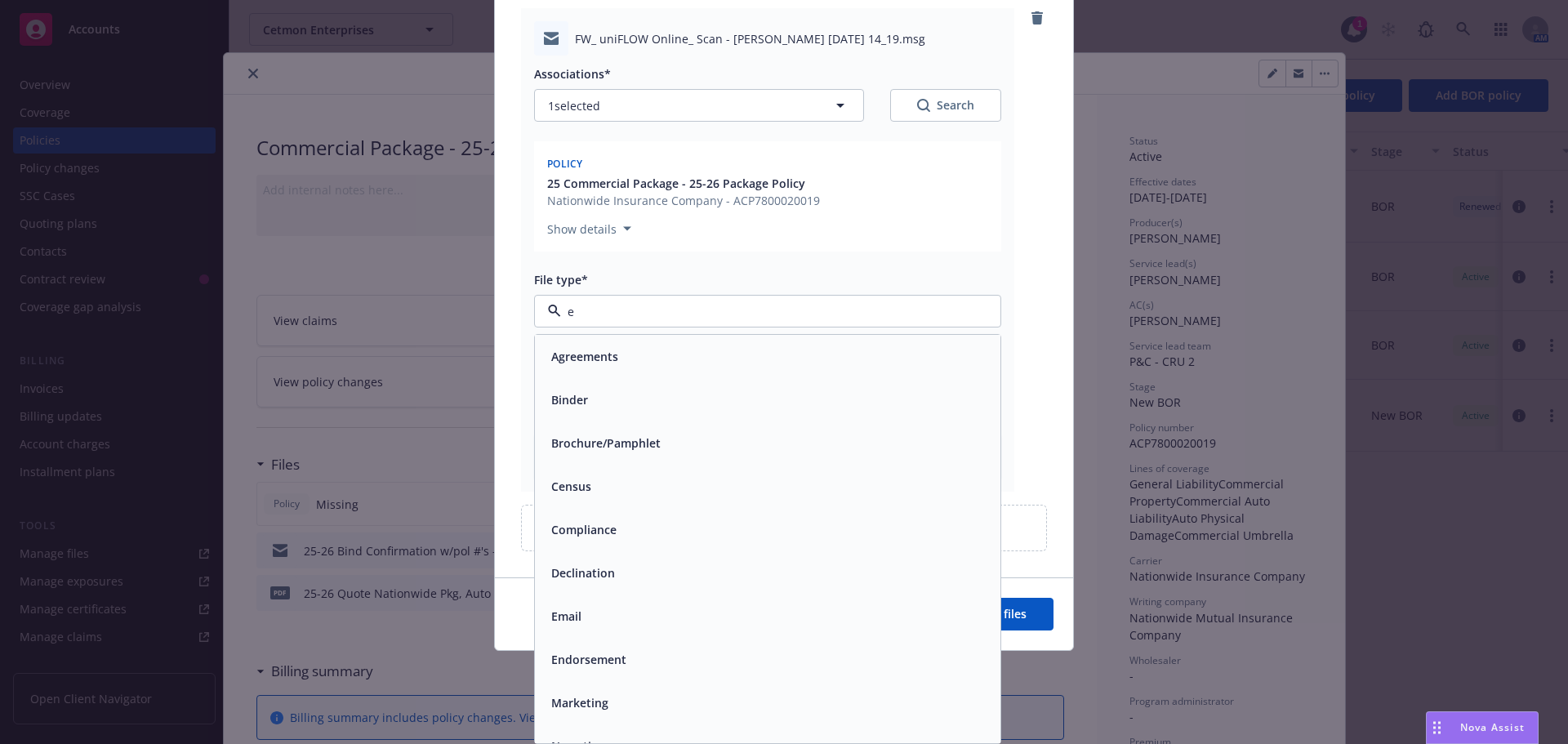
click at [597, 602] on div "Email" at bounding box center [768, 616] width 465 height 43
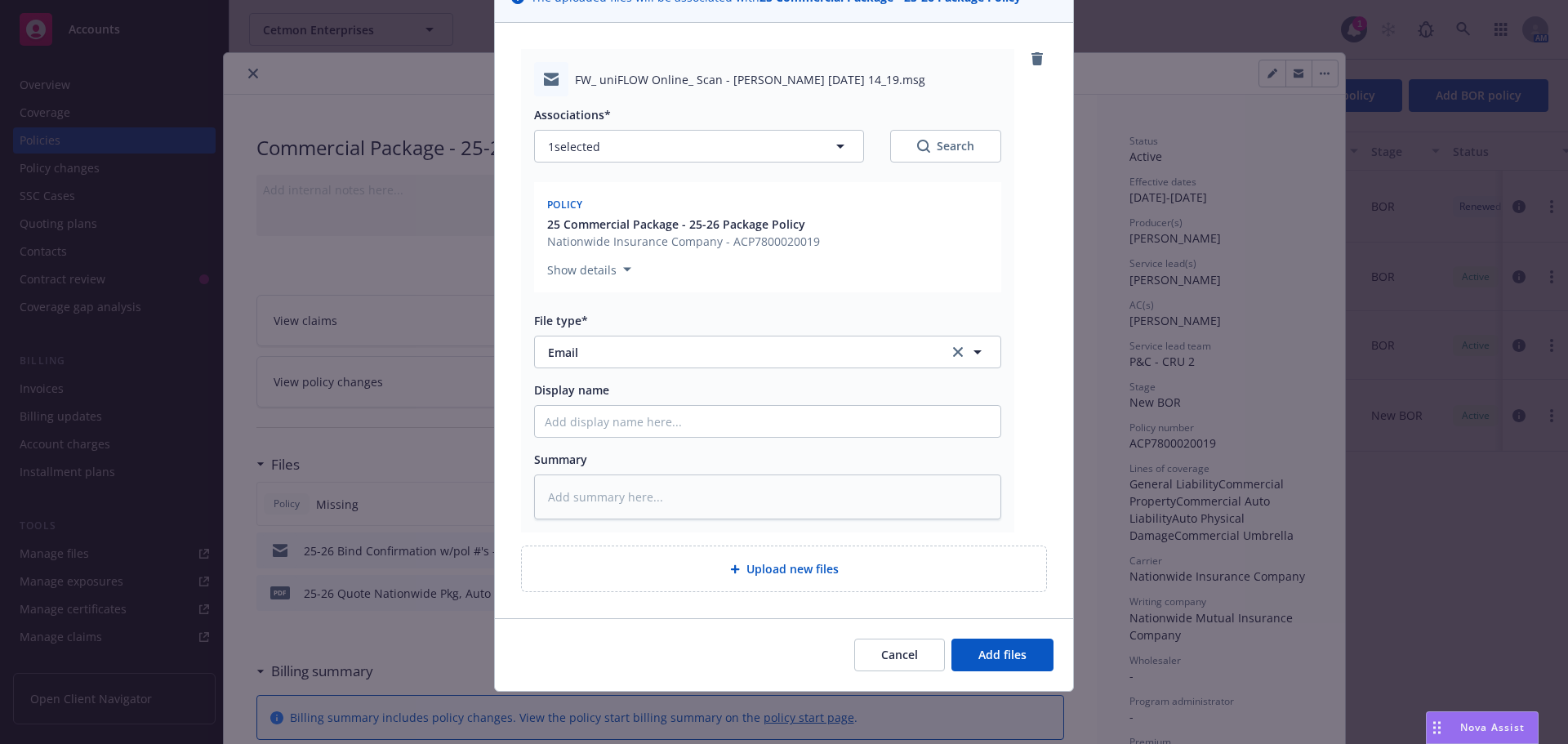
scroll to position [142, 0]
click at [607, 407] on input "Display name" at bounding box center [768, 421] width 465 height 31
type textarea "x"
type input "R"
type textarea "x"
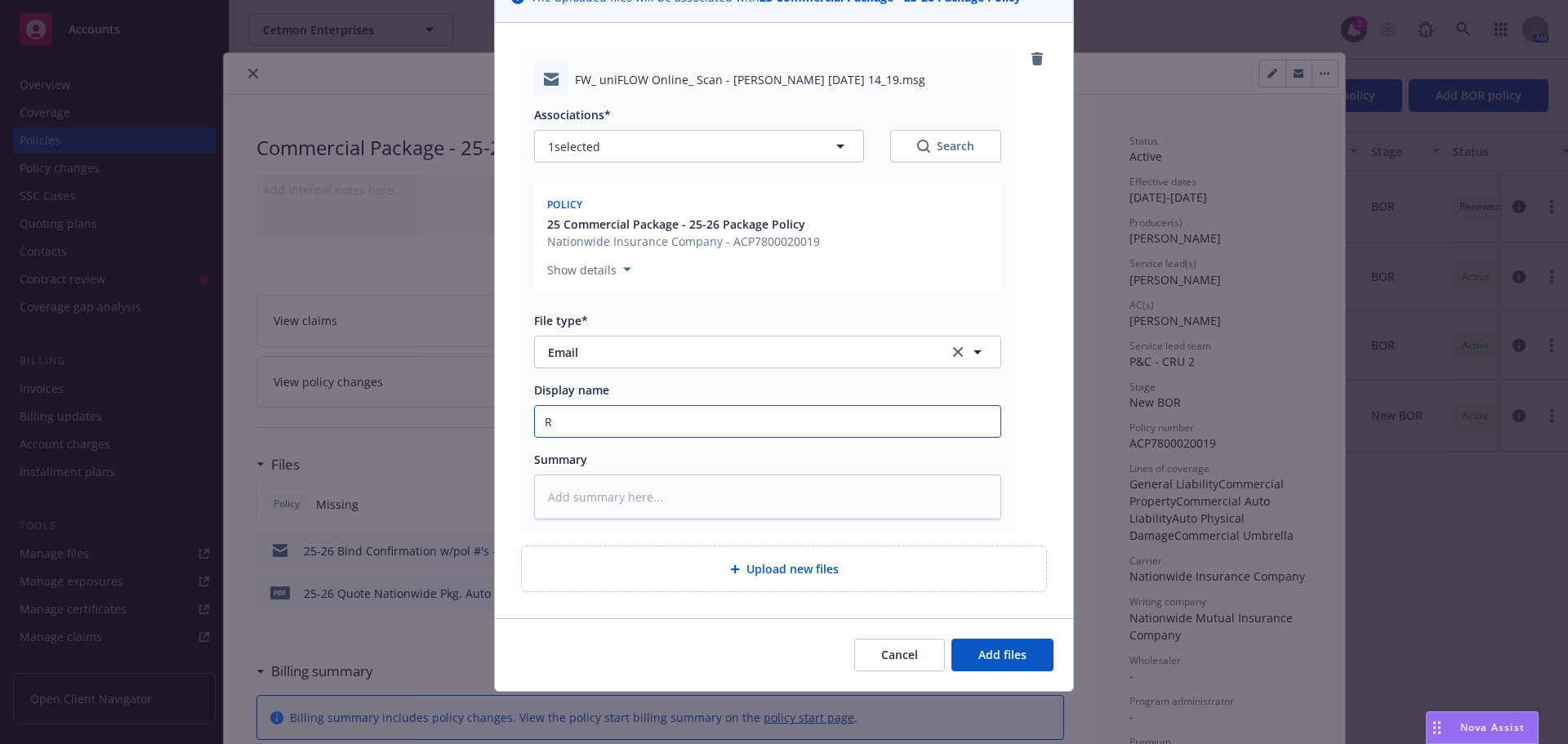
type input "Re"
type textarea "x"
type input "Rec"
type textarea "x"
type input "Rec;"
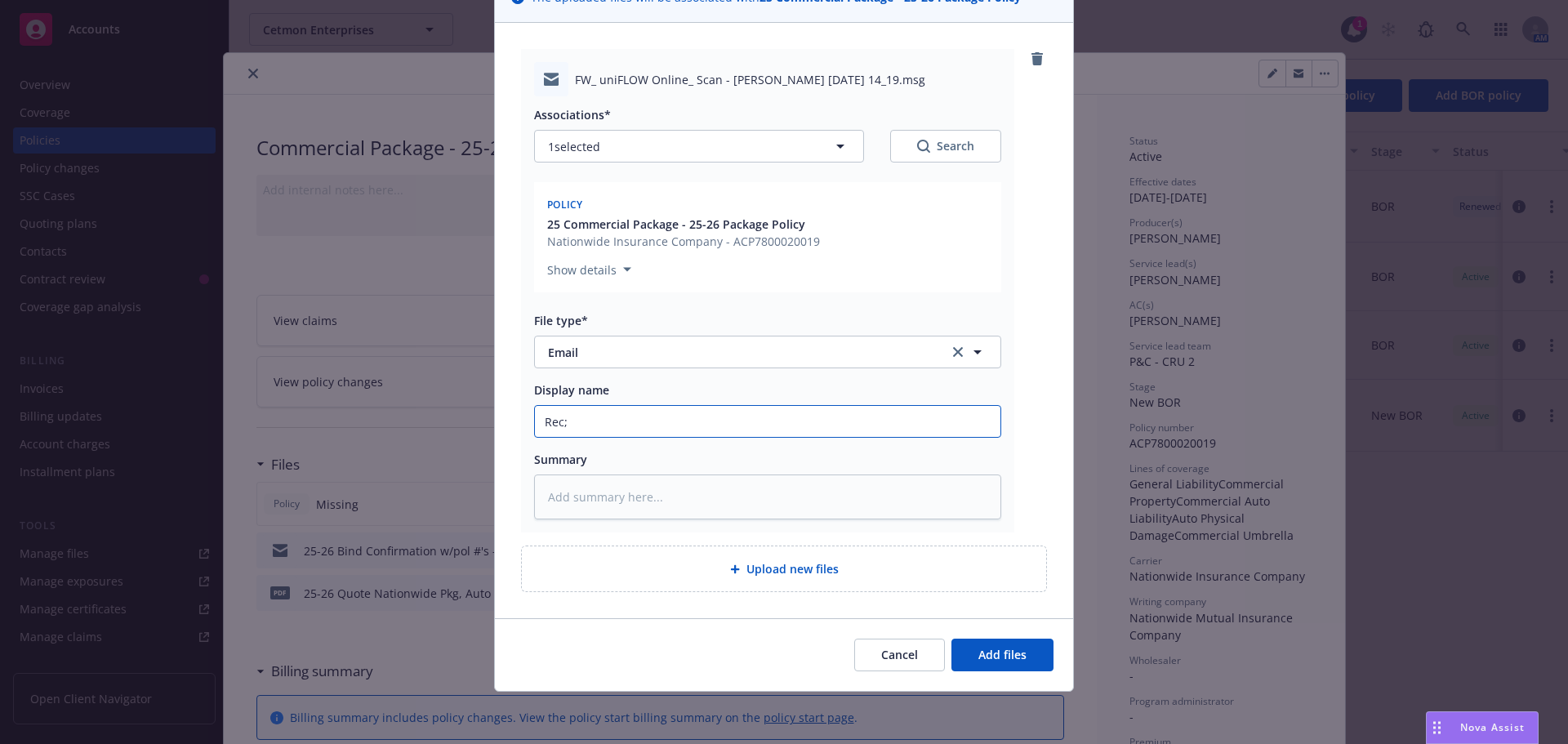
type textarea "x"
type input "Rec;d"
type textarea "x"
type input "Rec;"
type textarea "x"
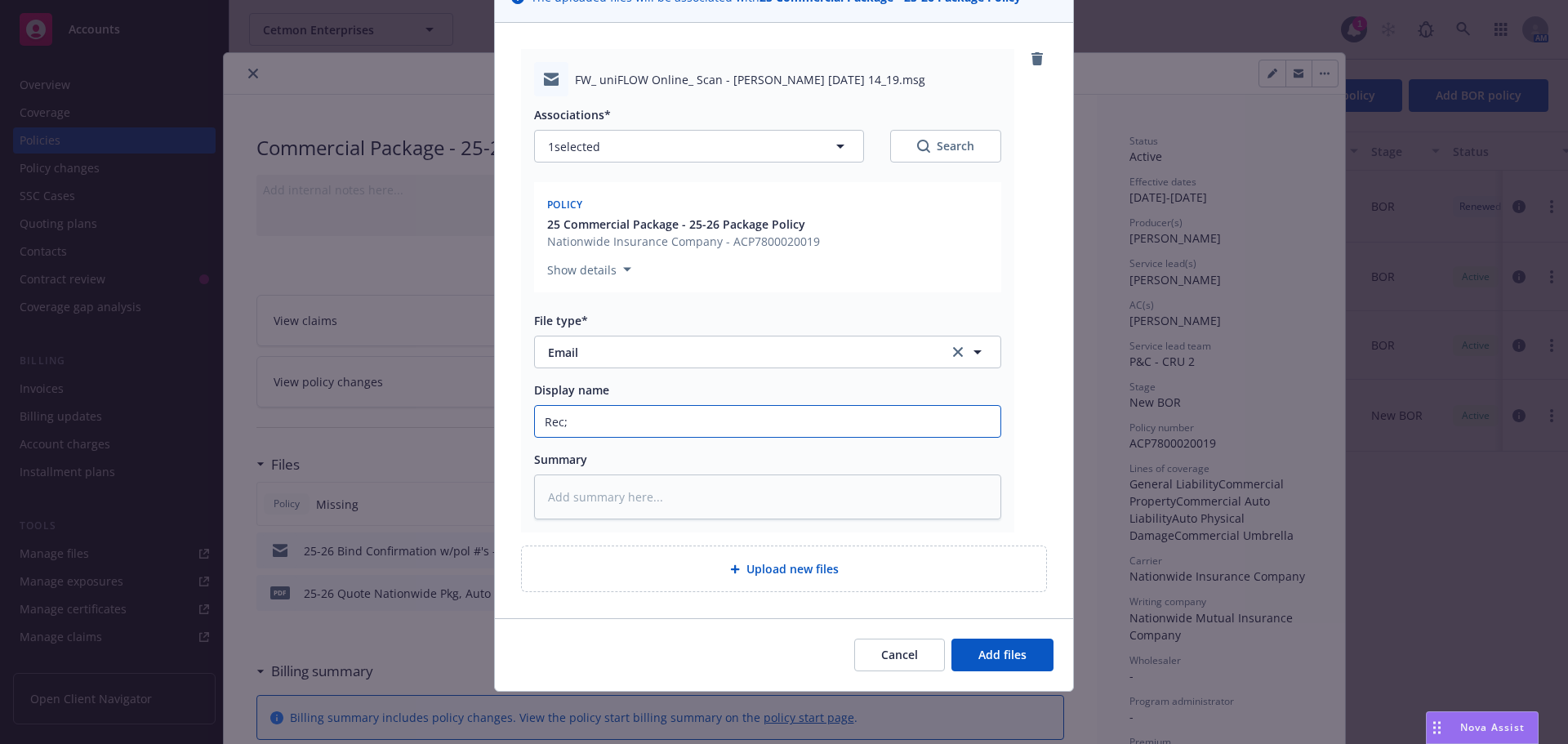
type input "Rec"
type textarea "x"
type input "Rec'"
type textarea "x"
type input "Rec'd"
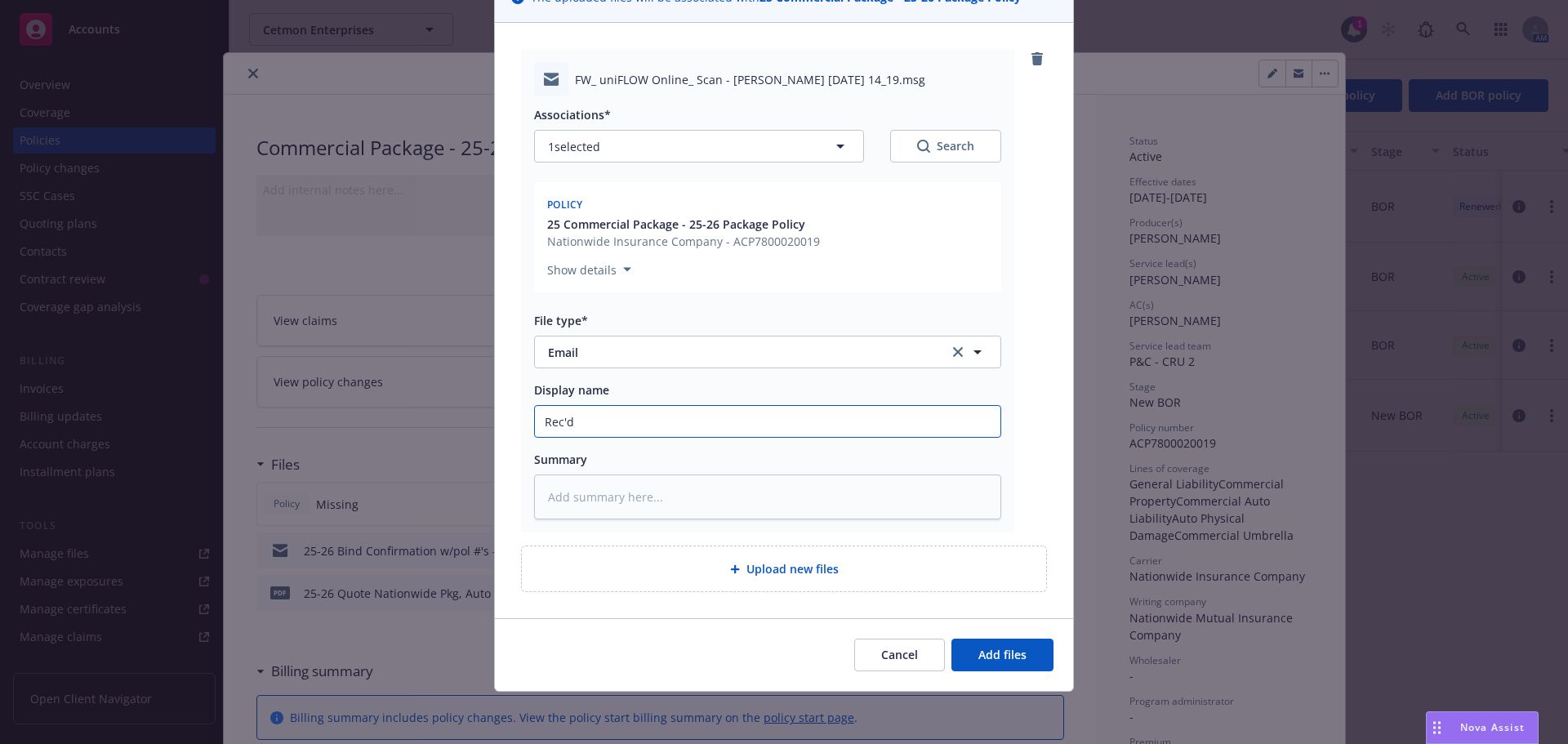
type textarea "x"
type input "Rec'd"
type textarea "x"
type input "Rec'd si"
type textarea "x"
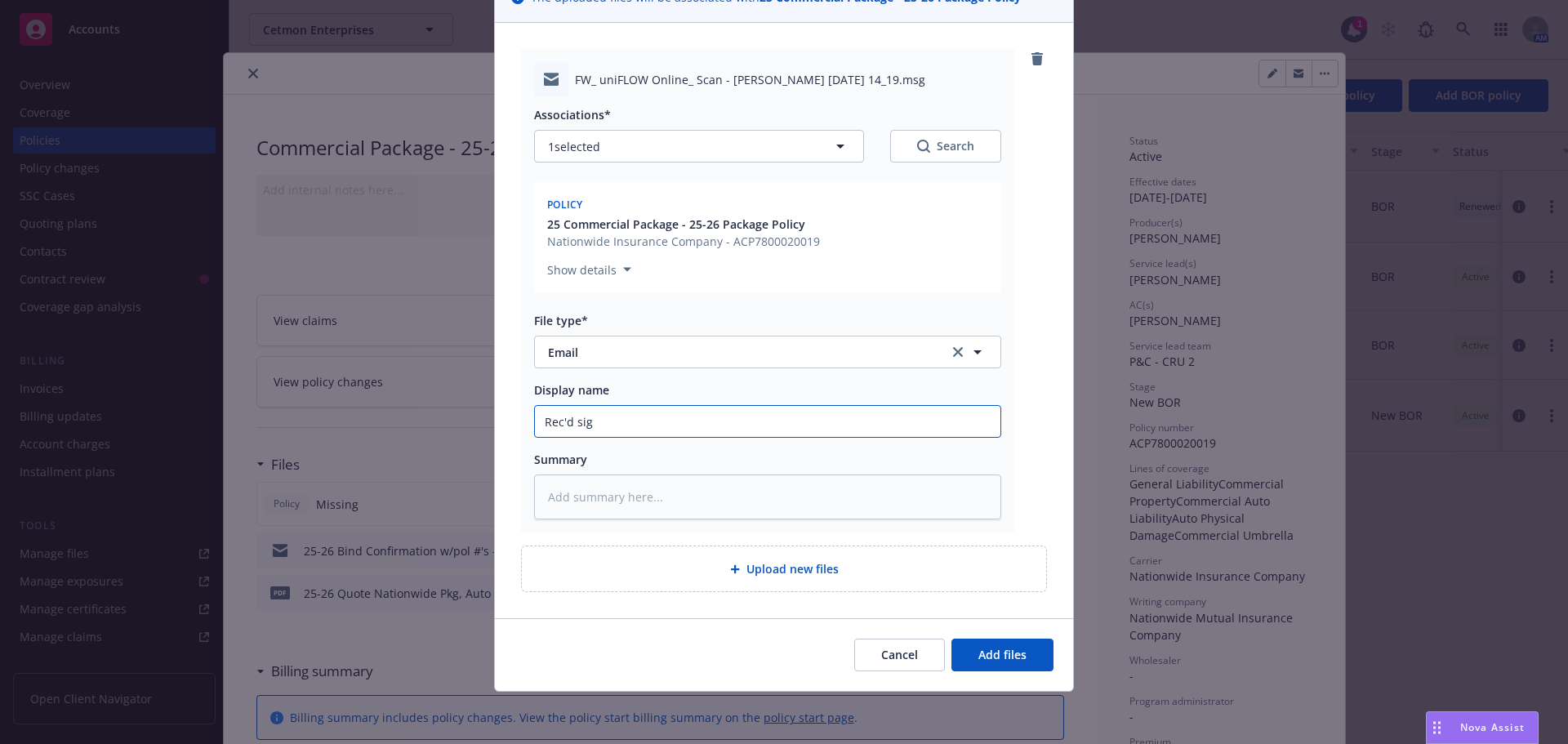
type input "Rec'd sign"
type textarea "x"
type input "Rec'd signe"
type textarea "x"
type input "Rec'd signed"
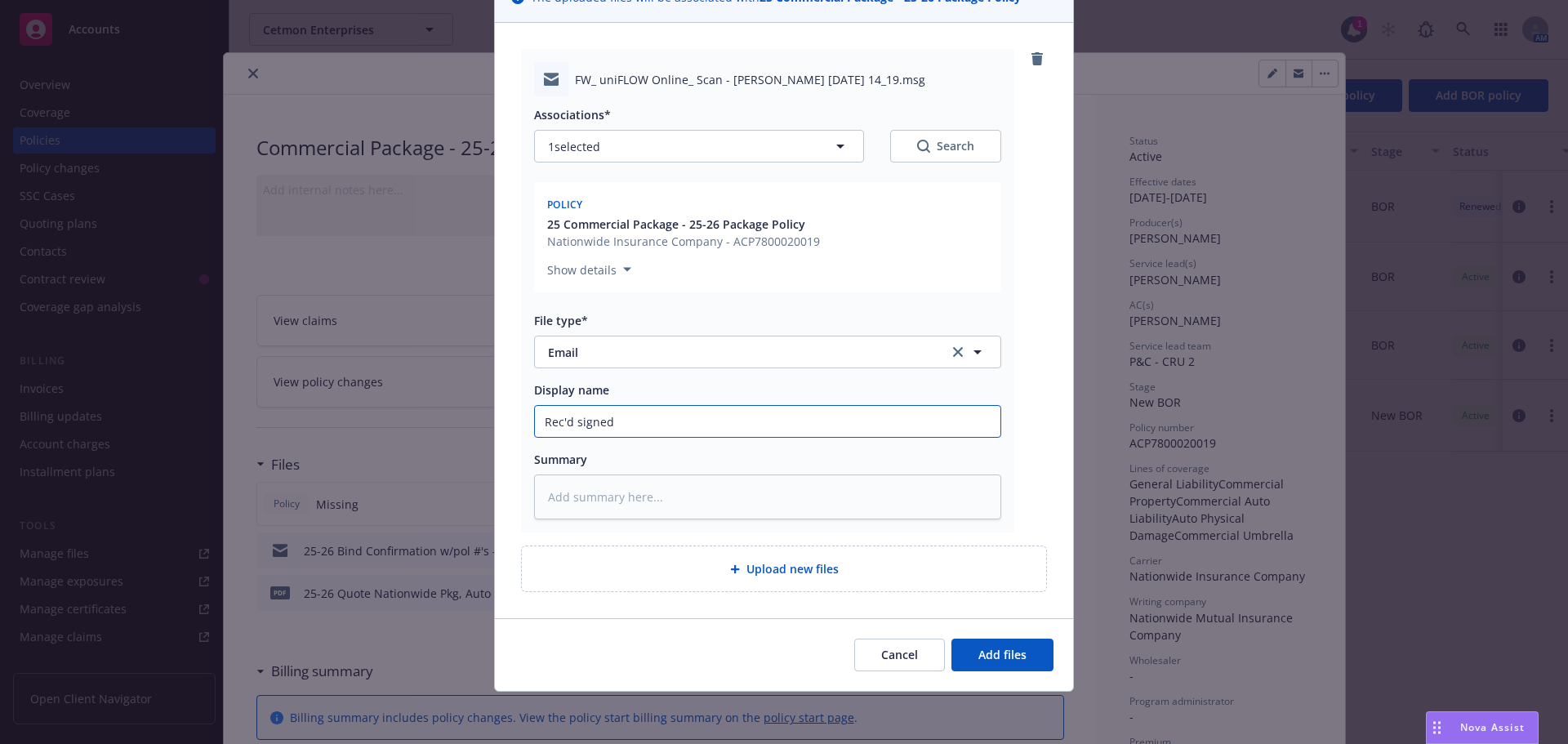
type textarea "x"
type input "Rec'd signed"
type textarea "x"
type input "Rec'd signed P"
type textarea "x"
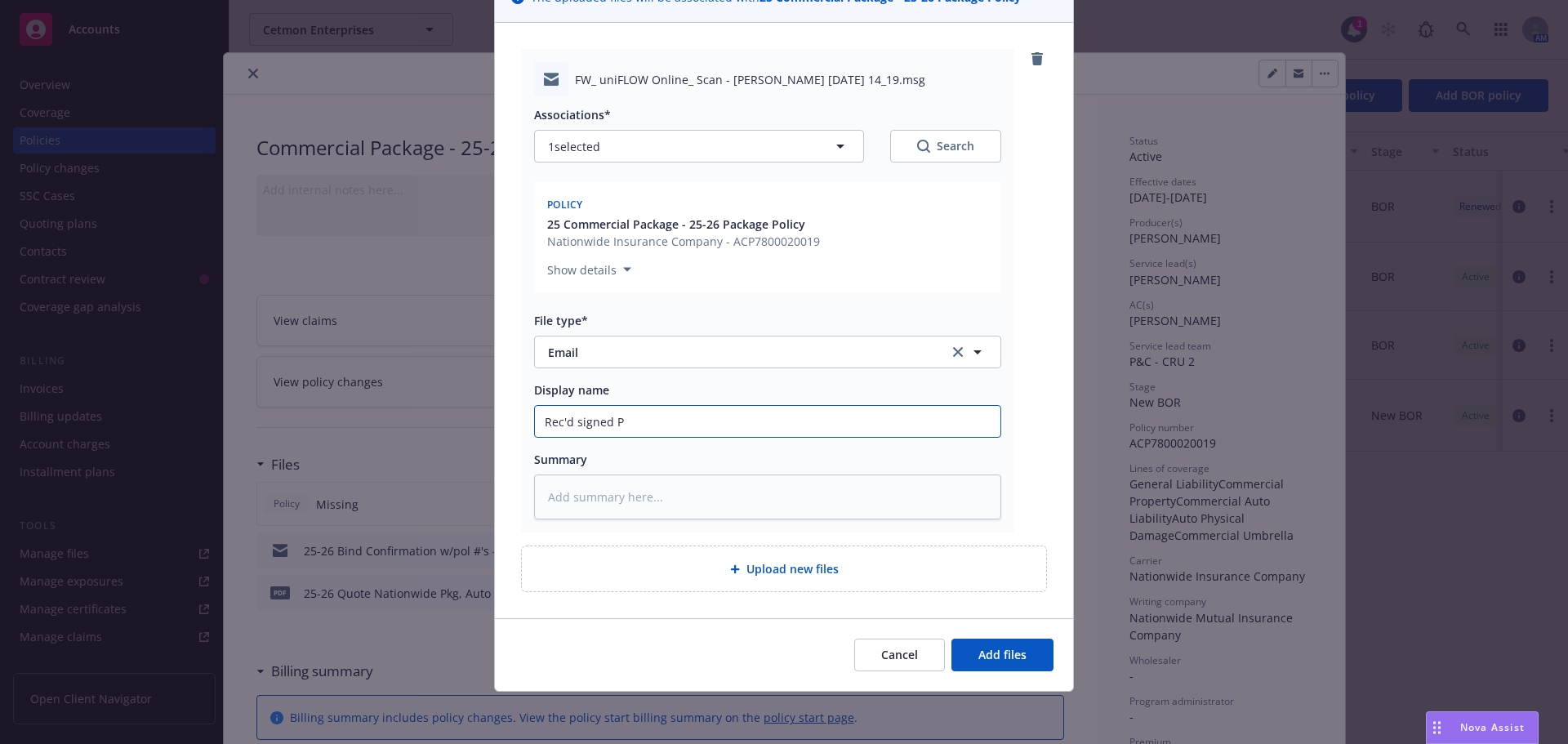
type input "Rec'd signed Pr"
type textarea "x"
type input "Rec'd signed Pro"
type textarea "x"
type input "Rec'd signed Prop"
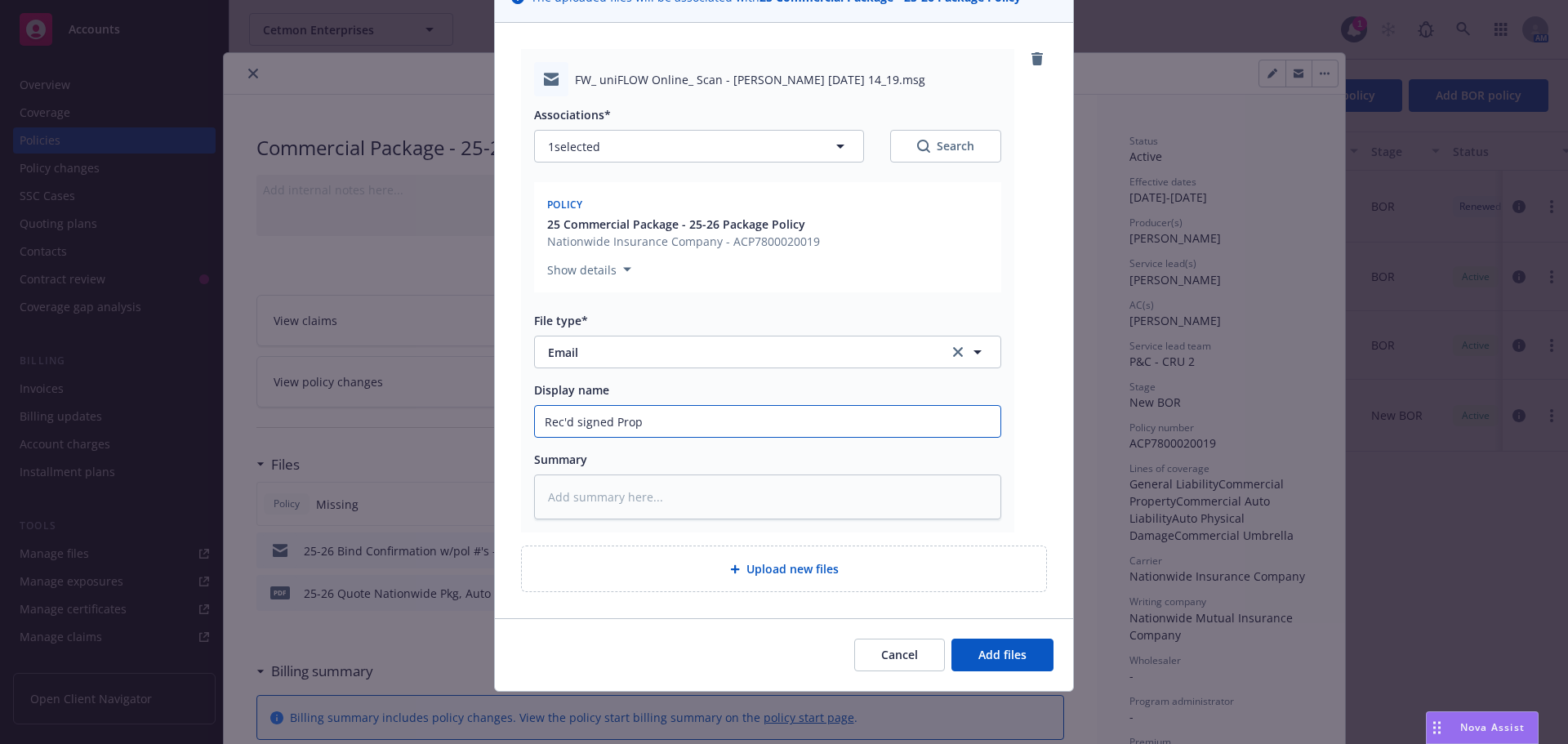
type textarea "x"
type input "Rec'd signed Propo"
type textarea "x"
type input "Rec'd signed Propos"
type textarea "x"
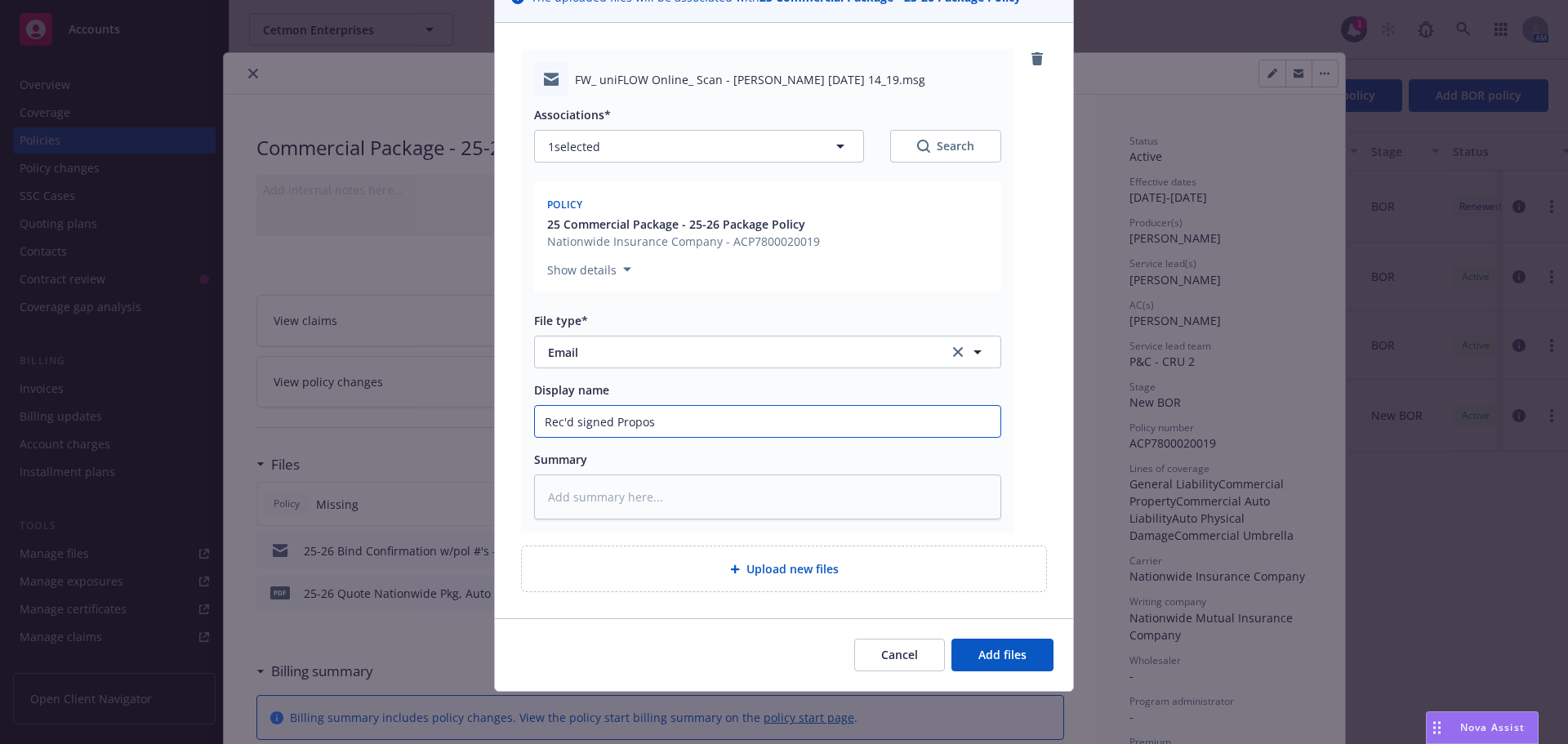
type input "Rec'd signed Proposa"
type textarea "x"
type input "Rec'd signed Proposal"
type textarea "x"
type input "Rec'd signed Proposal"
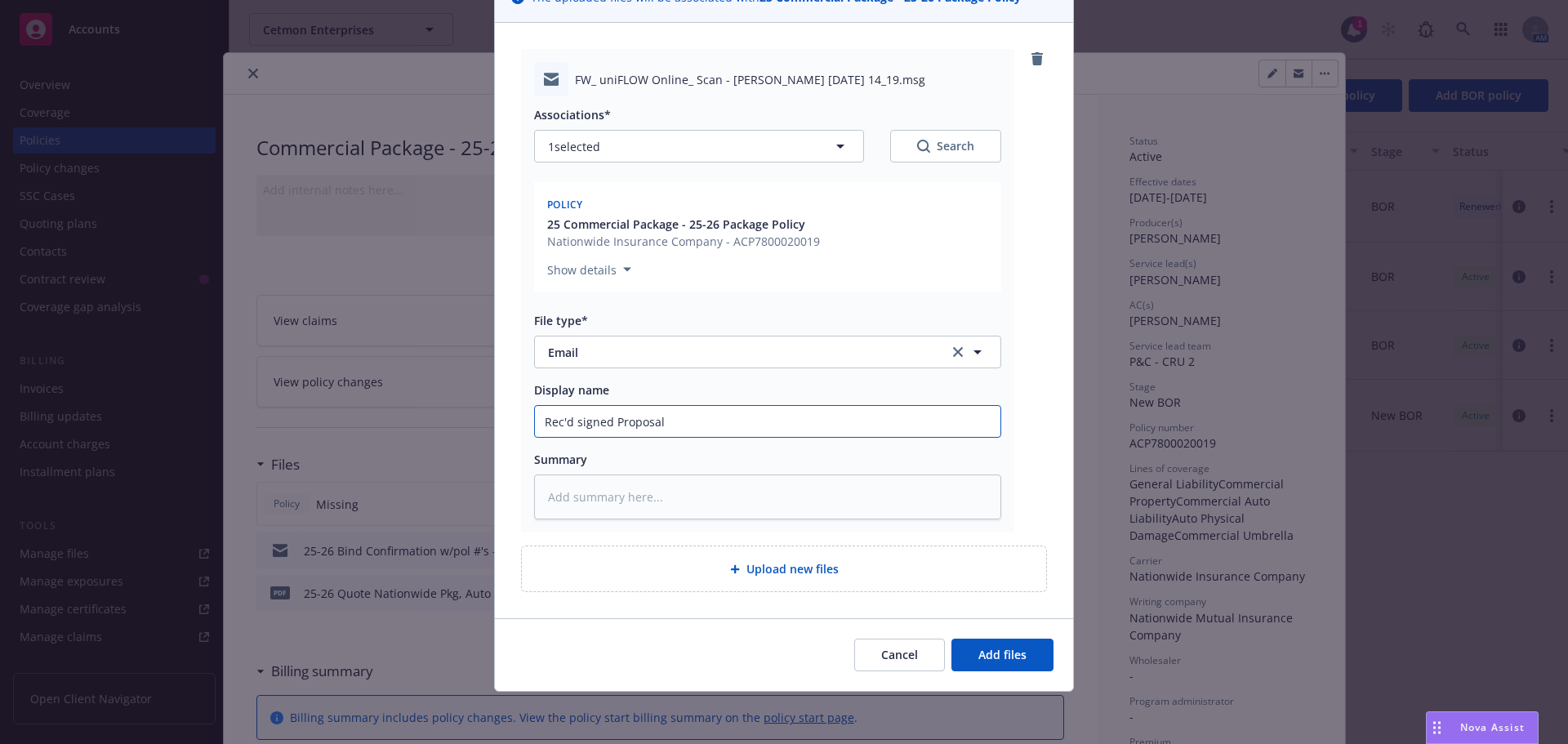
type textarea "x"
type input "Rec'd signed Proposal A"
click at [999, 650] on span "Add files" at bounding box center [1003, 655] width 48 height 16
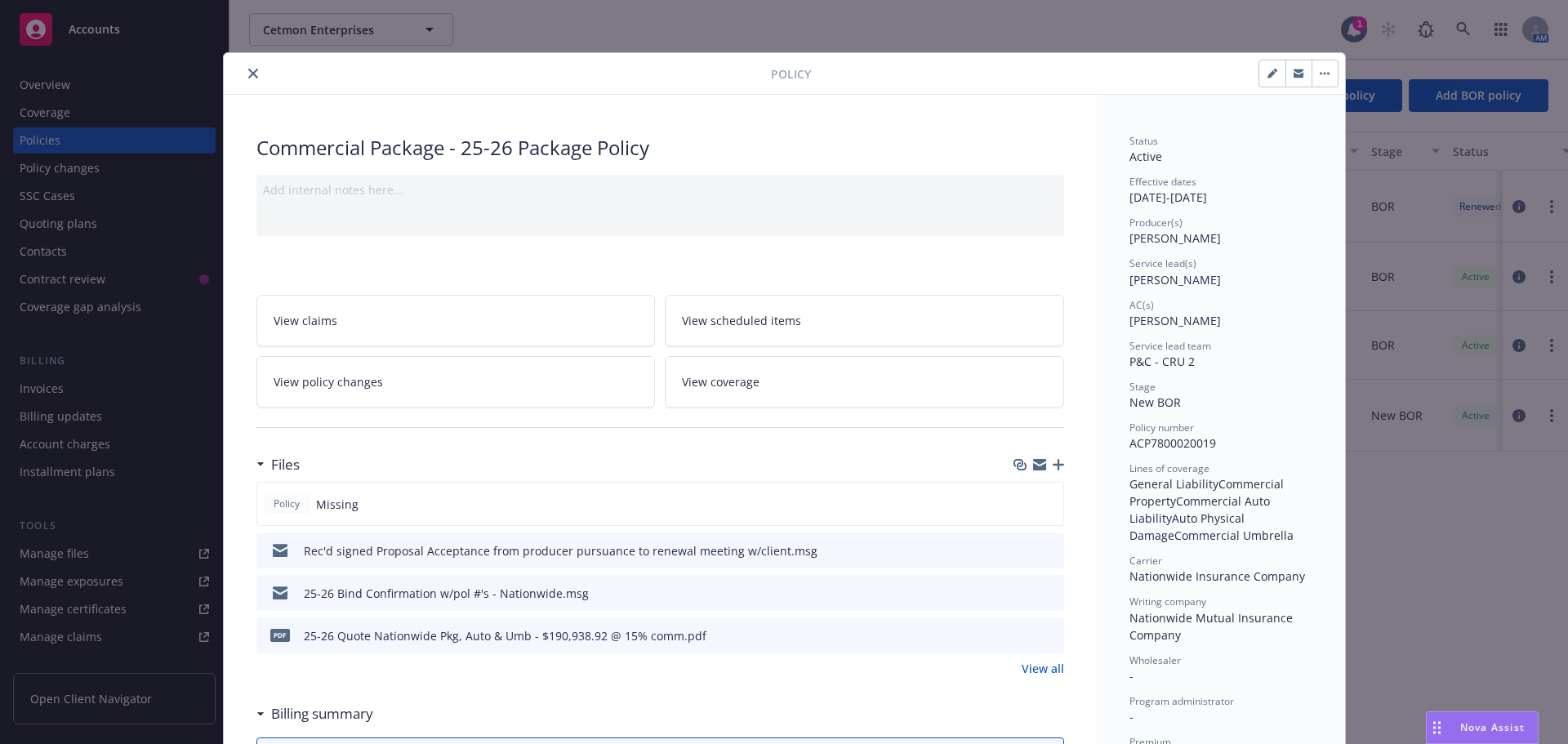
click at [1055, 466] on icon "button" at bounding box center [1058, 464] width 12 height 12
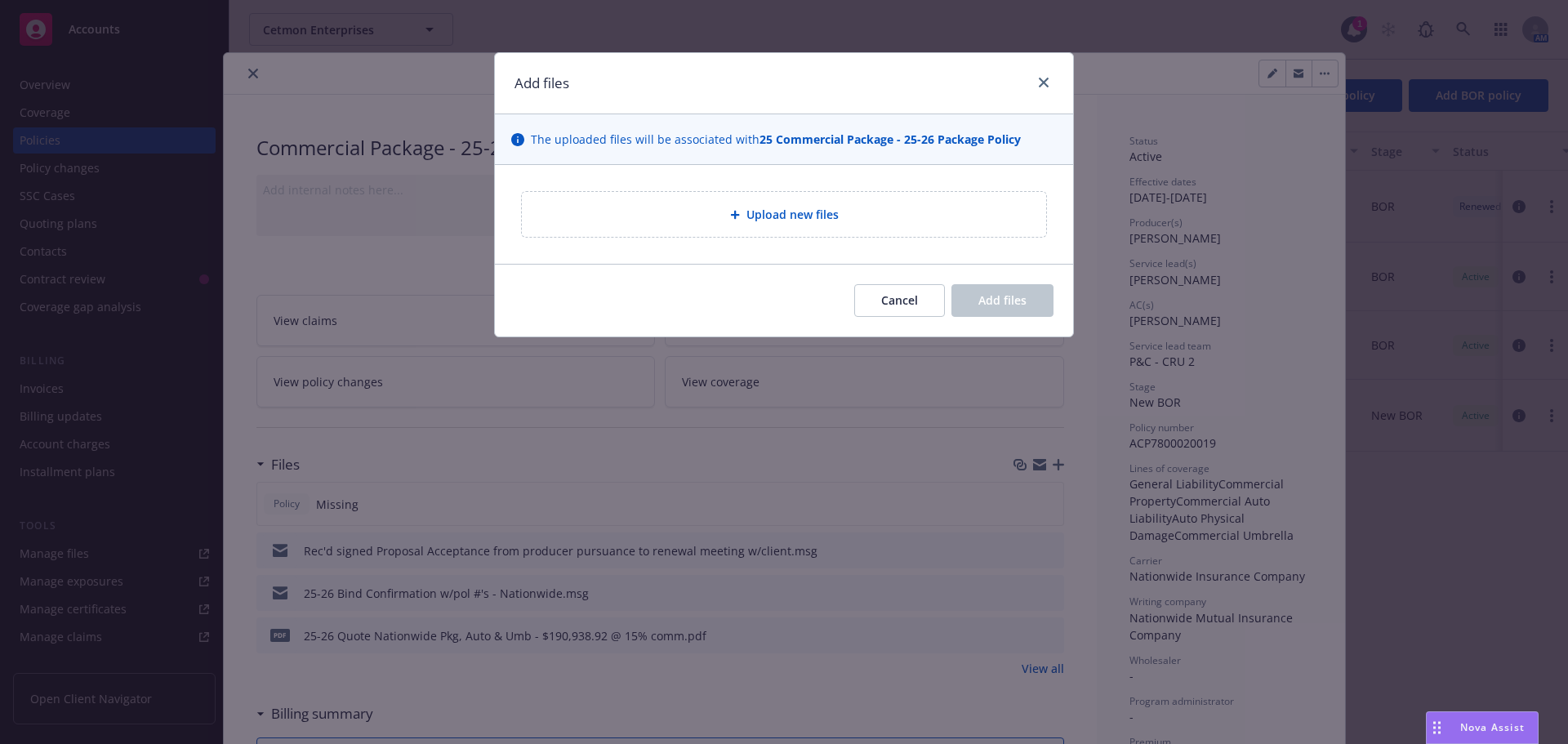
click at [737, 218] on icon at bounding box center [734, 214] width 10 height 10
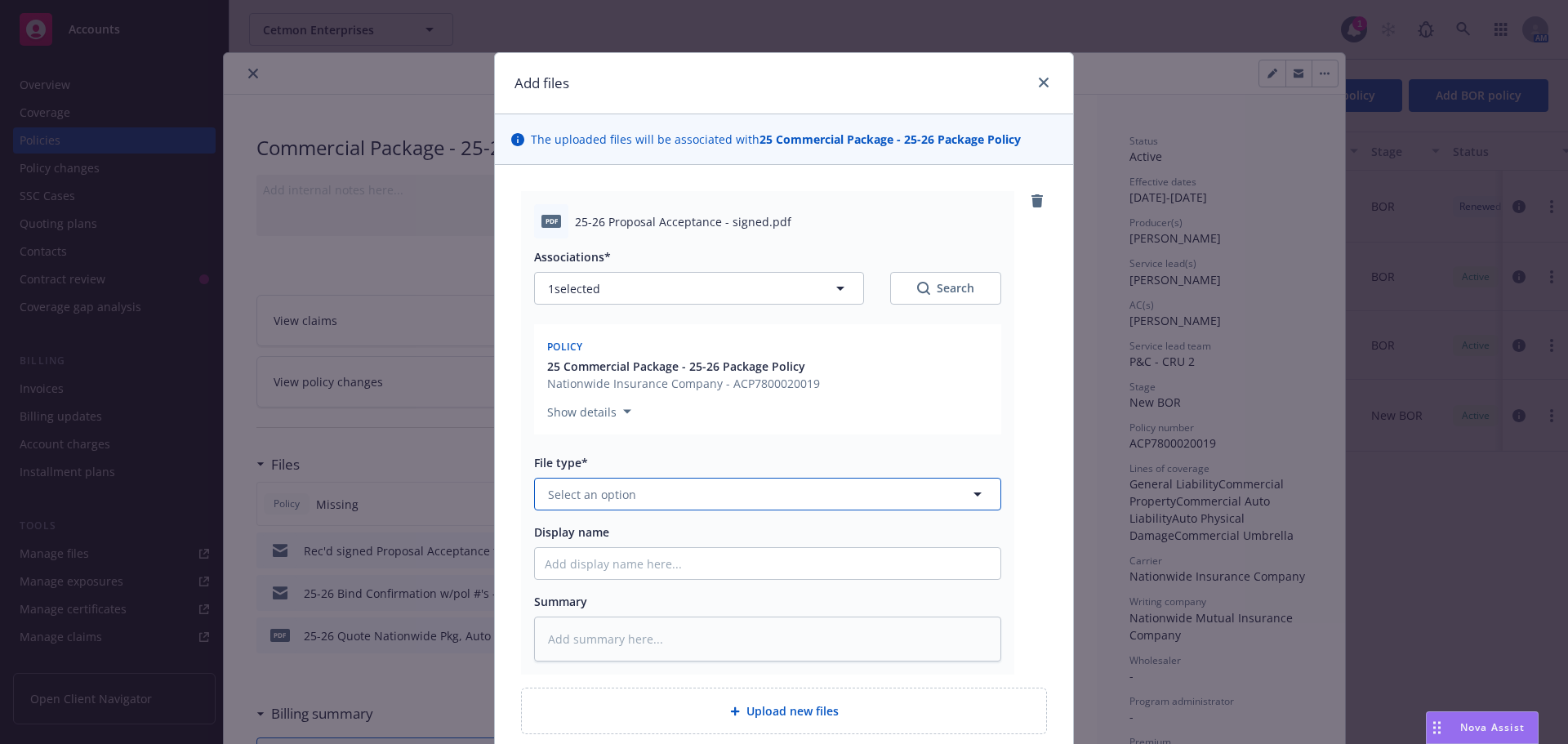
click at [647, 489] on button "Select an option" at bounding box center [768, 494] width 467 height 33
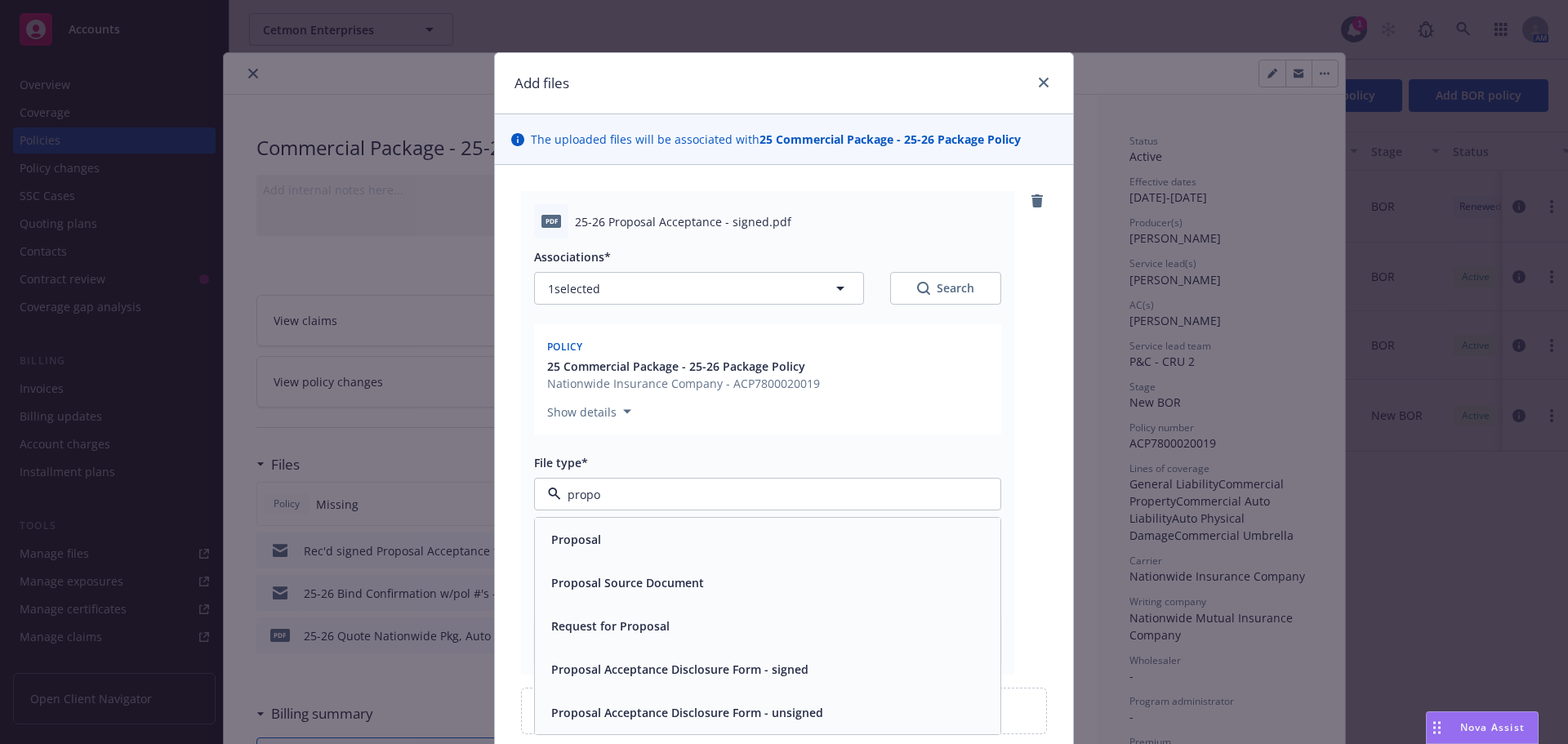
click at [660, 664] on span "Proposal Acceptance Disclosure Form - signed" at bounding box center [680, 669] width 257 height 17
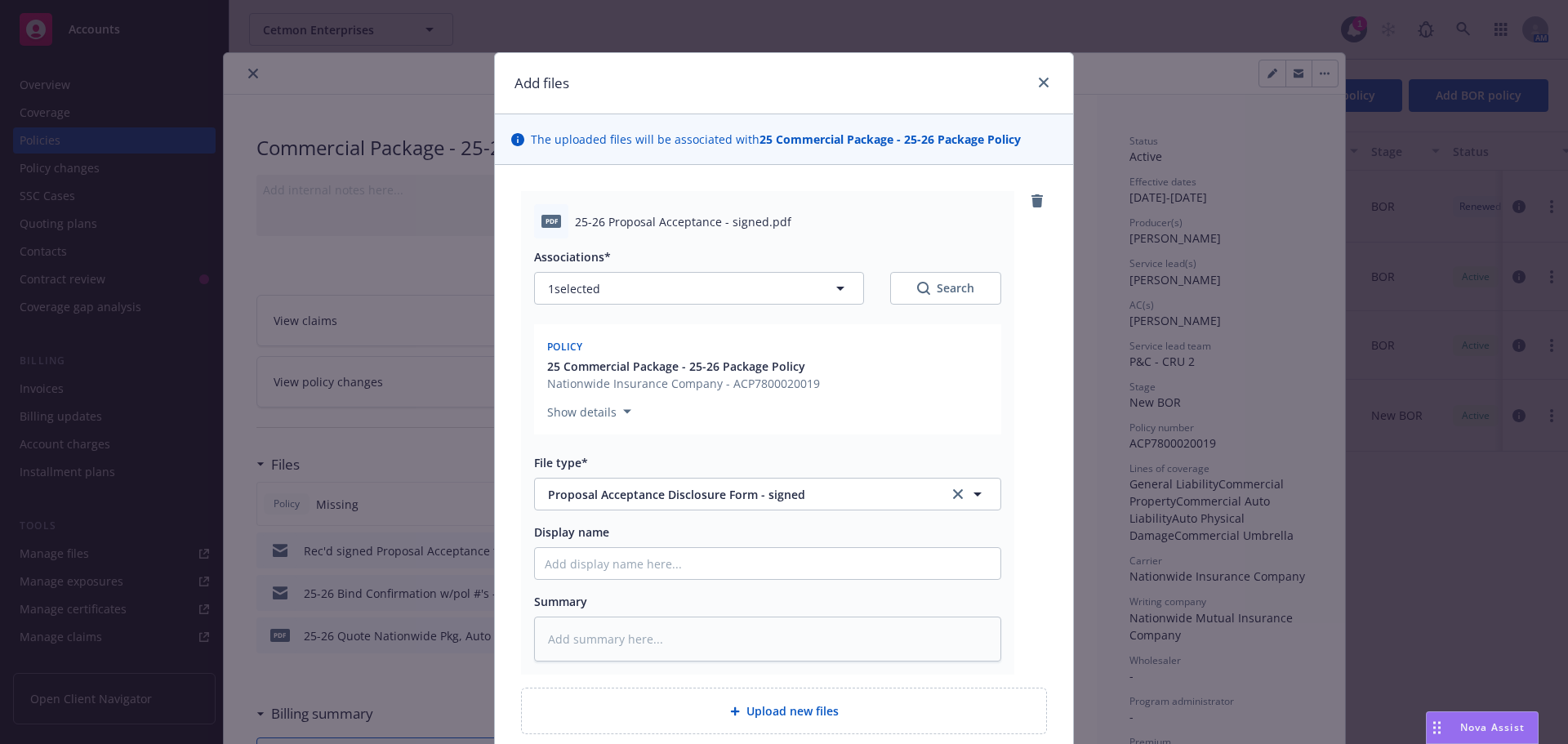
click at [619, 579] on div "Associations* 1 selected Search Policy 25 Commercial Package - 25-26 Package Po…" at bounding box center [768, 450] width 467 height 423
click at [596, 556] on input "Display name" at bounding box center [768, 563] width 465 height 31
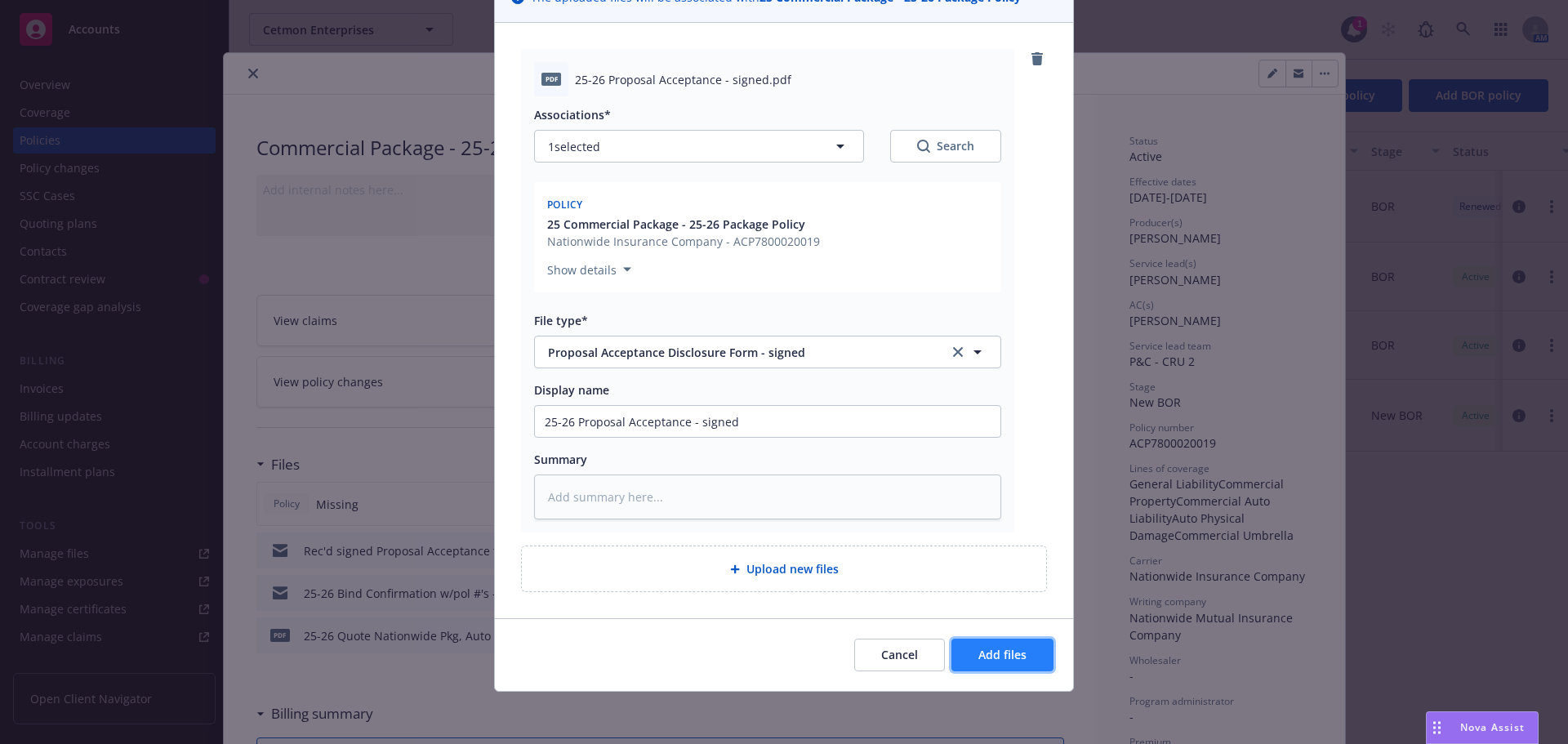
click at [966, 648] on button "Add files" at bounding box center [1002, 655] width 102 height 33
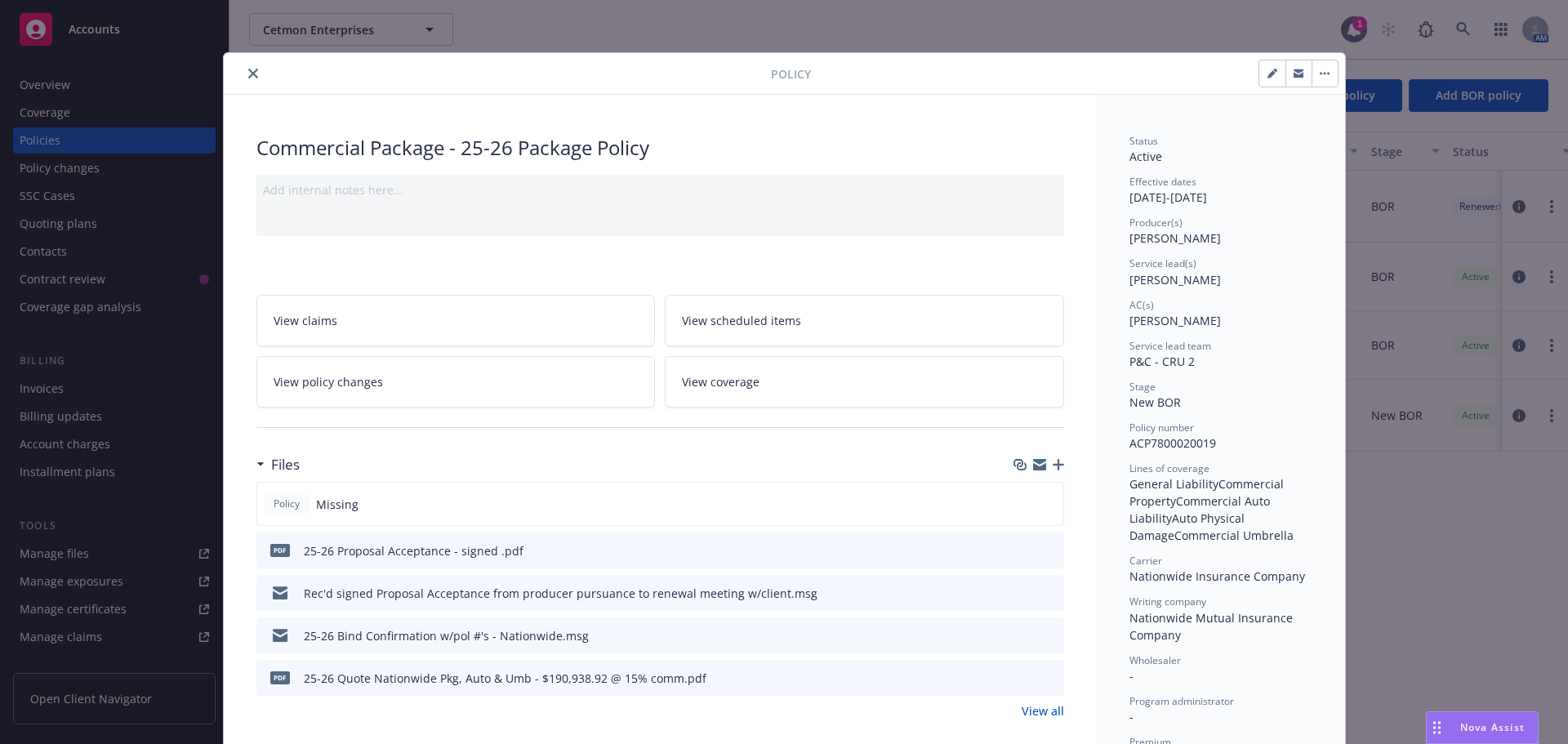
click at [253, 69] on button "close" at bounding box center [253, 73] width 19 height 19
